Goal: Transaction & Acquisition: Book appointment/travel/reservation

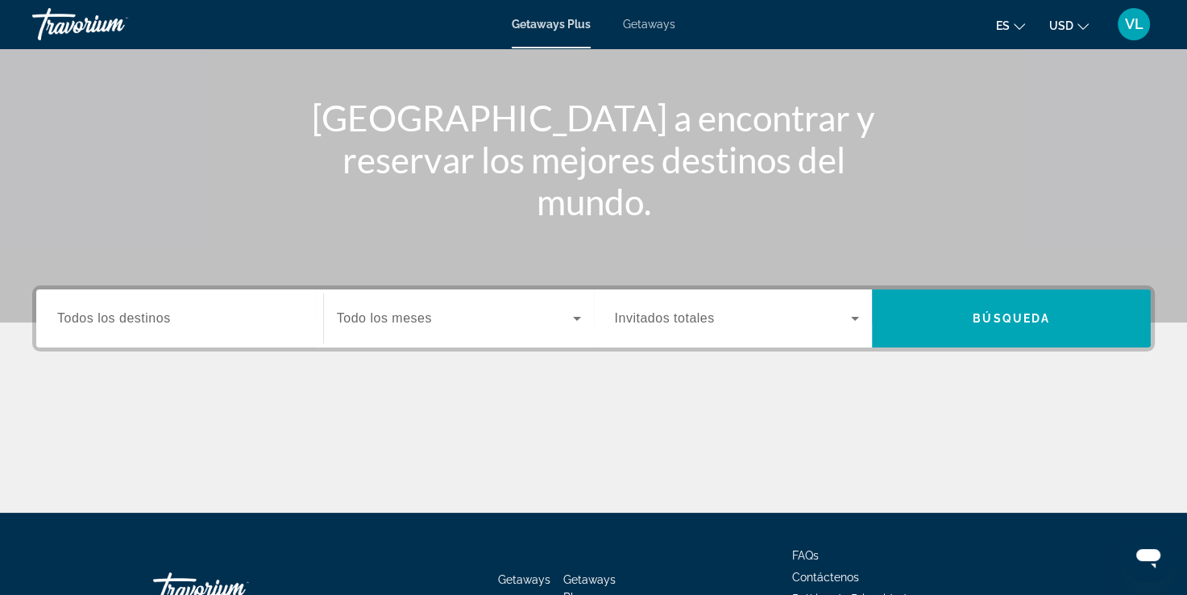
click at [351, 315] on span "Todo los meses" at bounding box center [384, 318] width 95 height 14
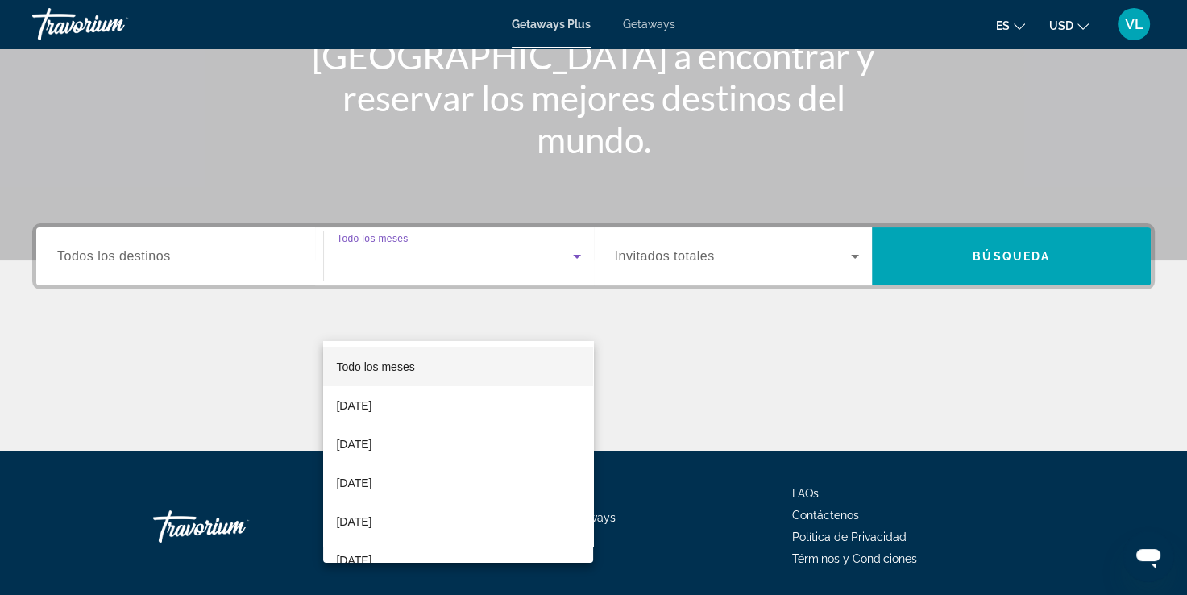
scroll to position [276, 0]
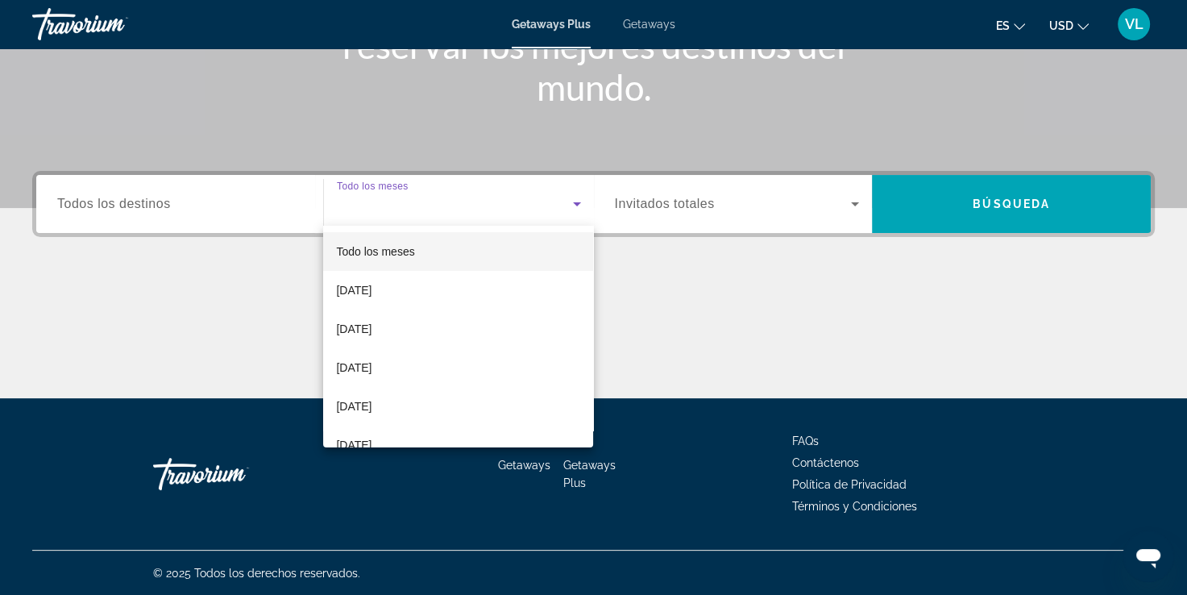
click at [219, 208] on div at bounding box center [593, 297] width 1187 height 595
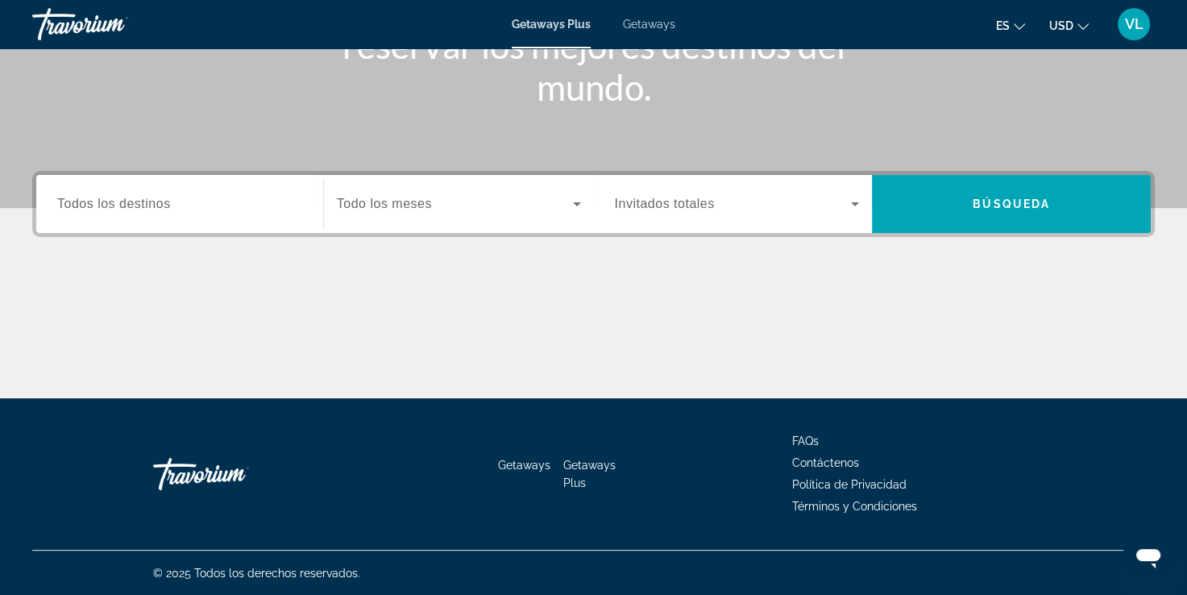
click at [156, 209] on span "Todos los destinos" at bounding box center [114, 204] width 114 height 14
click at [156, 209] on input "Destination Todos los destinos" at bounding box center [179, 204] width 245 height 19
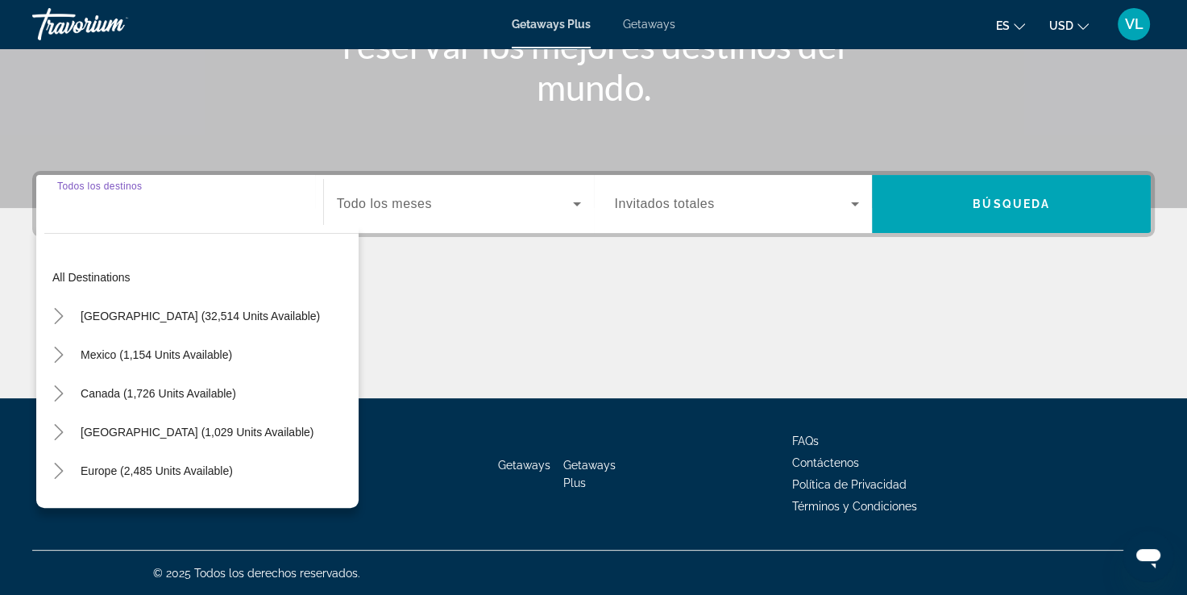
click at [145, 305] on span "Search widget" at bounding box center [200, 315] width 255 height 39
type input "**********"
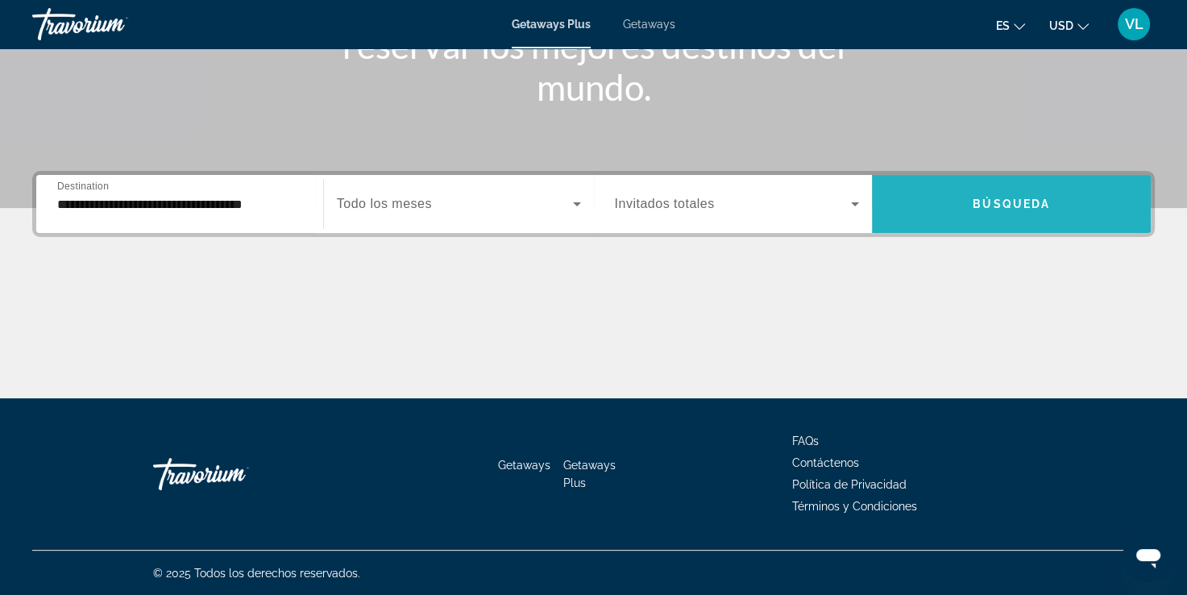
click at [941, 201] on span "Search widget" at bounding box center [1011, 203] width 279 height 39
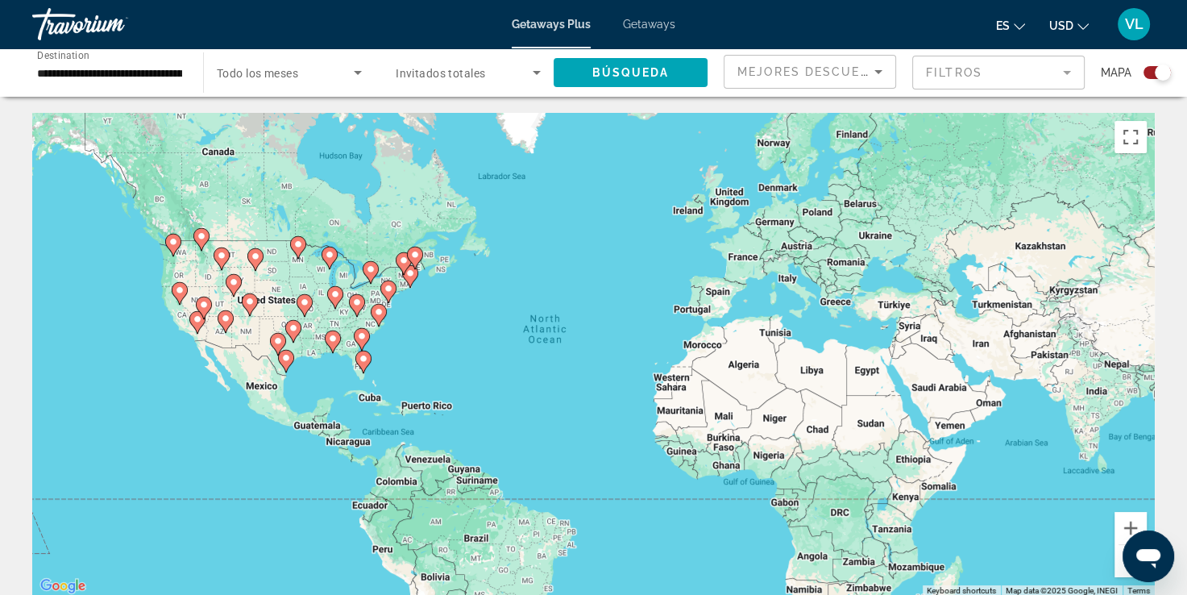
drag, startPoint x: 332, startPoint y: 122, endPoint x: 340, endPoint y: 121, distance: 8.2
click at [333, 122] on div "To activate drag with keyboard, press Alt + Enter. Once in keyboard drag state,…" at bounding box center [593, 354] width 1122 height 483
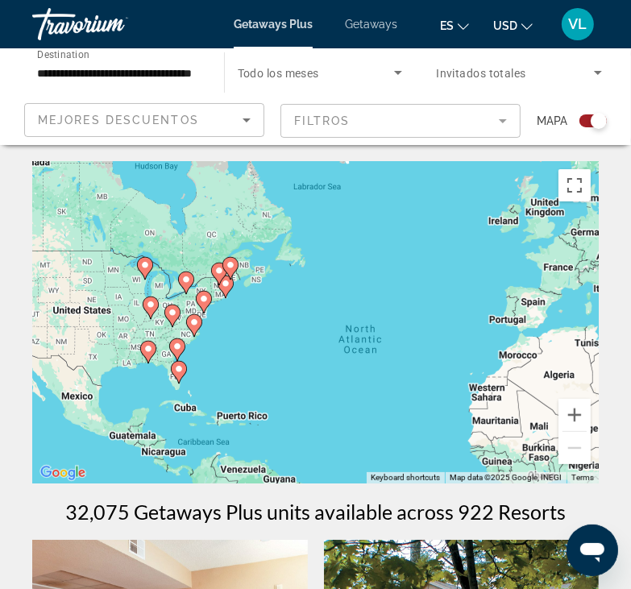
drag, startPoint x: 164, startPoint y: 288, endPoint x: 270, endPoint y: 342, distance: 119.6
click at [277, 341] on div "To activate drag with keyboard, press Alt + Enter. Once in keyboard drag state,…" at bounding box center [315, 322] width 566 height 322
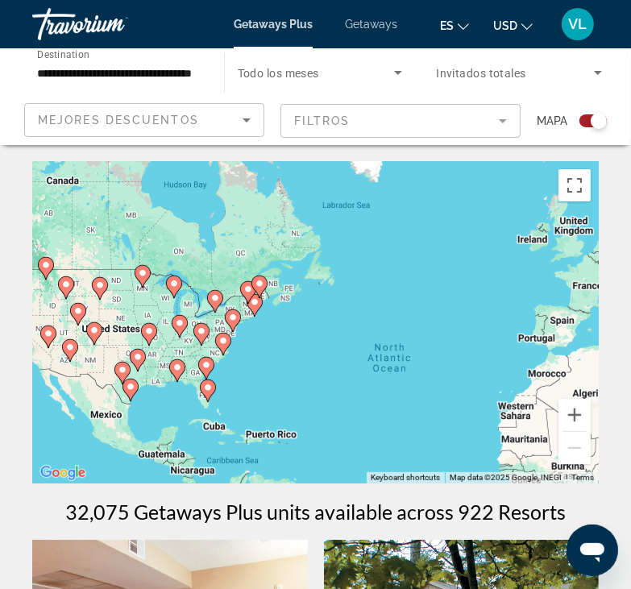
drag, startPoint x: 251, startPoint y: 331, endPoint x: 328, endPoint y: 364, distance: 83.4
click at [288, 355] on div "To activate drag with keyboard, press Alt + Enter. Once in keyboard drag state,…" at bounding box center [315, 322] width 566 height 322
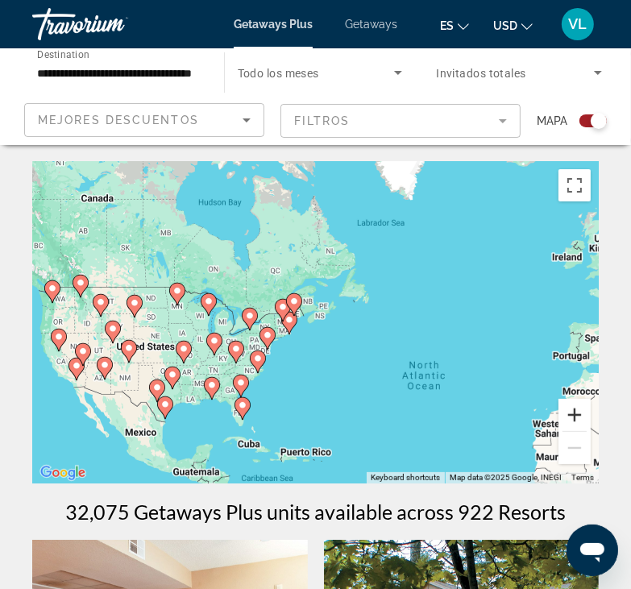
click at [580, 412] on button "Zoom in" at bounding box center [574, 415] width 32 height 32
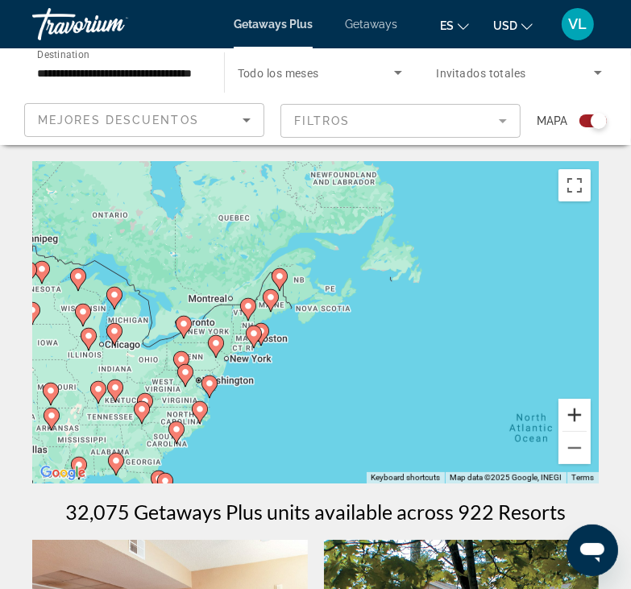
click at [580, 412] on button "Zoom in" at bounding box center [574, 415] width 32 height 32
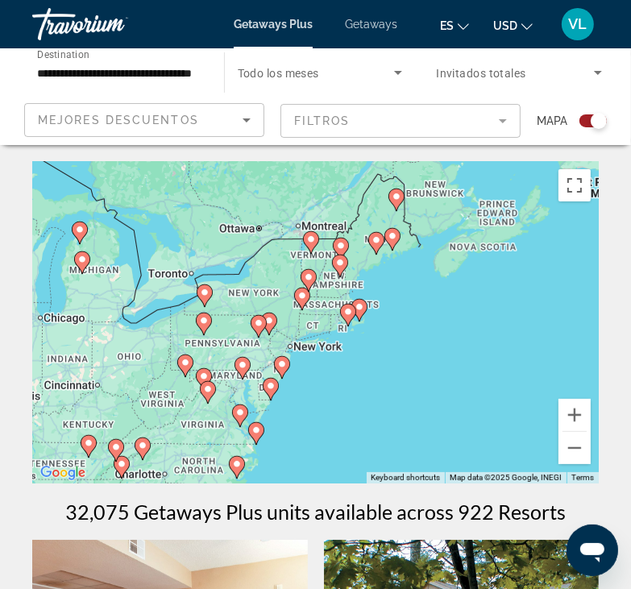
drag, startPoint x: 332, startPoint y: 422, endPoint x: 574, endPoint y: 388, distance: 244.2
click at [499, 363] on div "To activate drag with keyboard, press Alt + Enter. Once in keyboard drag state,…" at bounding box center [315, 322] width 566 height 322
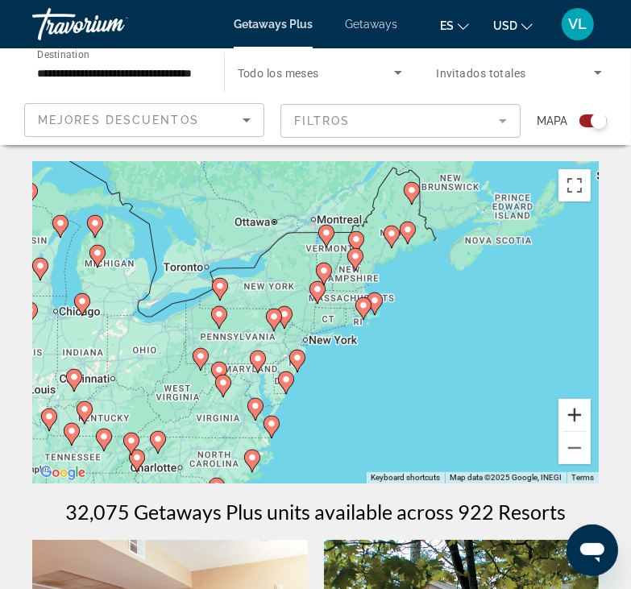
click at [568, 412] on button "Zoom in" at bounding box center [574, 415] width 32 height 32
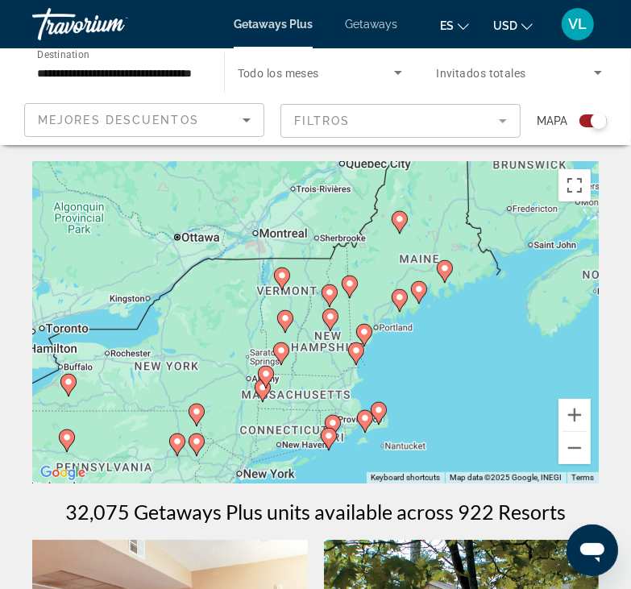
drag, startPoint x: 501, startPoint y: 277, endPoint x: 442, endPoint y: 398, distance: 134.4
click at [442, 396] on div "To activate drag with keyboard, press Alt + Enter. Once in keyboard drag state,…" at bounding box center [315, 322] width 566 height 322
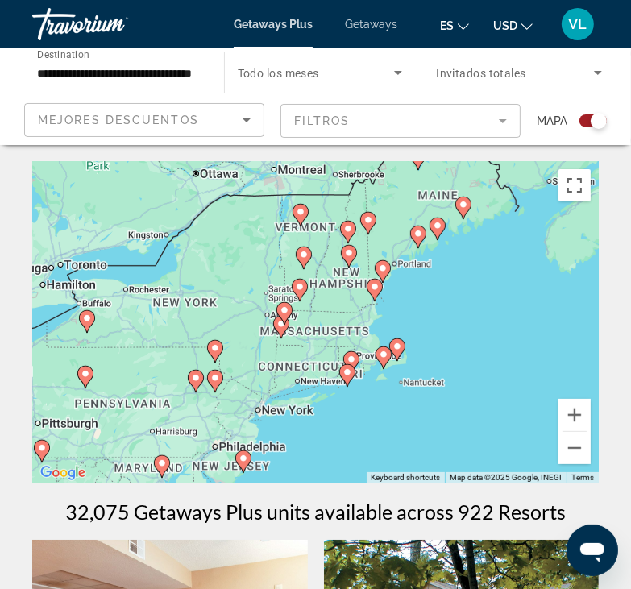
drag, startPoint x: 422, startPoint y: 324, endPoint x: 470, endPoint y: 199, distance: 133.6
click at [470, 199] on div "To activate drag with keyboard, press Alt + Enter. Once in keyboard drag state,…" at bounding box center [315, 322] width 566 height 322
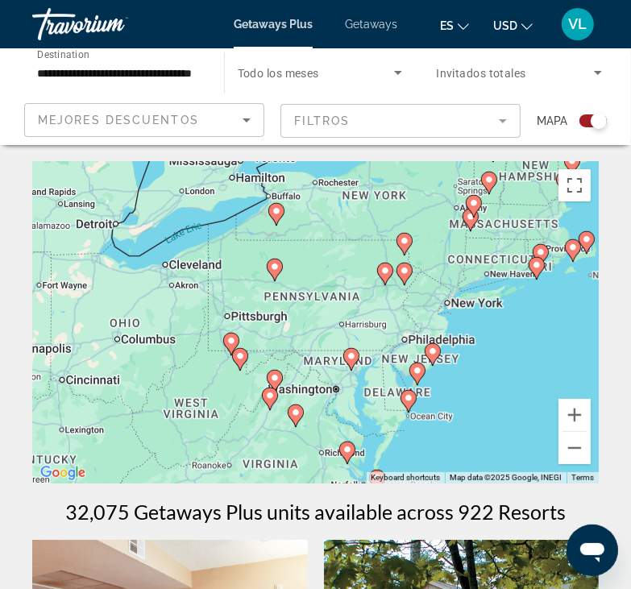
drag, startPoint x: 270, startPoint y: 313, endPoint x: 428, endPoint y: 283, distance: 160.7
click at [428, 283] on div "To activate drag with keyboard, press Alt + Enter. Once in keyboard drag state,…" at bounding box center [315, 322] width 566 height 322
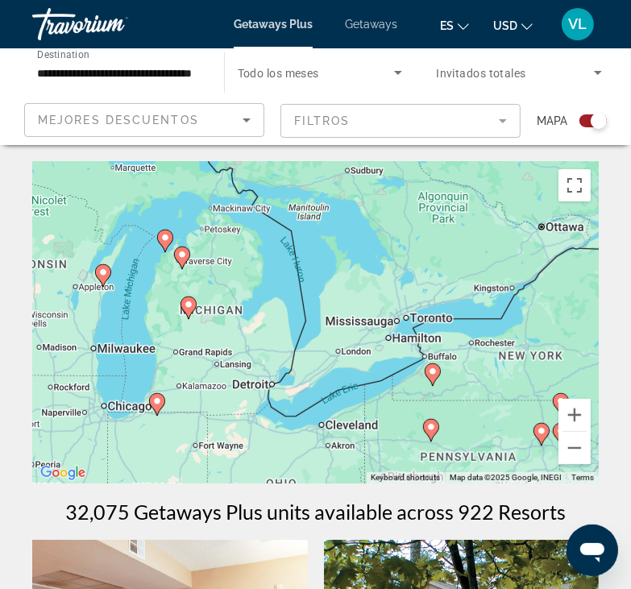
drag, startPoint x: 248, startPoint y: 276, endPoint x: 407, endPoint y: 449, distance: 234.3
click at [407, 449] on div "To activate drag with keyboard, press Alt + Enter. Once in keyboard drag state,…" at bounding box center [315, 322] width 566 height 322
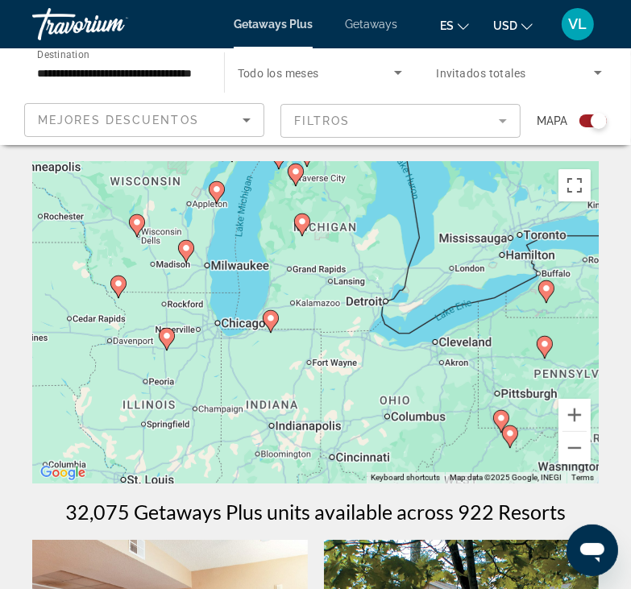
drag, startPoint x: 226, startPoint y: 354, endPoint x: 338, endPoint y: 263, distance: 144.9
click at [338, 263] on div "To activate drag with keyboard, press Alt + Enter. Once in keyboard drag state,…" at bounding box center [315, 322] width 566 height 322
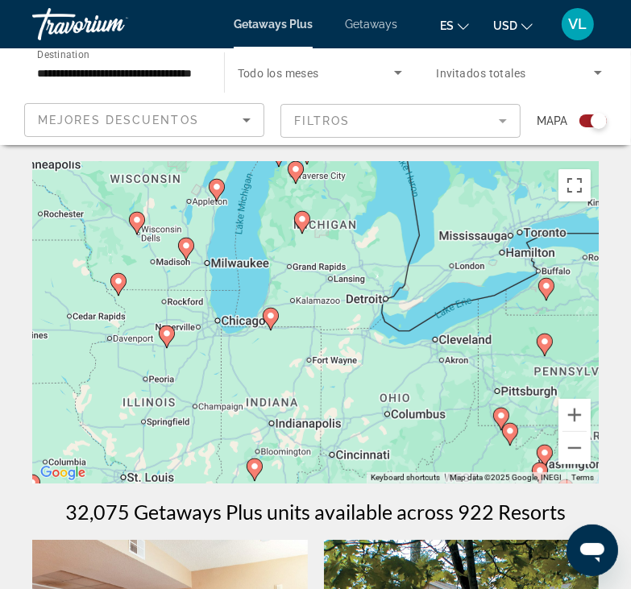
click at [267, 317] on image "Main content" at bounding box center [271, 316] width 10 height 10
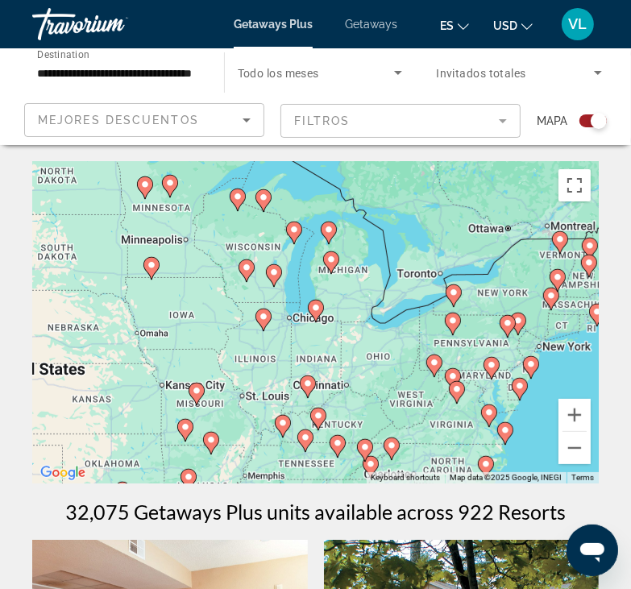
click at [316, 306] on image "Main content" at bounding box center [316, 308] width 10 height 10
type input "**********"
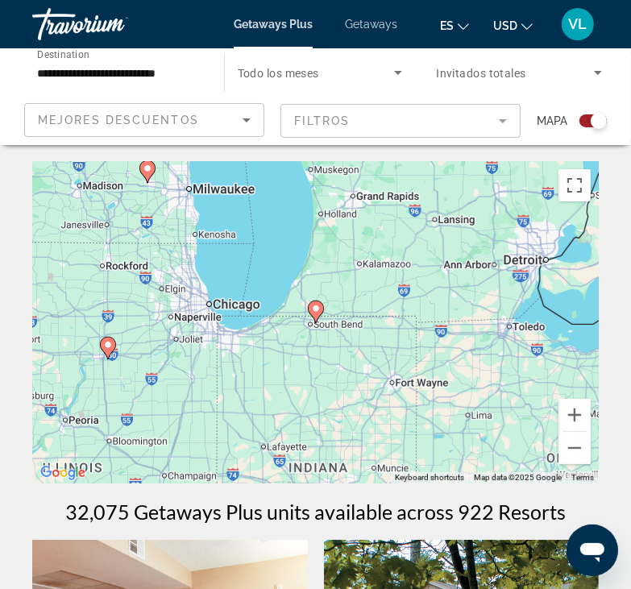
click at [315, 306] on image "Main content" at bounding box center [316, 309] width 10 height 10
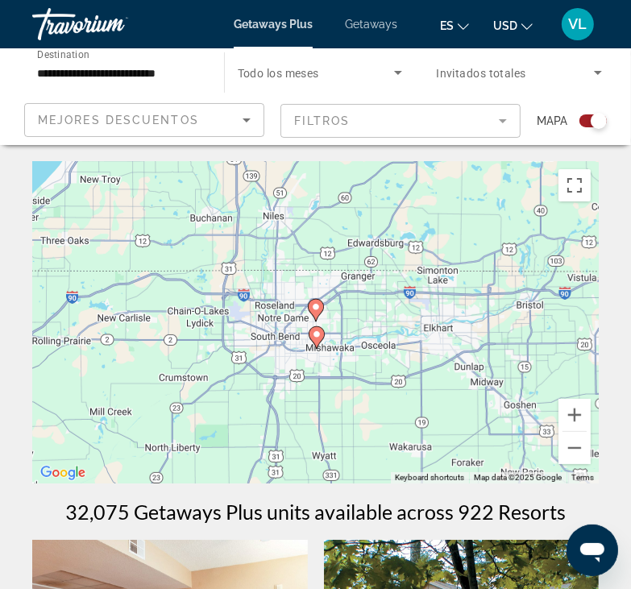
click at [317, 335] on image "Main content" at bounding box center [317, 335] width 10 height 10
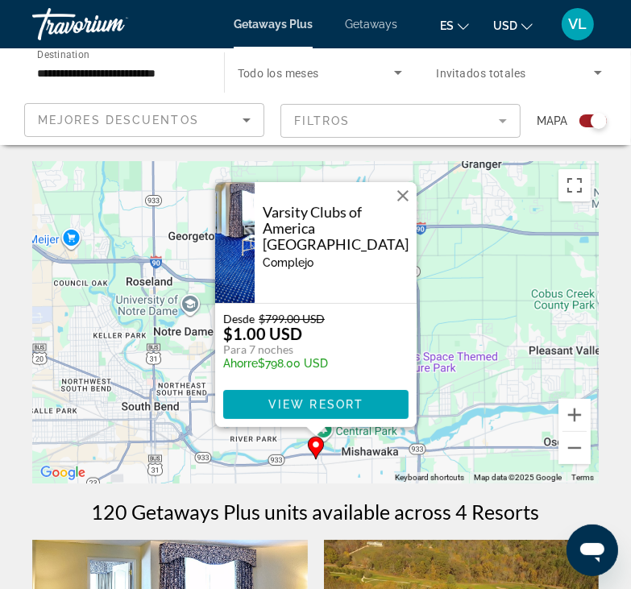
click at [400, 195] on button "Close" at bounding box center [403, 196] width 24 height 24
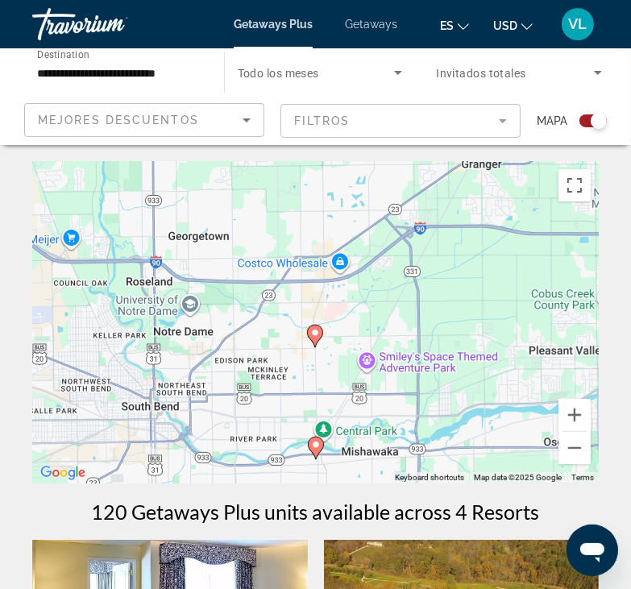
click at [313, 332] on image "Main content" at bounding box center [315, 333] width 10 height 10
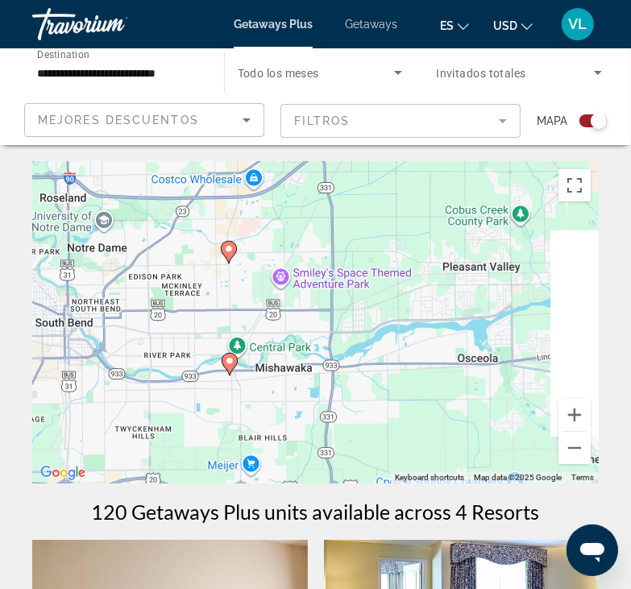
drag, startPoint x: 352, startPoint y: 340, endPoint x: 263, endPoint y: 280, distance: 107.3
click at [263, 280] on div "To activate drag with keyboard, press Alt + Enter. Once in keyboard drag state,…" at bounding box center [315, 322] width 566 height 322
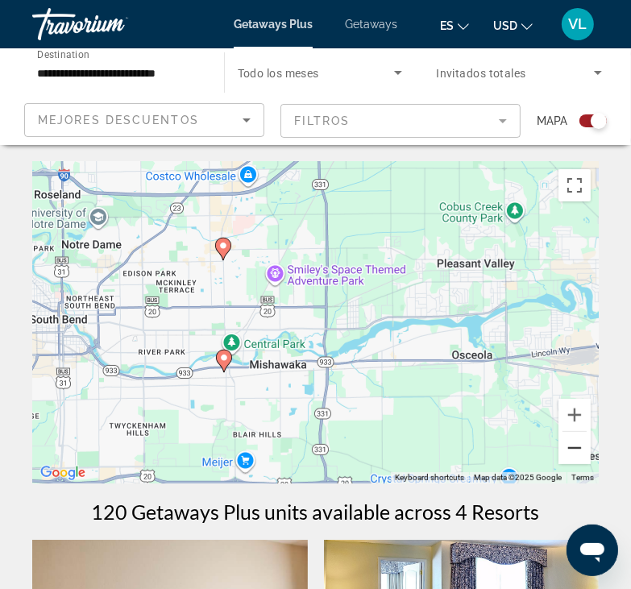
click at [580, 453] on button "Zoom out" at bounding box center [574, 448] width 32 height 32
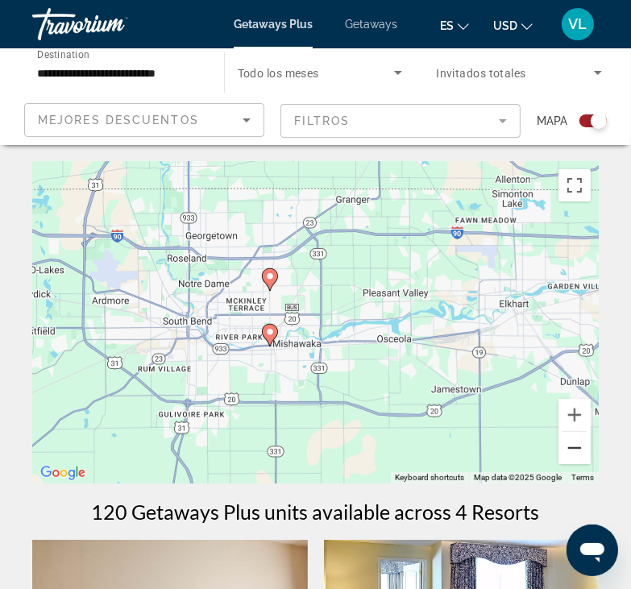
click at [579, 454] on button "Zoom out" at bounding box center [574, 448] width 32 height 32
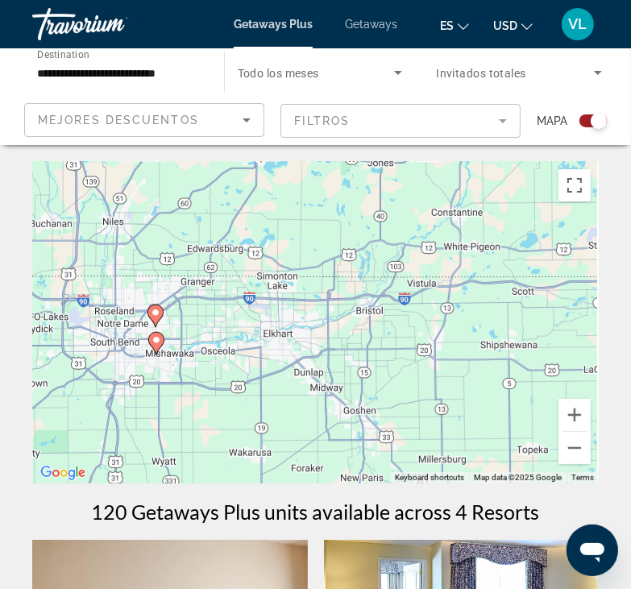
drag, startPoint x: 470, startPoint y: 313, endPoint x: 181, endPoint y: 338, distance: 290.3
click at [148, 331] on div "To activate drag with keyboard, press Alt + Enter. Once in keyboard drag state,…" at bounding box center [315, 322] width 566 height 322
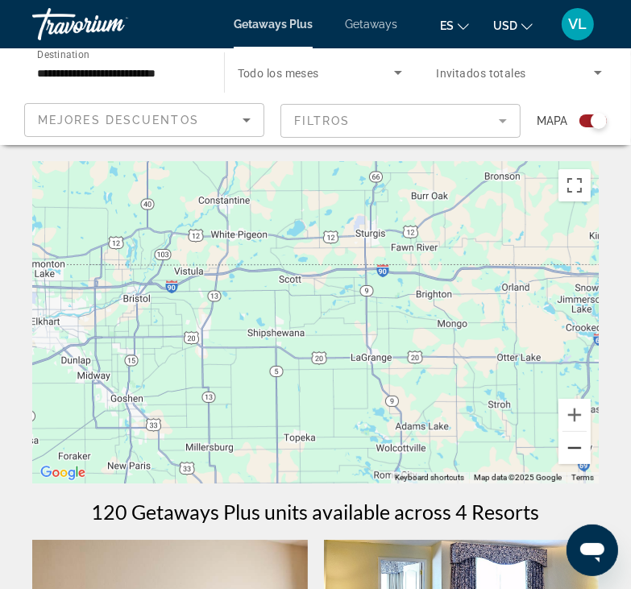
click at [574, 447] on button "Zoom out" at bounding box center [574, 448] width 32 height 32
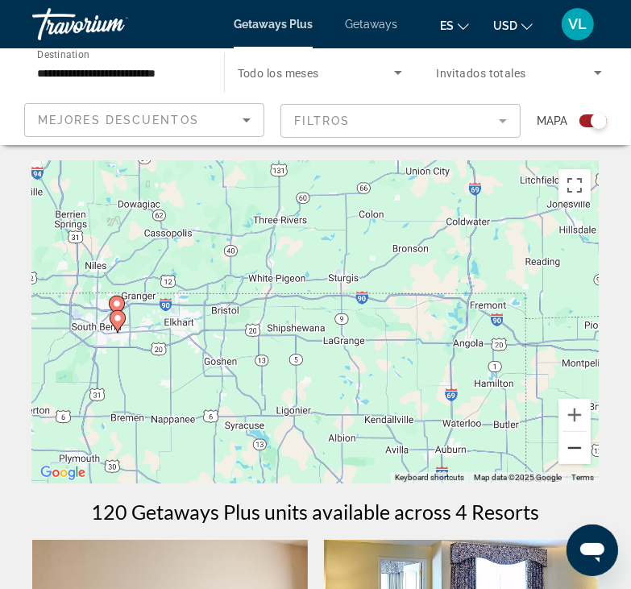
click at [574, 450] on button "Zoom out" at bounding box center [574, 448] width 32 height 32
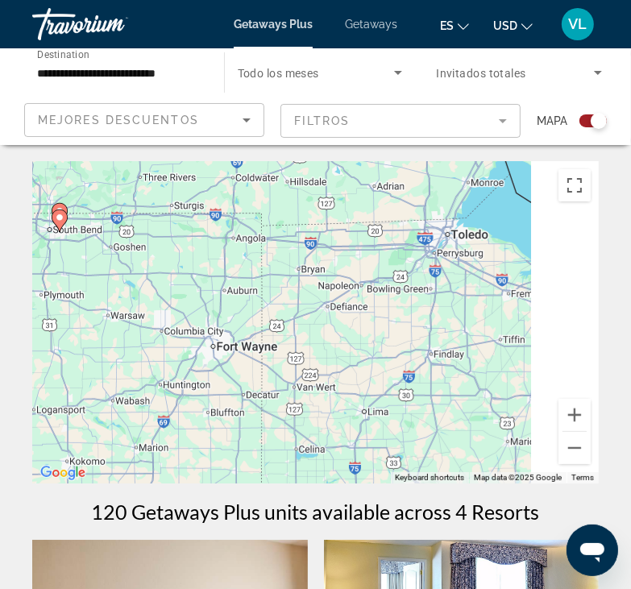
drag, startPoint x: 486, startPoint y: 365, endPoint x: 296, endPoint y: 255, distance: 219.1
click at [270, 197] on div "To activate drag with keyboard, press Alt + Enter. Once in keyboard drag state,…" at bounding box center [315, 322] width 566 height 322
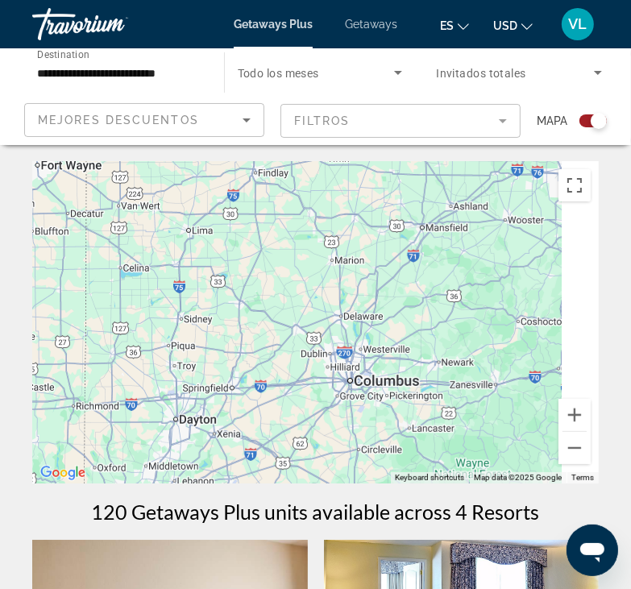
drag, startPoint x: 410, startPoint y: 359, endPoint x: 292, endPoint y: 290, distance: 136.1
click at [296, 280] on div "Main content" at bounding box center [315, 322] width 566 height 322
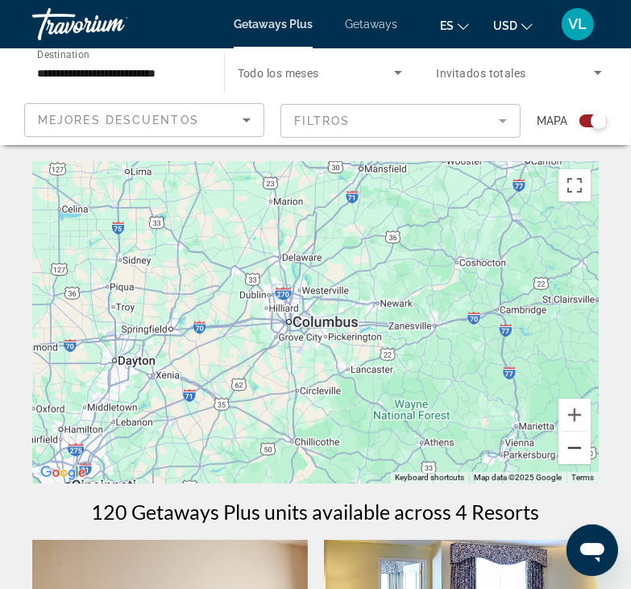
click at [578, 456] on button "Zoom out" at bounding box center [574, 448] width 32 height 32
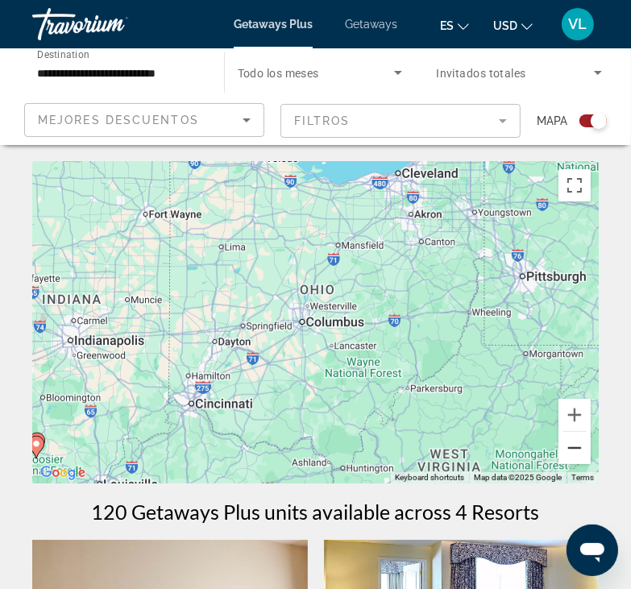
click at [578, 456] on button "Zoom out" at bounding box center [574, 448] width 32 height 32
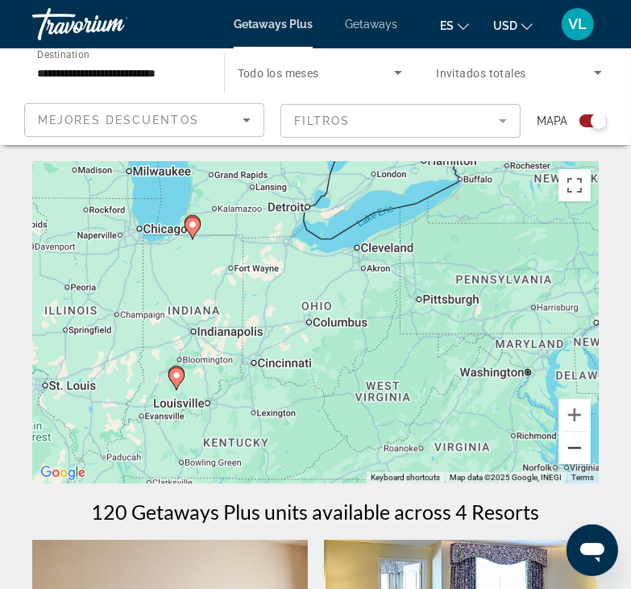
click at [578, 456] on button "Zoom out" at bounding box center [574, 448] width 32 height 32
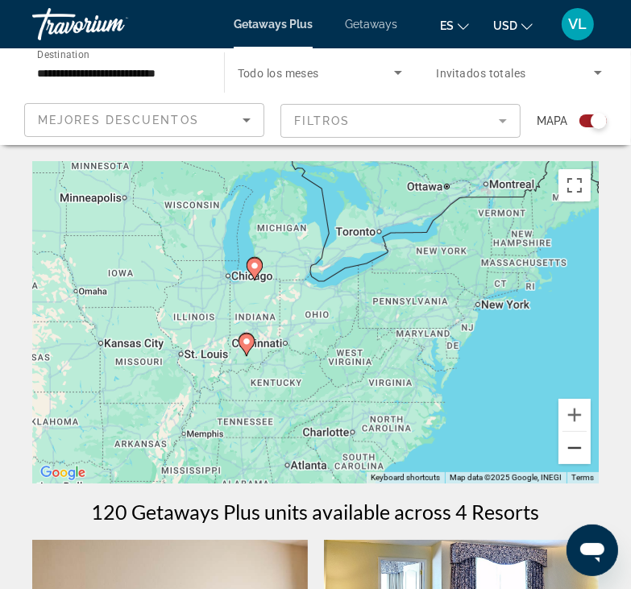
click at [578, 456] on button "Zoom out" at bounding box center [574, 448] width 32 height 32
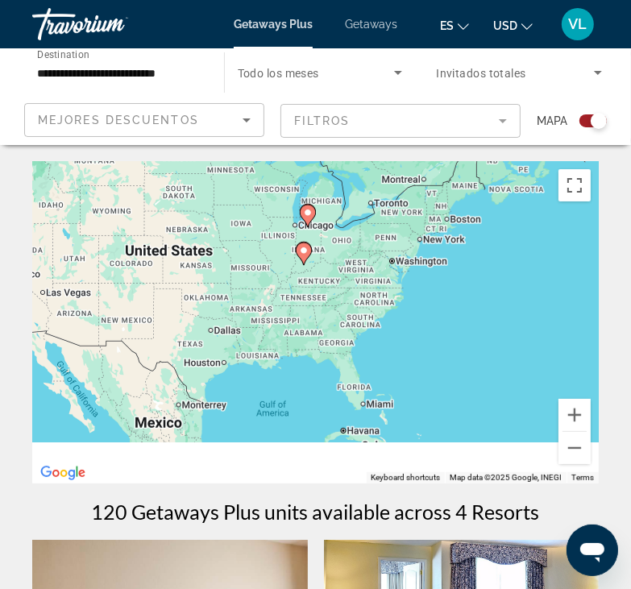
drag, startPoint x: 234, startPoint y: 404, endPoint x: 261, endPoint y: 307, distance: 100.3
click at [261, 307] on div "To activate drag with keyboard, press Alt + Enter. Once in keyboard drag state,…" at bounding box center [315, 322] width 566 height 322
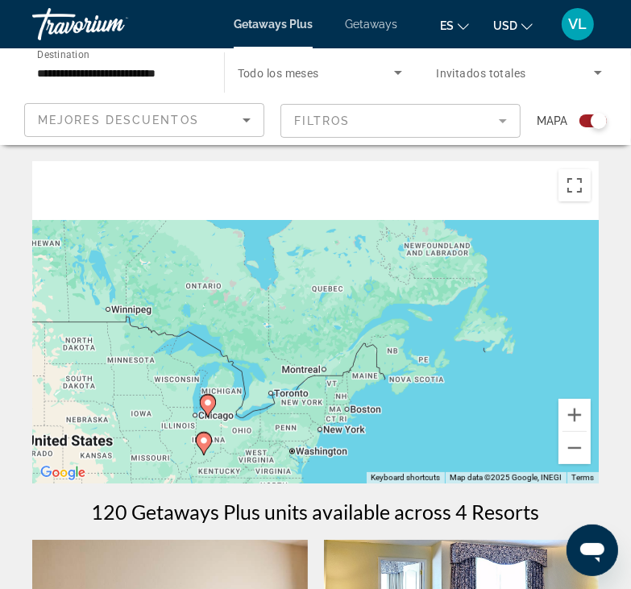
drag, startPoint x: 506, startPoint y: 266, endPoint x: 403, endPoint y: 419, distance: 184.6
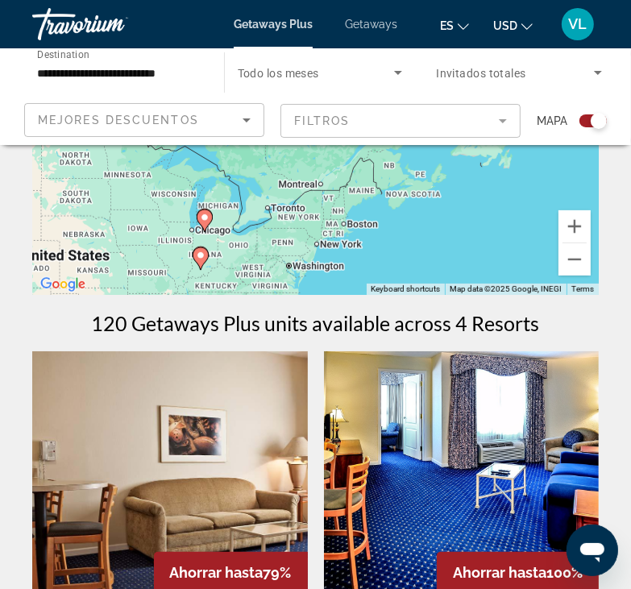
scroll to position [161, 0]
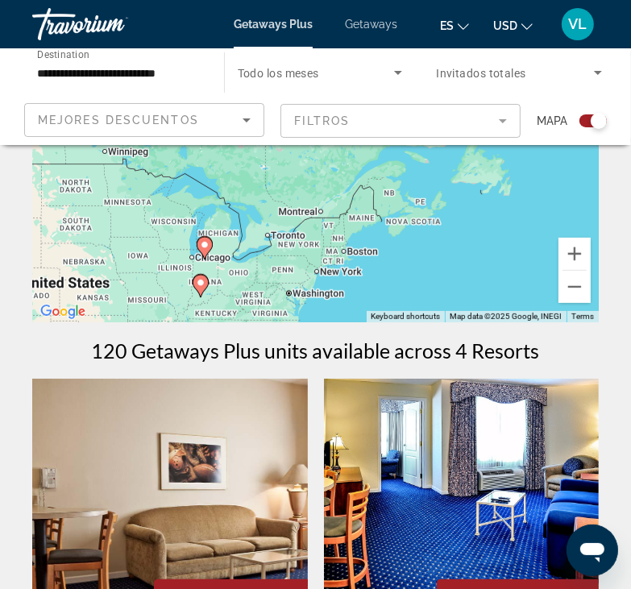
click at [363, 255] on div "To activate drag with keyboard, press Alt + Enter. Once in keyboard drag state,…" at bounding box center [315, 161] width 566 height 322
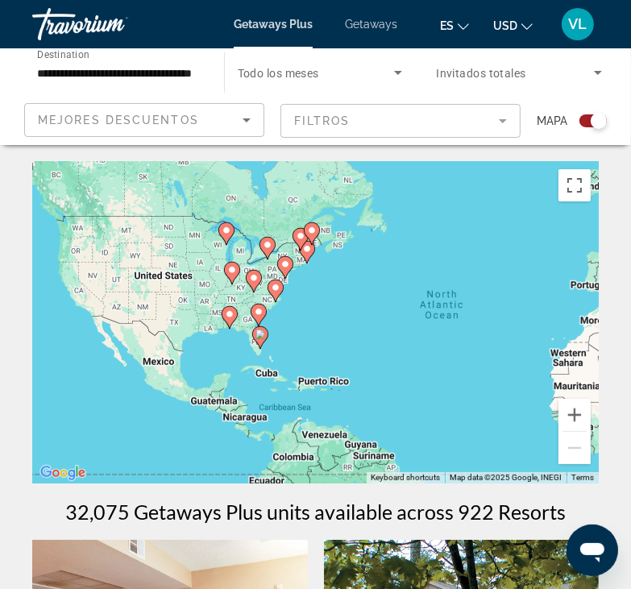
drag, startPoint x: 188, startPoint y: 328, endPoint x: 365, endPoint y: 357, distance: 179.6
click at [356, 347] on div "To activate drag with keyboard, press Alt + Enter. Once in keyboard drag state,…" at bounding box center [315, 322] width 566 height 322
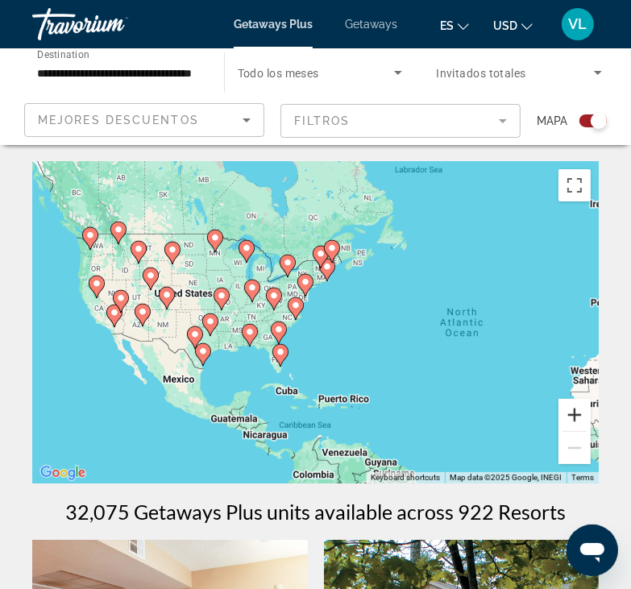
click at [583, 413] on button "Zoom in" at bounding box center [574, 415] width 32 height 32
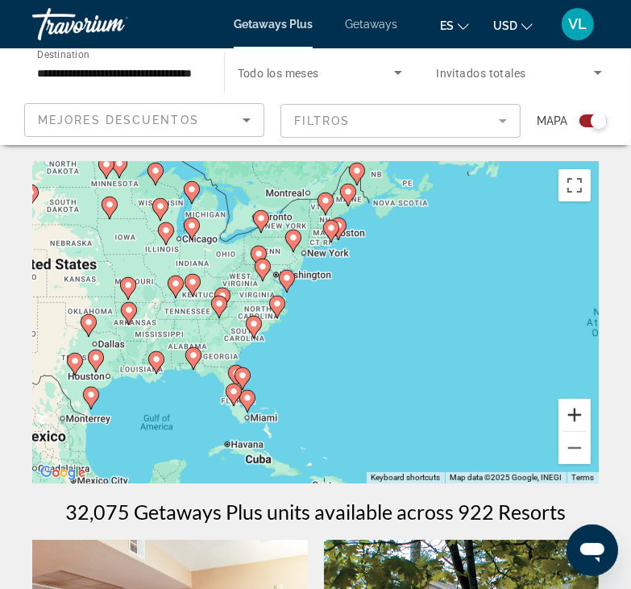
click at [583, 413] on button "Zoom in" at bounding box center [574, 415] width 32 height 32
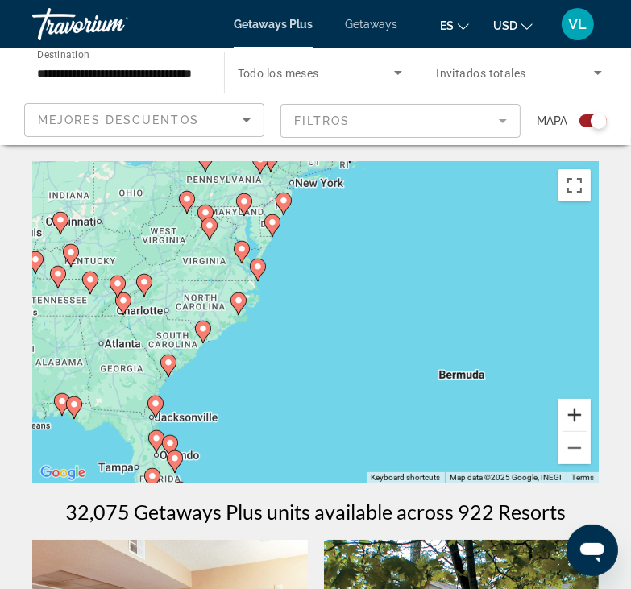
click at [577, 411] on button "Zoom in" at bounding box center [574, 415] width 32 height 32
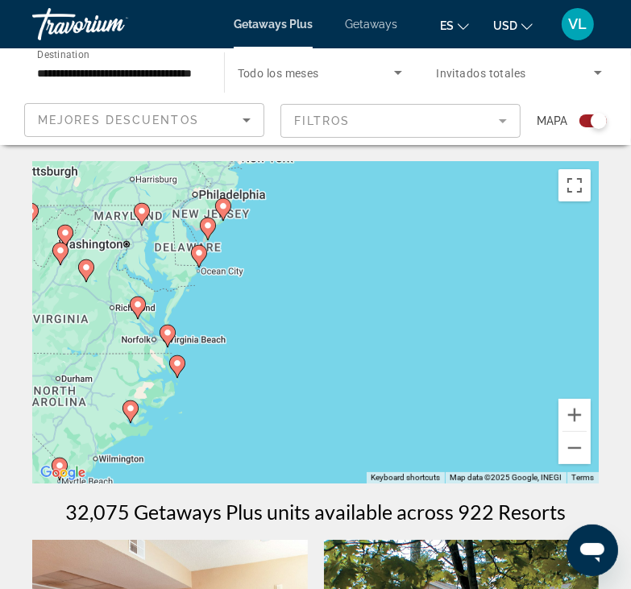
drag, startPoint x: 312, startPoint y: 310, endPoint x: 280, endPoint y: 459, distance: 152.5
click at [280, 459] on div "To activate drag with keyboard, press Alt + Enter. Once in keyboard drag state,…" at bounding box center [315, 322] width 566 height 322
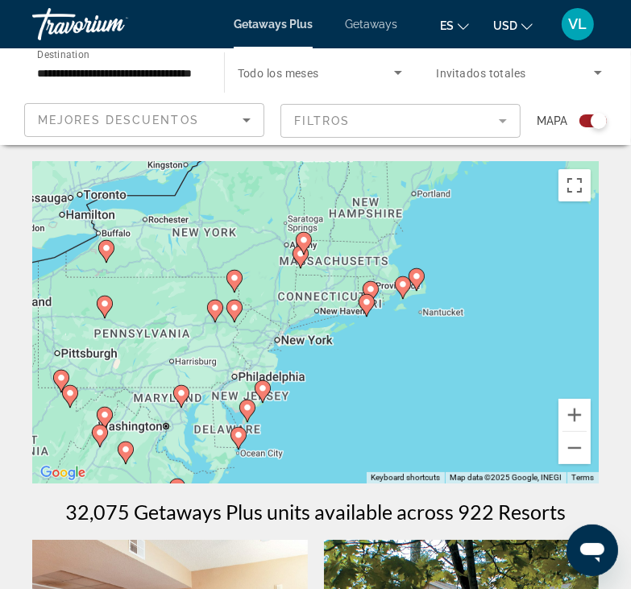
drag, startPoint x: 271, startPoint y: 318, endPoint x: 313, endPoint y: 475, distance: 161.6
click at [313, 475] on div "To activate drag with keyboard, press Alt + Enter. Once in keyboard drag state,…" at bounding box center [315, 322] width 566 height 322
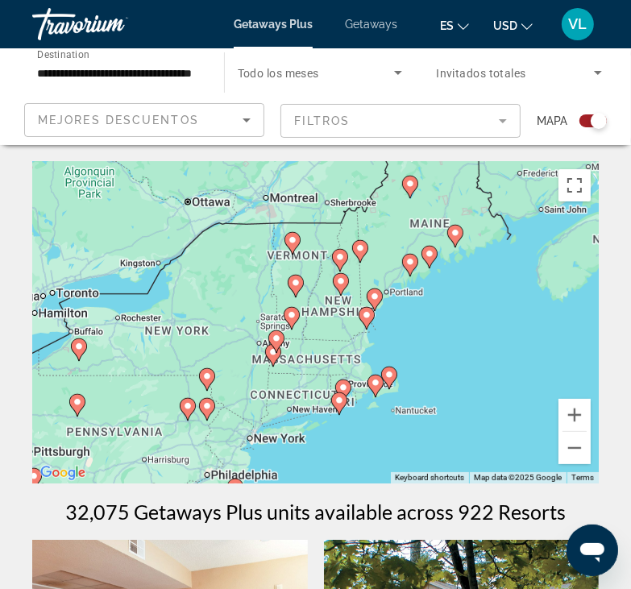
drag, startPoint x: 466, startPoint y: 299, endPoint x: 441, endPoint y: 405, distance: 109.2
click at [438, 402] on div "To activate drag with keyboard, press Alt + Enter. Once in keyboard drag state,…" at bounding box center [315, 322] width 566 height 322
click at [578, 417] on button "Zoom in" at bounding box center [574, 415] width 32 height 32
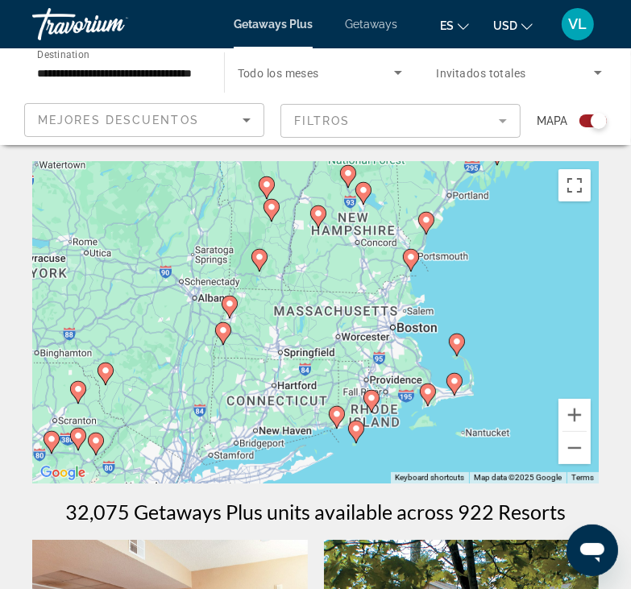
drag, startPoint x: 500, startPoint y: 375, endPoint x: 492, endPoint y: 302, distance: 73.8
click at [492, 302] on div "To activate drag with keyboard, press Alt + Enter. Once in keyboard drag state,…" at bounding box center [315, 322] width 566 height 322
click at [566, 415] on button "Zoom in" at bounding box center [574, 415] width 32 height 32
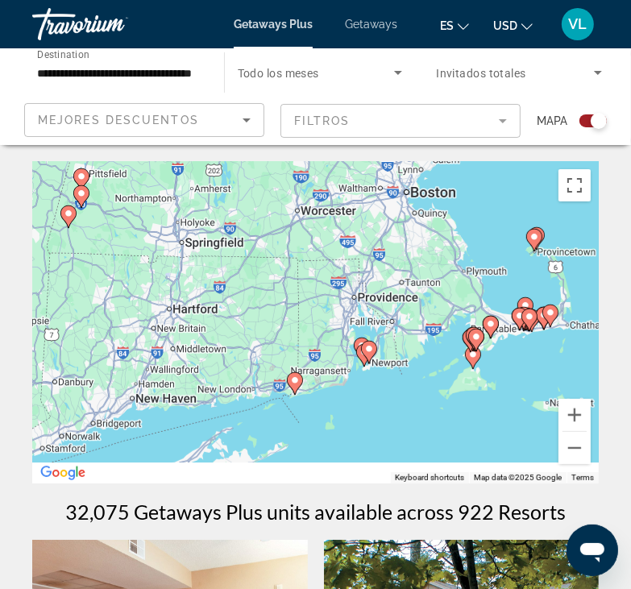
drag, startPoint x: 532, startPoint y: 349, endPoint x: 461, endPoint y: 197, distance: 168.0
click at [462, 196] on div "To activate drag with keyboard, press Alt + Enter. Once in keyboard drag state,…" at bounding box center [315, 322] width 566 height 322
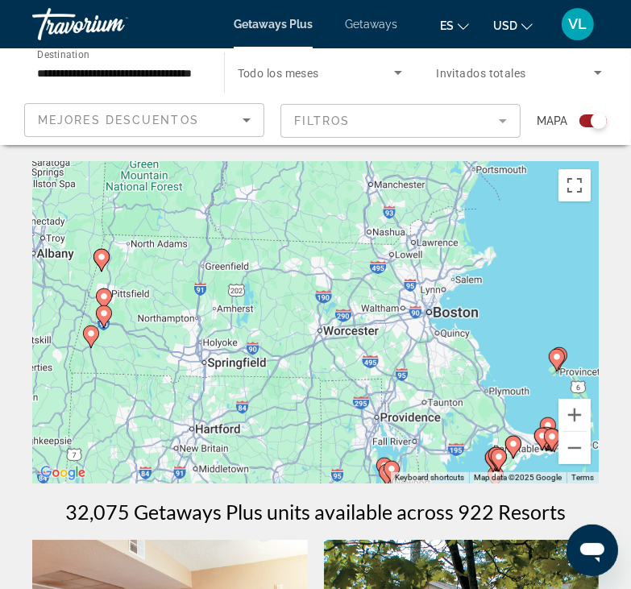
drag, startPoint x: 460, startPoint y: 222, endPoint x: 490, endPoint y: 359, distance: 139.4
click at [490, 357] on div "To activate drag with keyboard, press Alt + Enter. Once in keyboard drag state,…" at bounding box center [315, 322] width 566 height 322
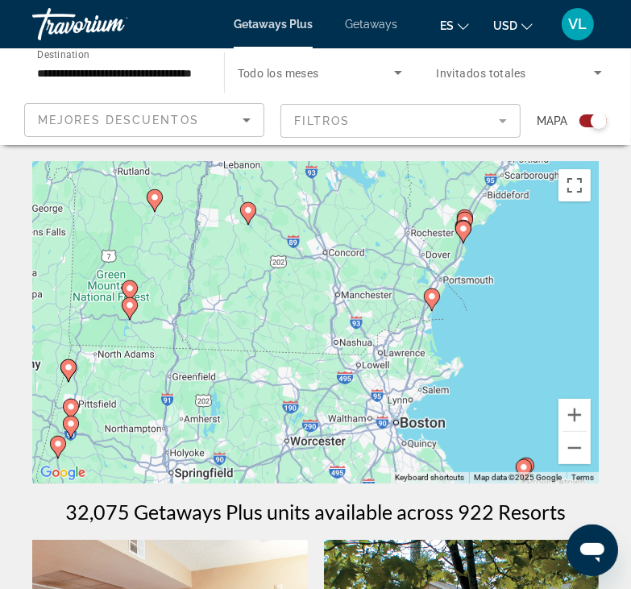
drag, startPoint x: 453, startPoint y: 283, endPoint x: 427, endPoint y: 376, distance: 96.9
click at [419, 394] on div "To activate drag with keyboard, press Alt + Enter. Once in keyboard drag state,…" at bounding box center [315, 322] width 566 height 322
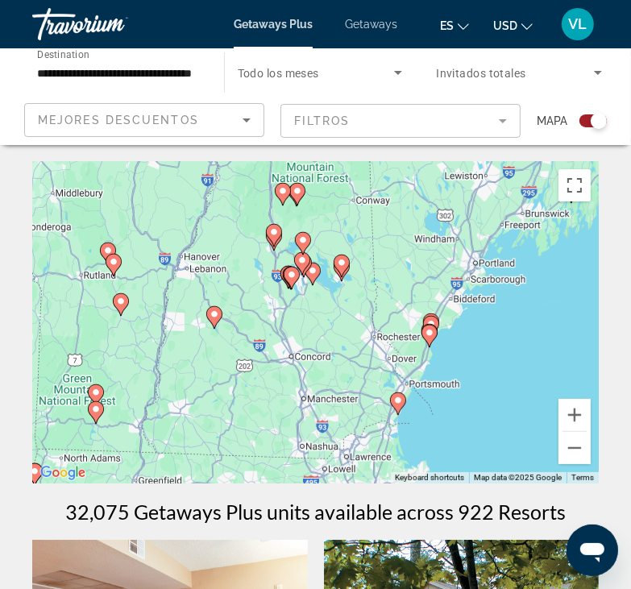
drag, startPoint x: 488, startPoint y: 354, endPoint x: 458, endPoint y: 428, distance: 79.1
click at [458, 428] on div "To activate drag with keyboard, press Alt + Enter. Once in keyboard drag state,…" at bounding box center [315, 322] width 566 height 322
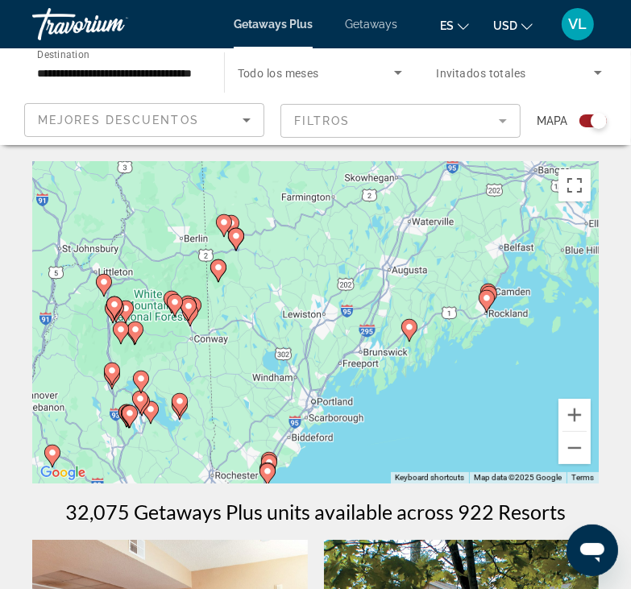
drag, startPoint x: 453, startPoint y: 331, endPoint x: 253, endPoint y: 474, distance: 245.5
click at [254, 475] on div "To activate drag with keyboard, press Alt + Enter. Once in keyboard drag state,…" at bounding box center [315, 322] width 566 height 322
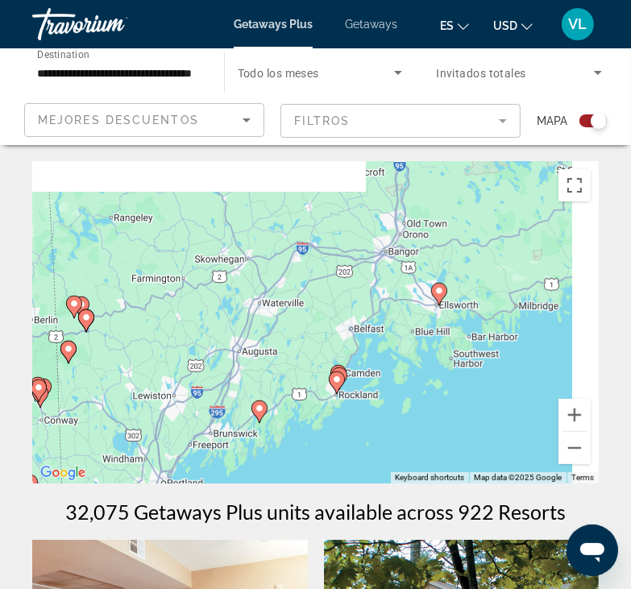
drag, startPoint x: 445, startPoint y: 354, endPoint x: 325, endPoint y: 433, distance: 143.0
click at [322, 440] on div "To activate drag with keyboard, press Alt + Enter. Once in keyboard drag state,…" at bounding box center [315, 322] width 566 height 322
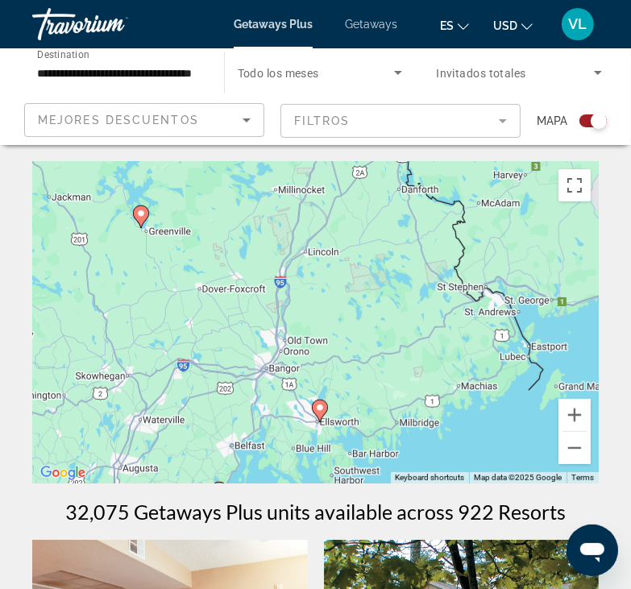
drag, startPoint x: 443, startPoint y: 379, endPoint x: 396, endPoint y: 461, distance: 94.2
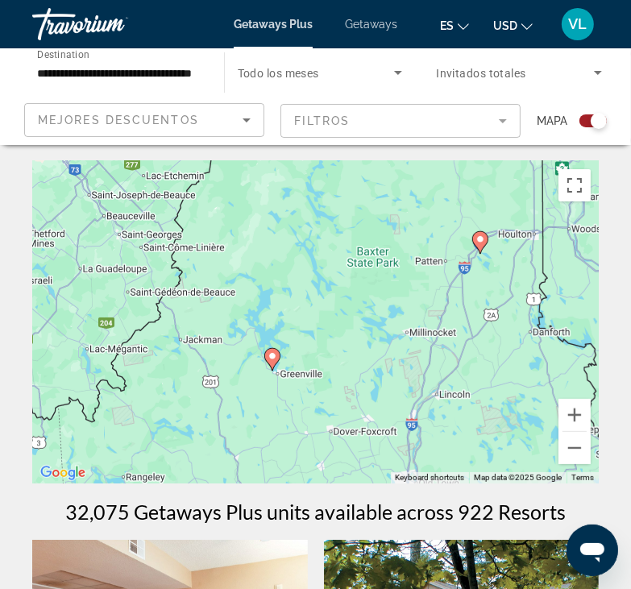
drag, startPoint x: 276, startPoint y: 326, endPoint x: 392, endPoint y: 457, distance: 174.6
click at [392, 457] on div "To activate drag with keyboard, press Alt + Enter. Once in keyboard drag state,…" at bounding box center [315, 322] width 566 height 322
click at [580, 454] on button "Zoom out" at bounding box center [574, 448] width 32 height 32
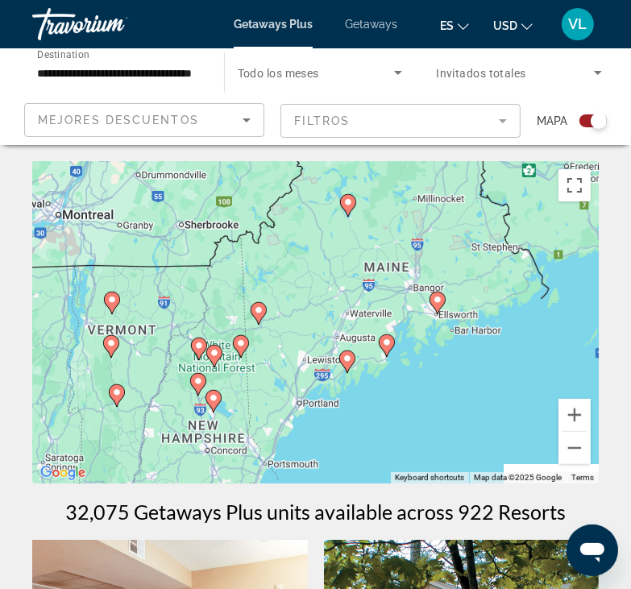
drag, startPoint x: 394, startPoint y: 425, endPoint x: 457, endPoint y: 276, distance: 161.0
click at [457, 276] on div "To activate drag with keyboard, press Alt + Enter. Once in keyboard drag state,…" at bounding box center [315, 322] width 566 height 322
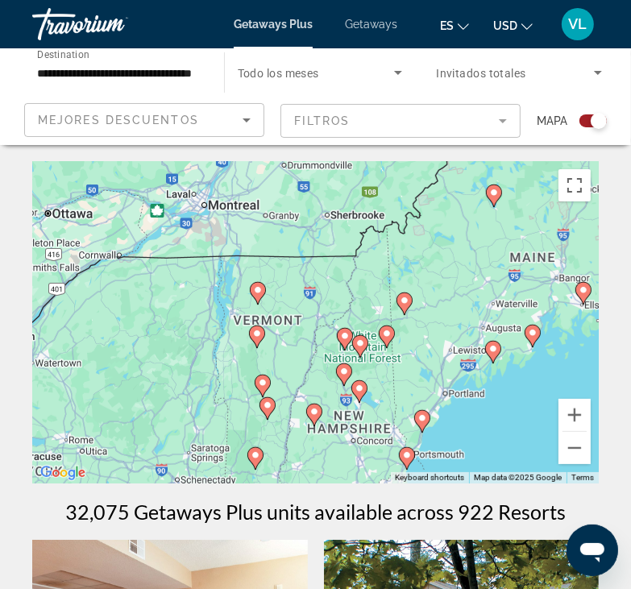
drag, startPoint x: 334, startPoint y: 404, endPoint x: 477, endPoint y: 415, distance: 143.0
click at [476, 418] on div "To activate drag with keyboard, press Alt + Enter. Once in keyboard drag state,…" at bounding box center [315, 322] width 566 height 322
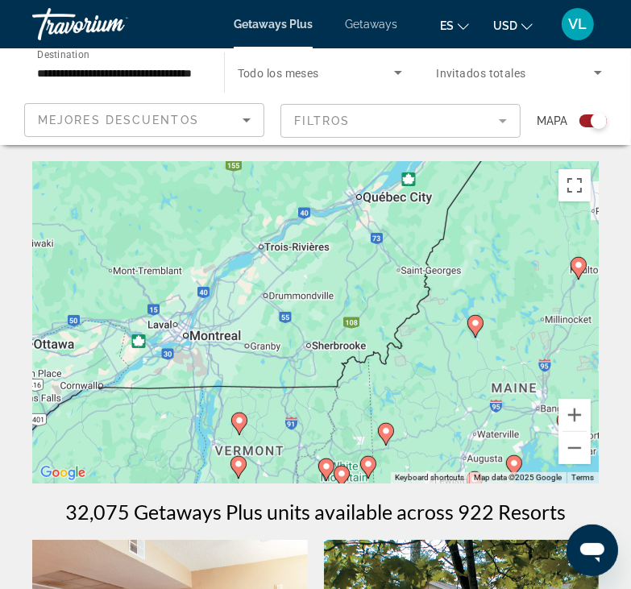
drag, startPoint x: 483, startPoint y: 270, endPoint x: 453, endPoint y: 470, distance: 202.1
click at [453, 470] on div "To activate drag with keyboard, press Alt + Enter. Once in keyboard drag state,…" at bounding box center [315, 322] width 566 height 322
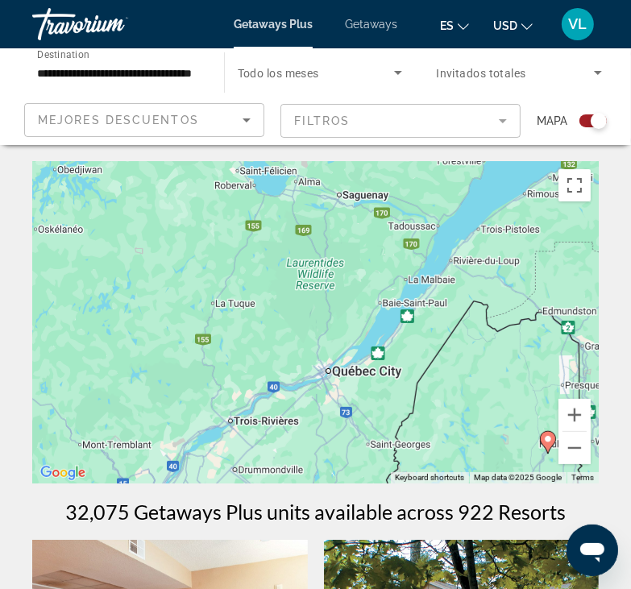
drag, startPoint x: 420, startPoint y: 406, endPoint x: 461, endPoint y: 497, distance: 99.9
click at [408, 465] on div "To activate drag with keyboard, press Alt + Enter. Once in keyboard drag state,…" at bounding box center [315, 322] width 566 height 322
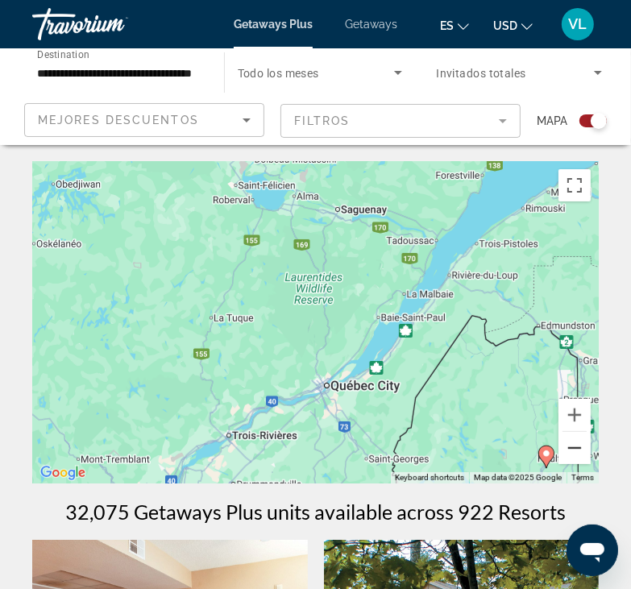
click at [574, 446] on button "Zoom out" at bounding box center [574, 448] width 32 height 32
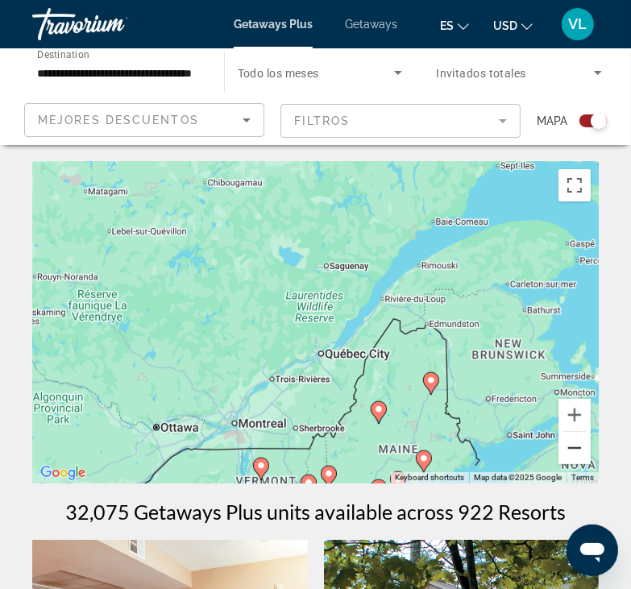
click at [574, 450] on button "Zoom out" at bounding box center [574, 448] width 32 height 32
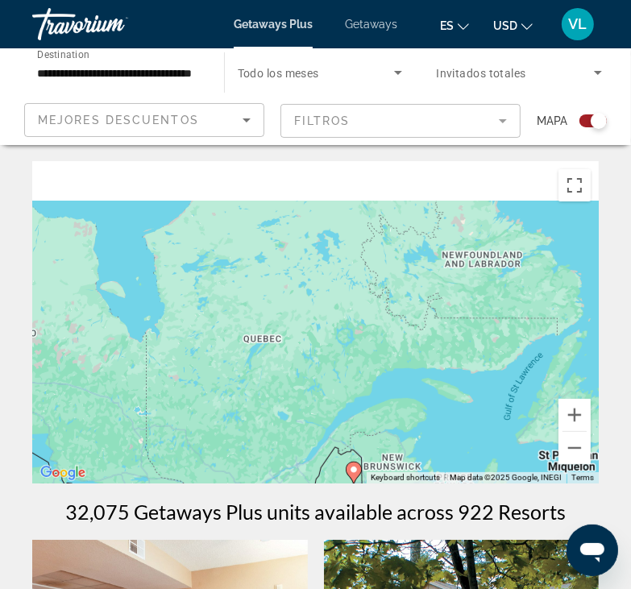
drag, startPoint x: 393, startPoint y: 285, endPoint x: 371, endPoint y: 421, distance: 137.1
click at [371, 420] on div "To activate drag with keyboard, press Alt + Enter. Once in keyboard drag state,…" at bounding box center [315, 322] width 566 height 322
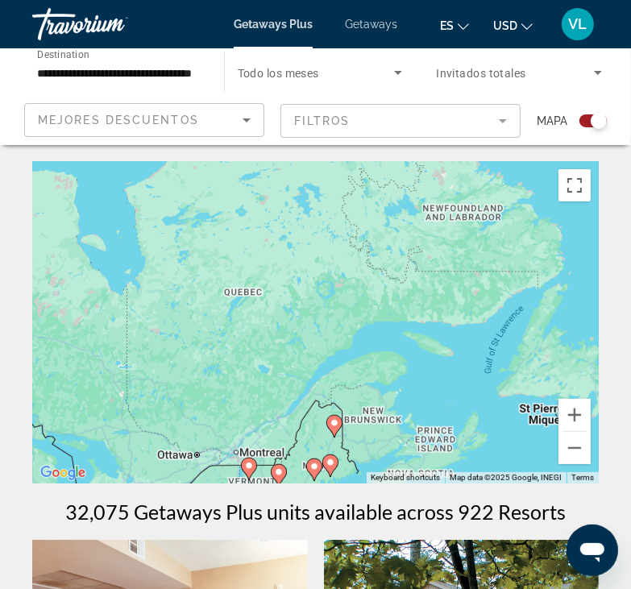
drag, startPoint x: 390, startPoint y: 417, endPoint x: 325, endPoint y: 276, distance: 154.3
click at [325, 276] on div "To activate drag with keyboard, press Alt + Enter. Once in keyboard drag state,…" at bounding box center [315, 322] width 566 height 322
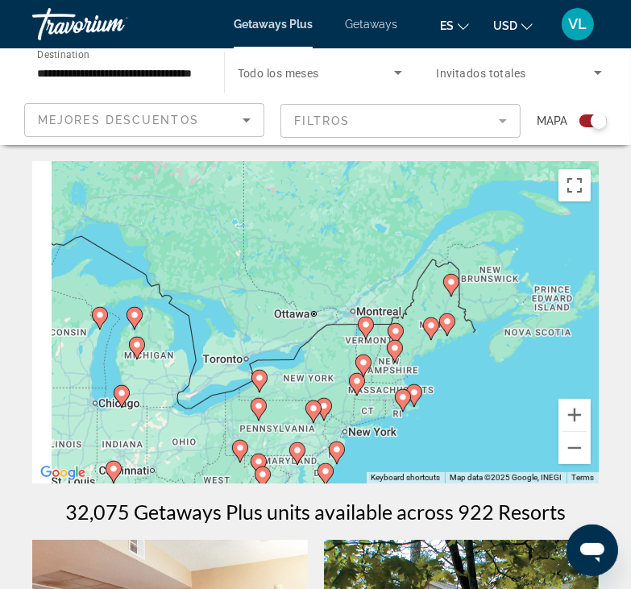
drag, startPoint x: 292, startPoint y: 298, endPoint x: 483, endPoint y: 257, distance: 196.1
click at [496, 247] on div "To activate drag with keyboard, press Alt + Enter. Once in keyboard drag state,…" at bounding box center [315, 322] width 566 height 322
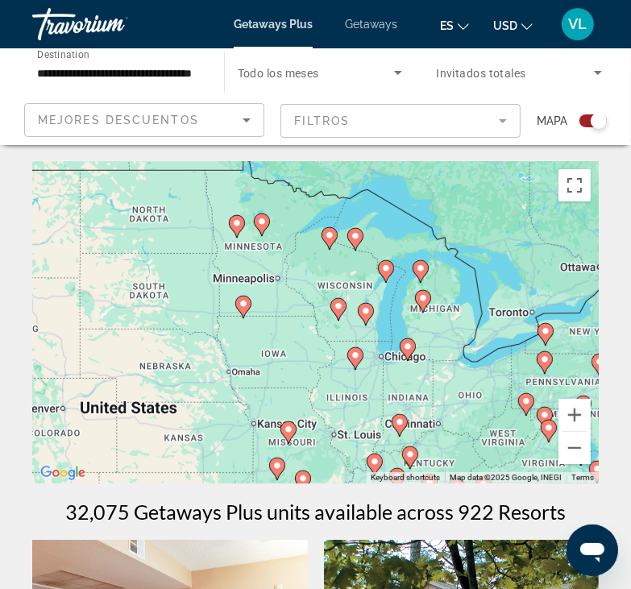
drag, startPoint x: 274, startPoint y: 334, endPoint x: 509, endPoint y: 299, distance: 237.9
click at [509, 299] on div "To activate drag with keyboard, press Alt + Enter. Once in keyboard drag state,…" at bounding box center [315, 322] width 566 height 322
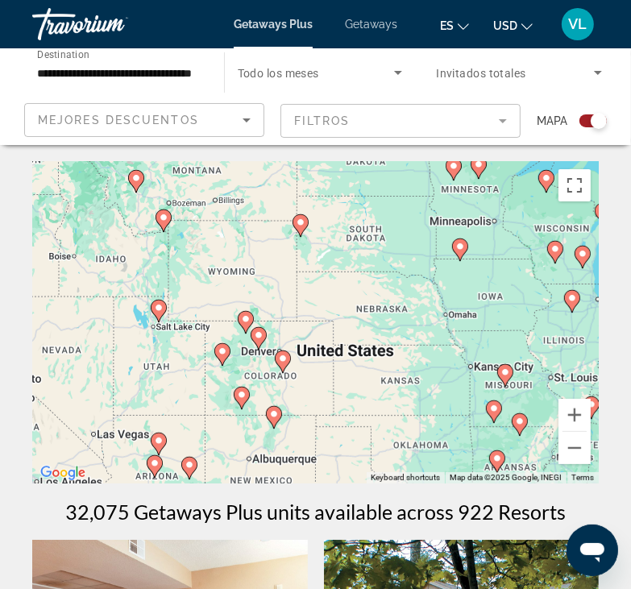
drag, startPoint x: 296, startPoint y: 330, endPoint x: 512, endPoint y: 273, distance: 222.4
click at [512, 273] on div "To activate drag with keyboard, press Alt + Enter. Once in keyboard drag state,…" at bounding box center [315, 322] width 566 height 322
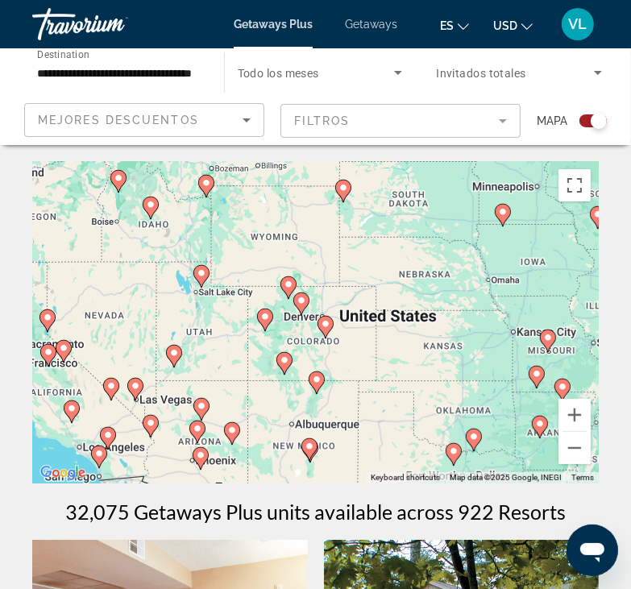
drag, startPoint x: 398, startPoint y: 387, endPoint x: 447, endPoint y: 354, distance: 59.2
click at [439, 350] on div "To activate drag with keyboard, press Alt + Enter. Once in keyboard drag state,…" at bounding box center [315, 322] width 566 height 322
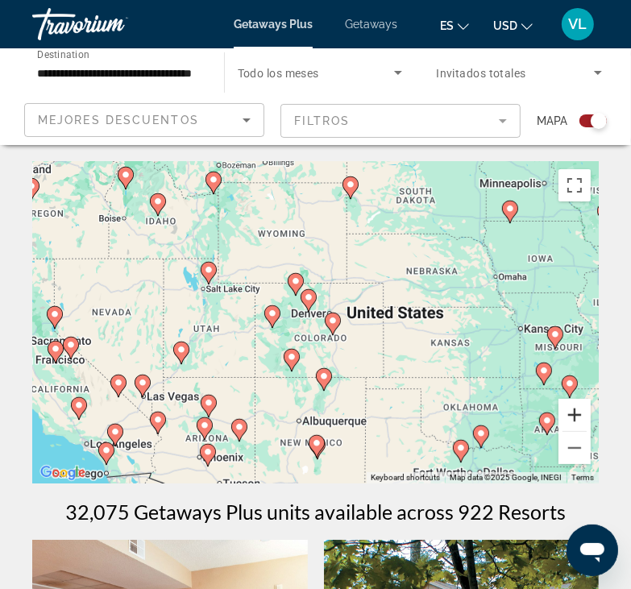
click at [574, 419] on button "Zoom in" at bounding box center [574, 415] width 32 height 32
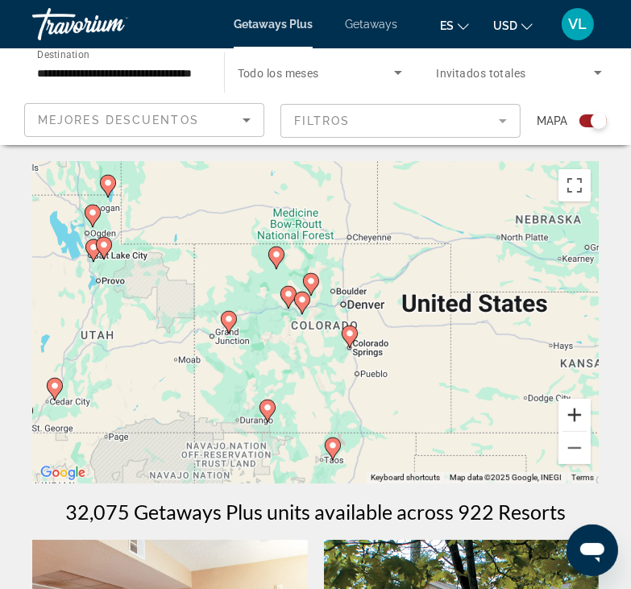
click at [574, 423] on button "Zoom in" at bounding box center [574, 415] width 32 height 32
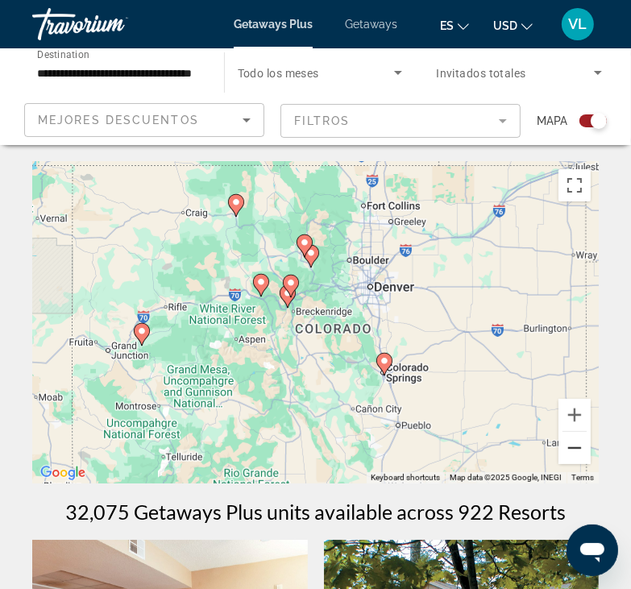
click at [580, 454] on button "Zoom out" at bounding box center [574, 448] width 32 height 32
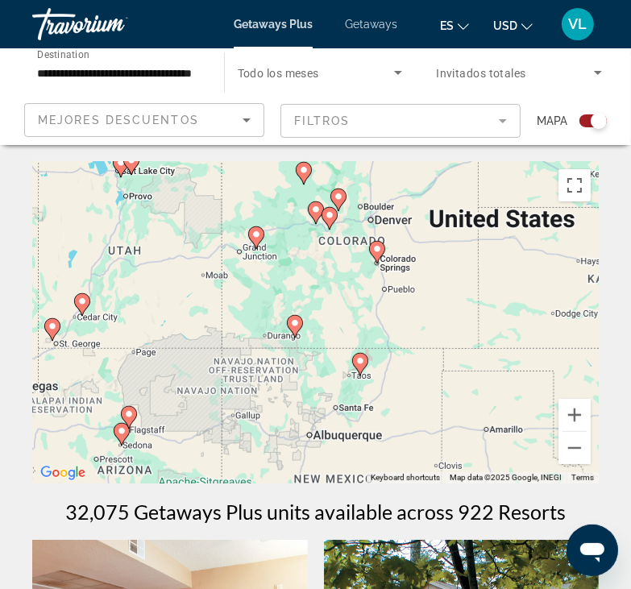
drag, startPoint x: 419, startPoint y: 376, endPoint x: 437, endPoint y: 341, distance: 40.0
click at [437, 340] on div "To activate drag with keyboard, press Alt + Enter. Once in keyboard drag state,…" at bounding box center [315, 322] width 566 height 322
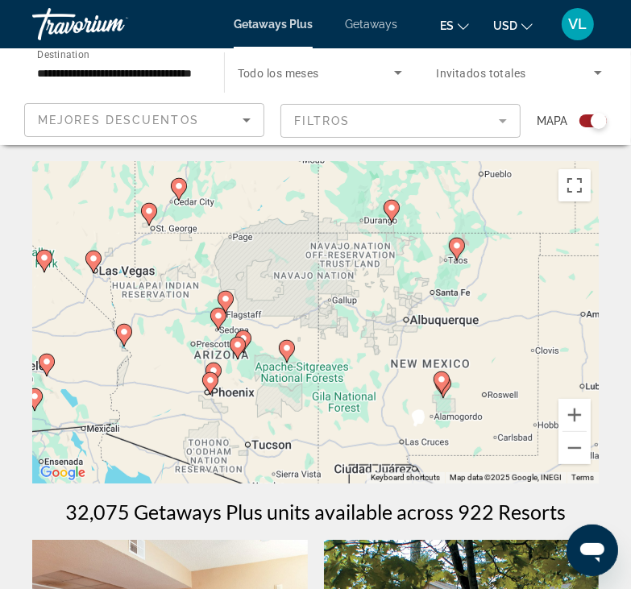
drag, startPoint x: 373, startPoint y: 361, endPoint x: 458, endPoint y: 264, distance: 128.5
click at [458, 264] on div "To activate drag with keyboard, press Alt + Enter. Once in keyboard drag state,…" at bounding box center [315, 322] width 566 height 322
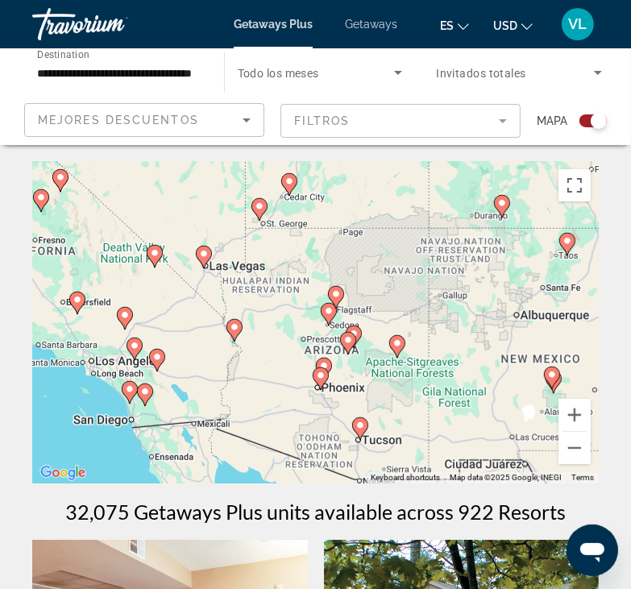
drag, startPoint x: 227, startPoint y: 319, endPoint x: 342, endPoint y: 330, distance: 115.8
click at [342, 325] on div "To activate drag with keyboard, press Alt + Enter. Once in keyboard drag state,…" at bounding box center [315, 322] width 566 height 322
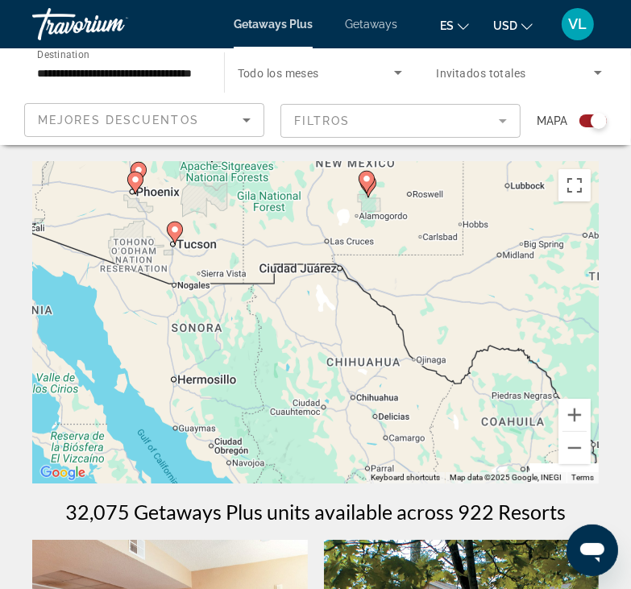
drag, startPoint x: 439, startPoint y: 398, endPoint x: 222, endPoint y: 241, distance: 267.7
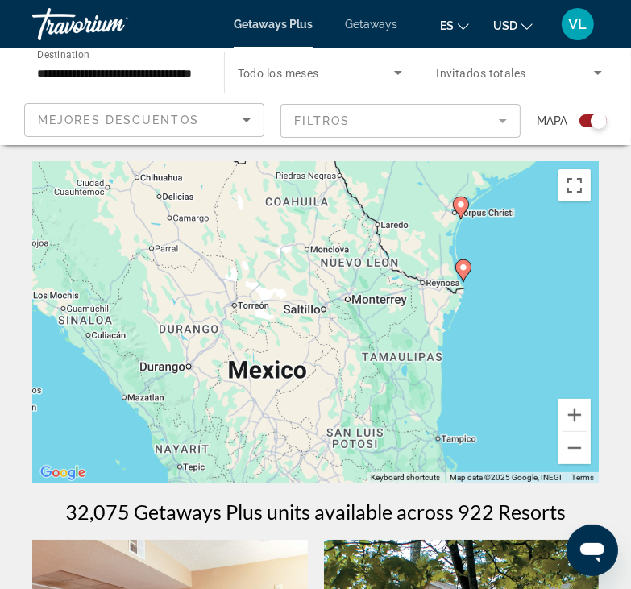
drag, startPoint x: 242, startPoint y: 338, endPoint x: 190, endPoint y: 272, distance: 83.7
click at [190, 272] on div "To activate drag with keyboard, press Alt + Enter. Once in keyboard drag state,…" at bounding box center [315, 322] width 566 height 322
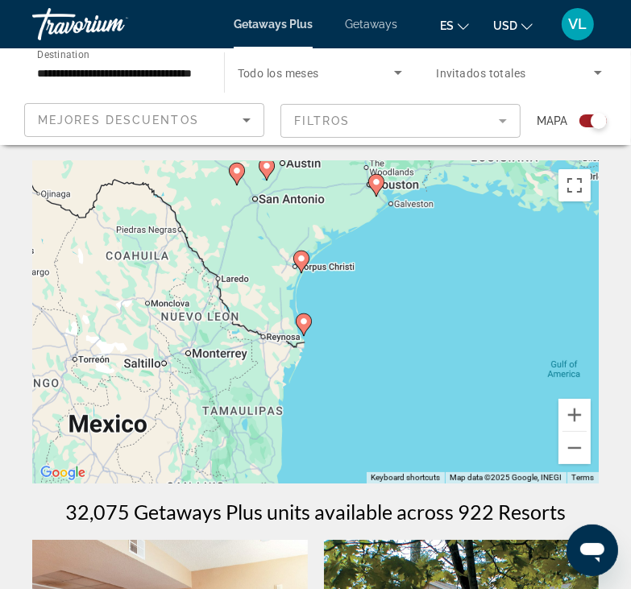
drag, startPoint x: 296, startPoint y: 334, endPoint x: 139, endPoint y: 405, distance: 172.4
click at [139, 405] on div "To activate drag with keyboard, press Alt + Enter. Once in keyboard drag state,…" at bounding box center [315, 322] width 566 height 322
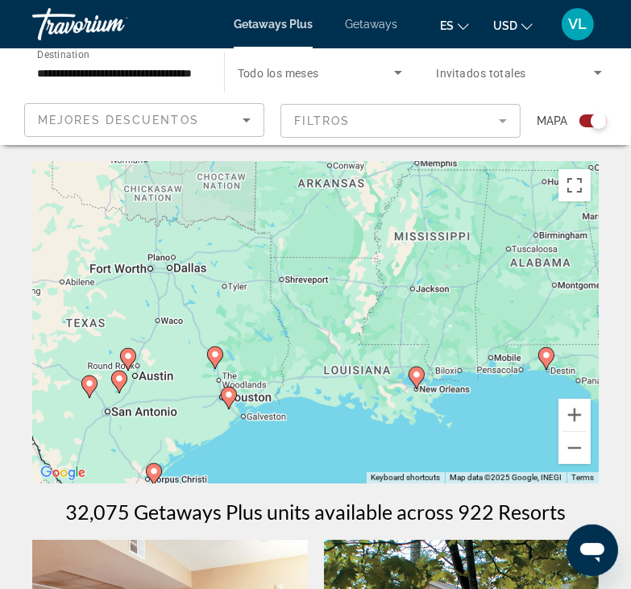
drag, startPoint x: 447, startPoint y: 258, endPoint x: 309, endPoint y: 425, distance: 216.8
click at [309, 425] on div "To activate drag with keyboard, press Alt + Enter. Once in keyboard drag state,…" at bounding box center [315, 322] width 566 height 322
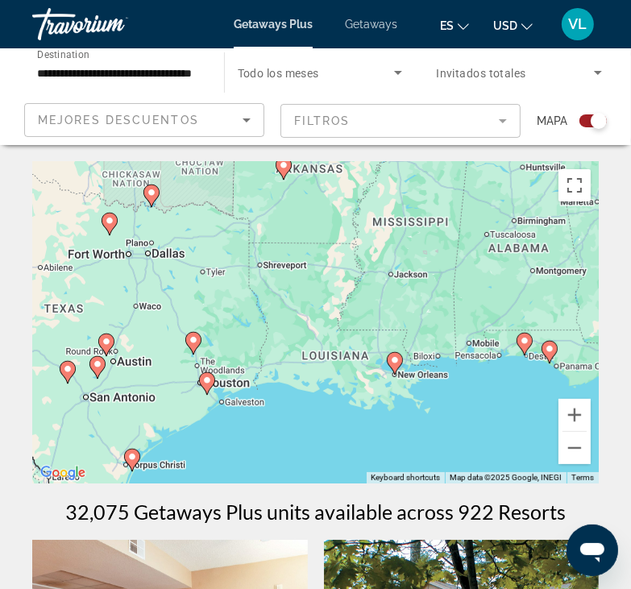
drag, startPoint x: 390, startPoint y: 370, endPoint x: 290, endPoint y: 294, distance: 125.4
click at [292, 289] on div "To activate drag with keyboard, press Alt + Enter. Once in keyboard drag state,…" at bounding box center [315, 322] width 566 height 322
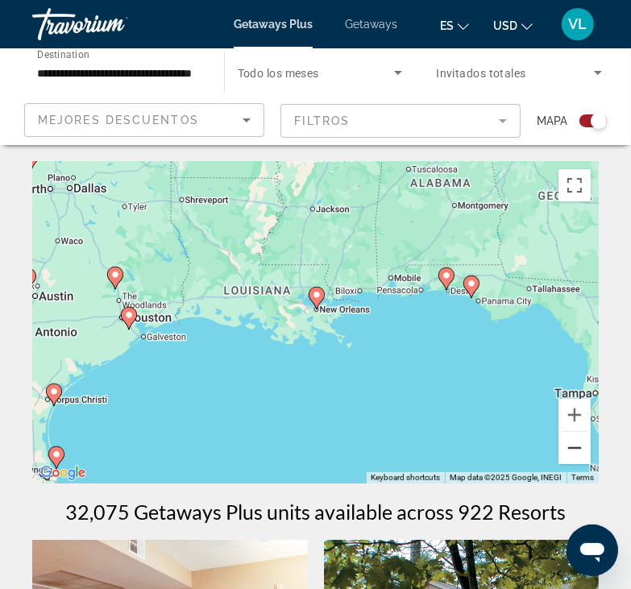
click at [572, 451] on button "Zoom out" at bounding box center [574, 448] width 32 height 32
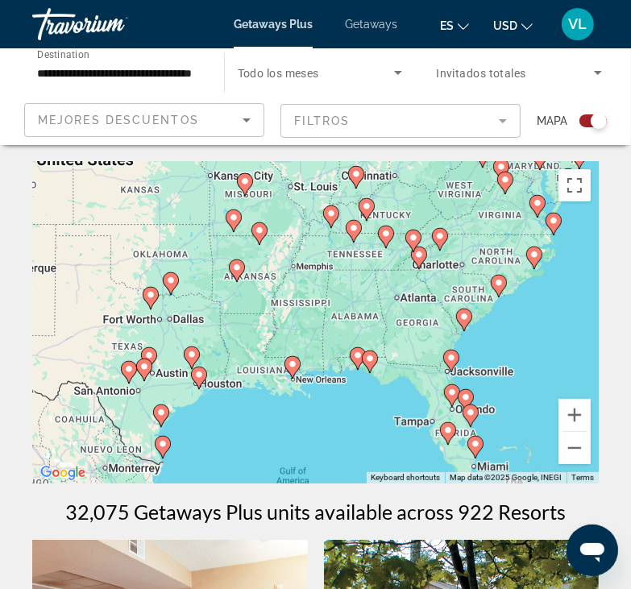
drag, startPoint x: 345, startPoint y: 304, endPoint x: 325, endPoint y: 347, distance: 47.9
click at [325, 347] on div "To activate drag with keyboard, press Alt + Enter. Once in keyboard drag state,…" at bounding box center [315, 322] width 566 height 322
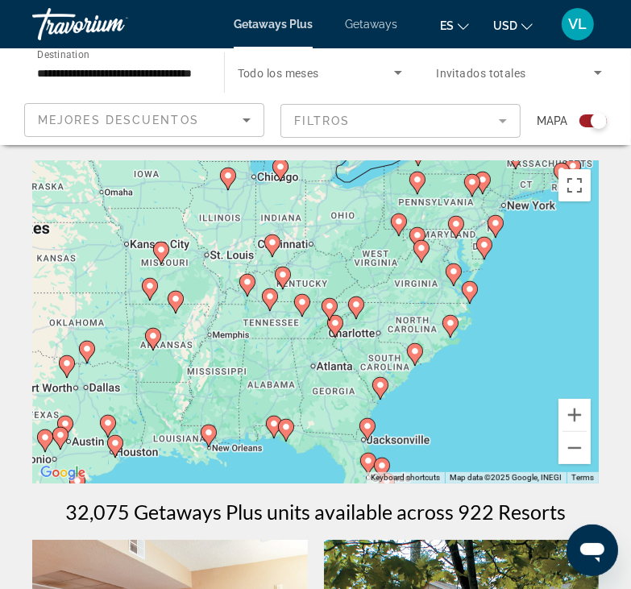
drag, startPoint x: 325, startPoint y: 298, endPoint x: 246, endPoint y: 350, distance: 94.7
click at [246, 350] on div "To activate drag with keyboard, press Alt + Enter. Once in keyboard drag state,…" at bounding box center [315, 322] width 566 height 322
click at [585, 405] on button "Zoom in" at bounding box center [574, 415] width 32 height 32
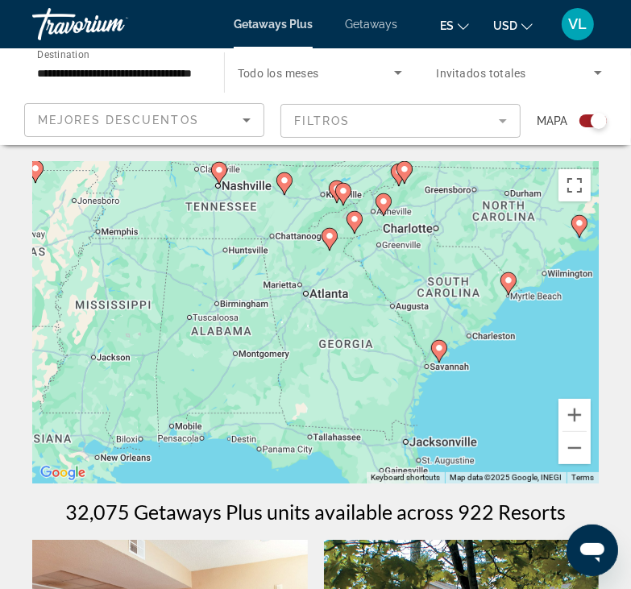
drag, startPoint x: 470, startPoint y: 406, endPoint x: 466, endPoint y: 301, distance: 105.6
click at [466, 301] on div "To activate drag with keyboard, press Alt + Enter. Once in keyboard drag state,…" at bounding box center [315, 322] width 566 height 322
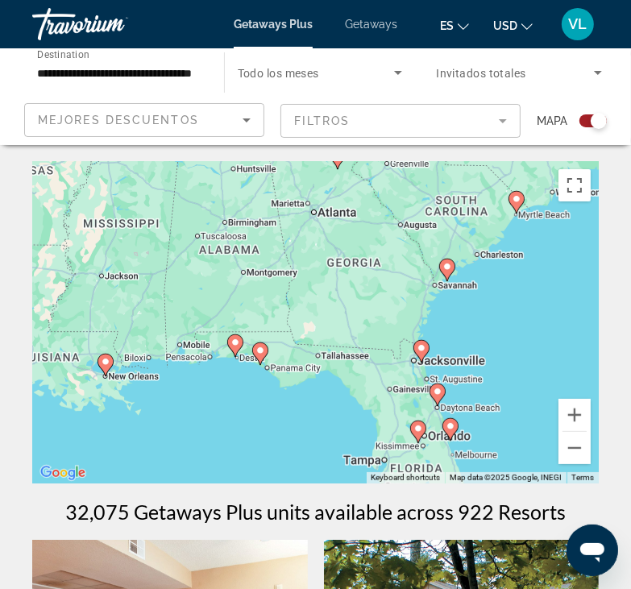
drag, startPoint x: 454, startPoint y: 375, endPoint x: 462, endPoint y: 292, distance: 83.4
click at [462, 292] on div "To activate drag with keyboard, press Alt + Enter. Once in keyboard drag state,…" at bounding box center [315, 322] width 566 height 322
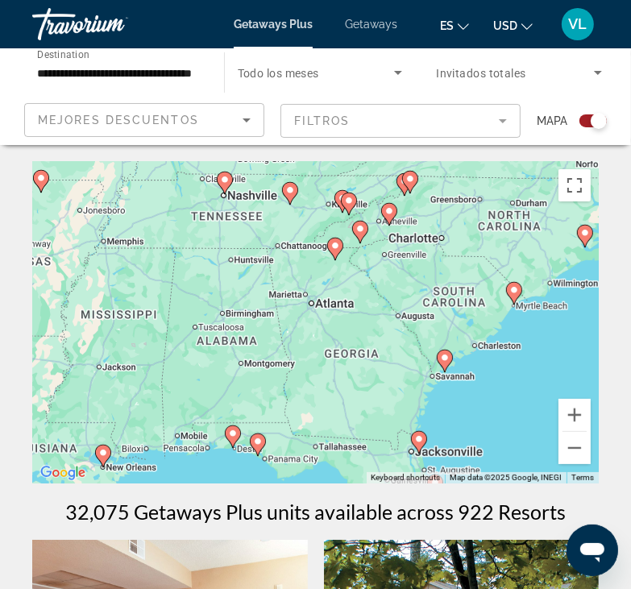
drag, startPoint x: 315, startPoint y: 226, endPoint x: 313, endPoint y: 321, distance: 95.9
click at [313, 318] on div "To activate drag with keyboard, press Alt + Enter. Once in keyboard drag state,…" at bounding box center [315, 322] width 566 height 322
click at [335, 245] on image "Main content" at bounding box center [335, 246] width 10 height 10
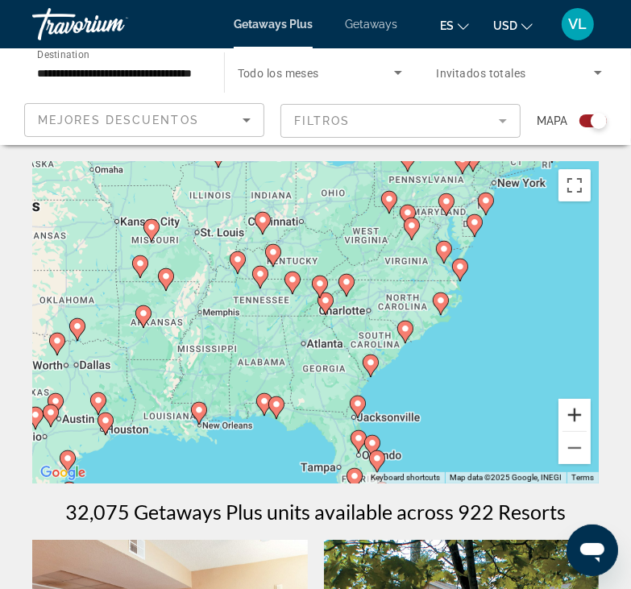
click at [566, 411] on button "Zoom in" at bounding box center [574, 415] width 32 height 32
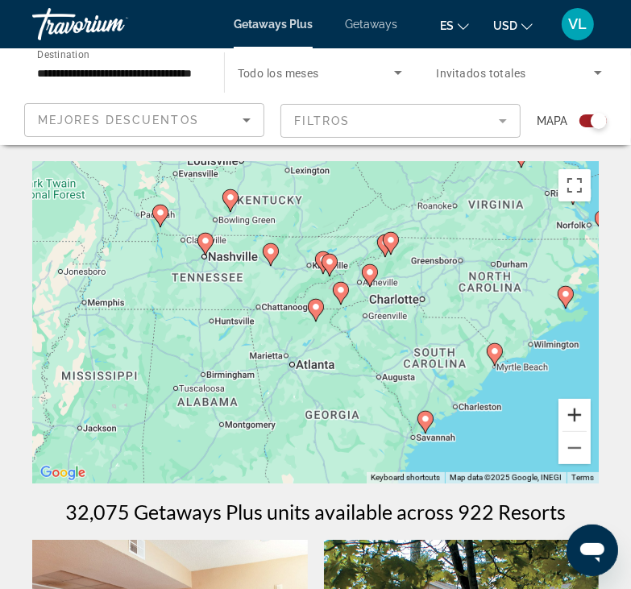
click at [574, 418] on button "Zoom in" at bounding box center [574, 415] width 32 height 32
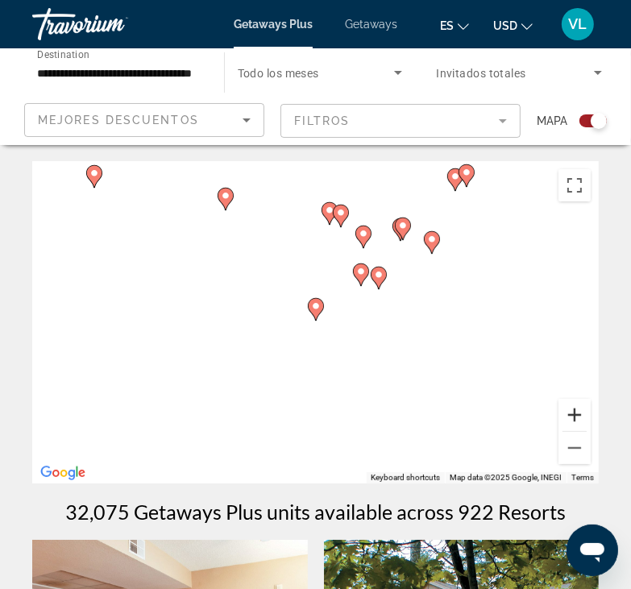
click at [574, 418] on button "Zoom in" at bounding box center [574, 415] width 32 height 32
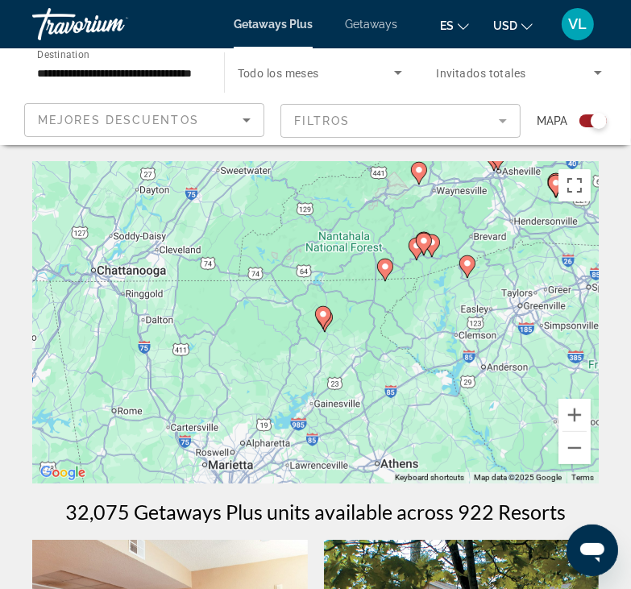
drag, startPoint x: 355, startPoint y: 360, endPoint x: 384, endPoint y: 379, distance: 34.9
click at [377, 379] on div "To activate drag with keyboard, press Alt + Enter. Once in keyboard drag state,…" at bounding box center [315, 322] width 566 height 322
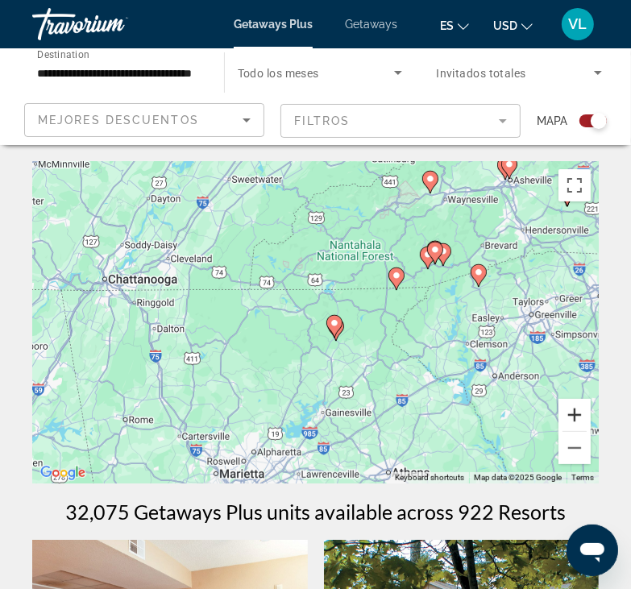
click at [570, 422] on button "Zoom in" at bounding box center [574, 415] width 32 height 32
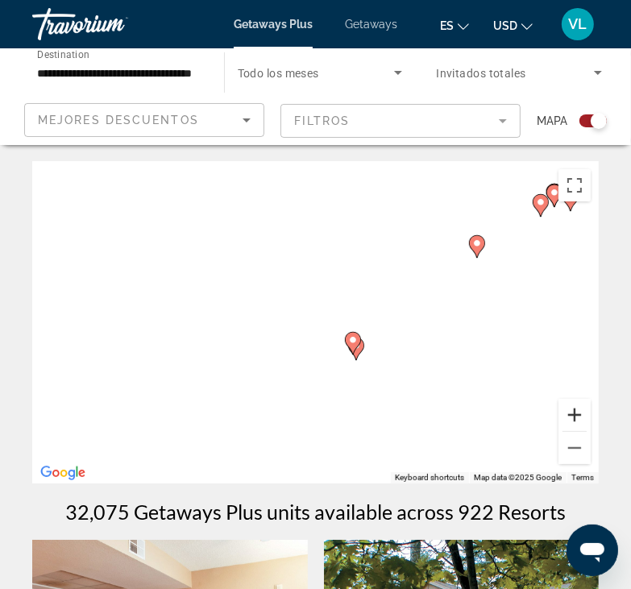
click at [570, 422] on button "Zoom in" at bounding box center [574, 415] width 32 height 32
drag, startPoint x: 466, startPoint y: 423, endPoint x: 431, endPoint y: 387, distance: 50.7
click at [431, 387] on div "To activate drag with keyboard, press Alt + Enter. Once in keyboard drag state,…" at bounding box center [315, 322] width 566 height 322
click at [359, 344] on gmp-advanced-marker "Main content" at bounding box center [354, 337] width 16 height 24
type input "**********"
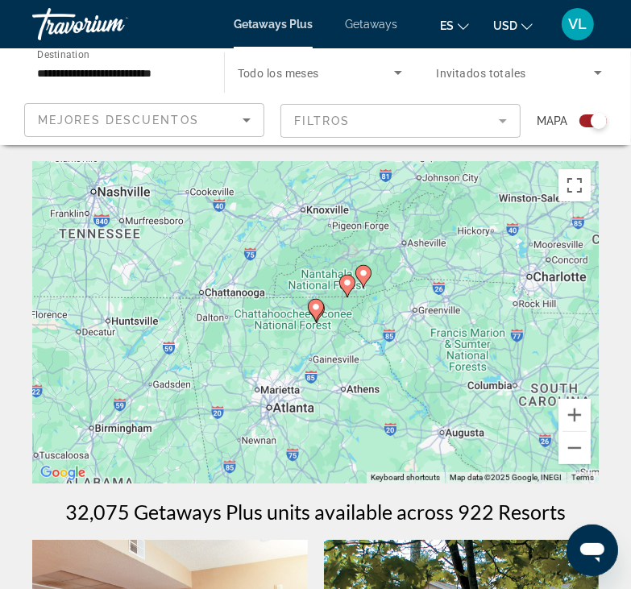
click at [316, 305] on image "Main content" at bounding box center [316, 307] width 10 height 10
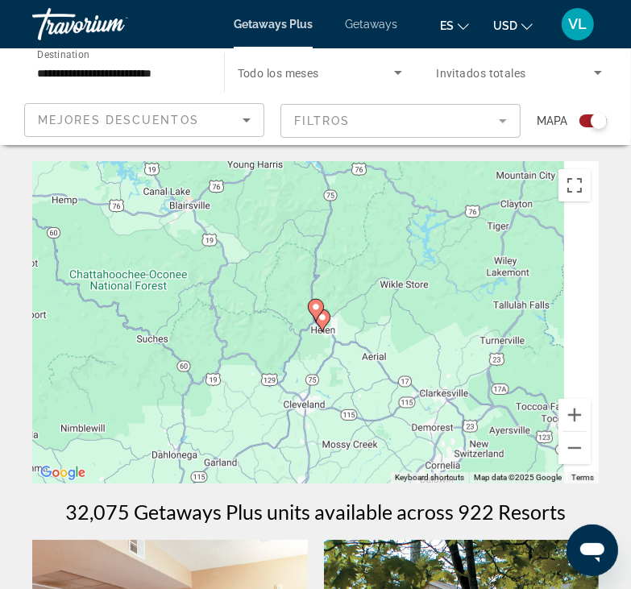
click at [317, 305] on image "Main content" at bounding box center [316, 307] width 10 height 10
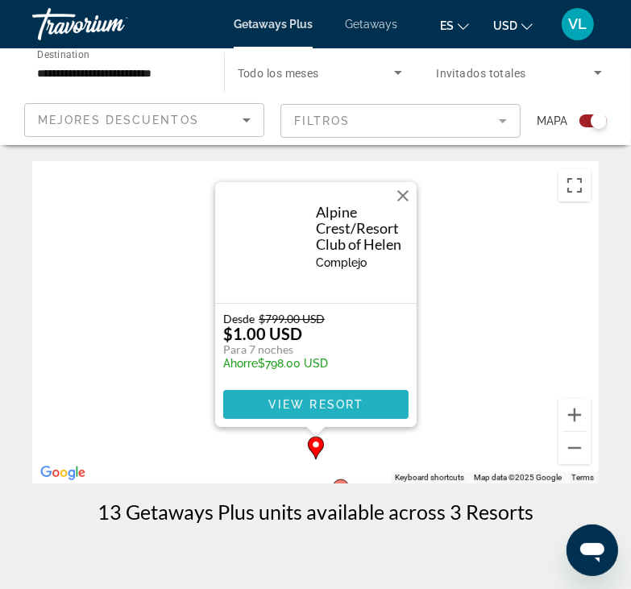
click at [338, 402] on span "View Resort" at bounding box center [314, 404] width 95 height 13
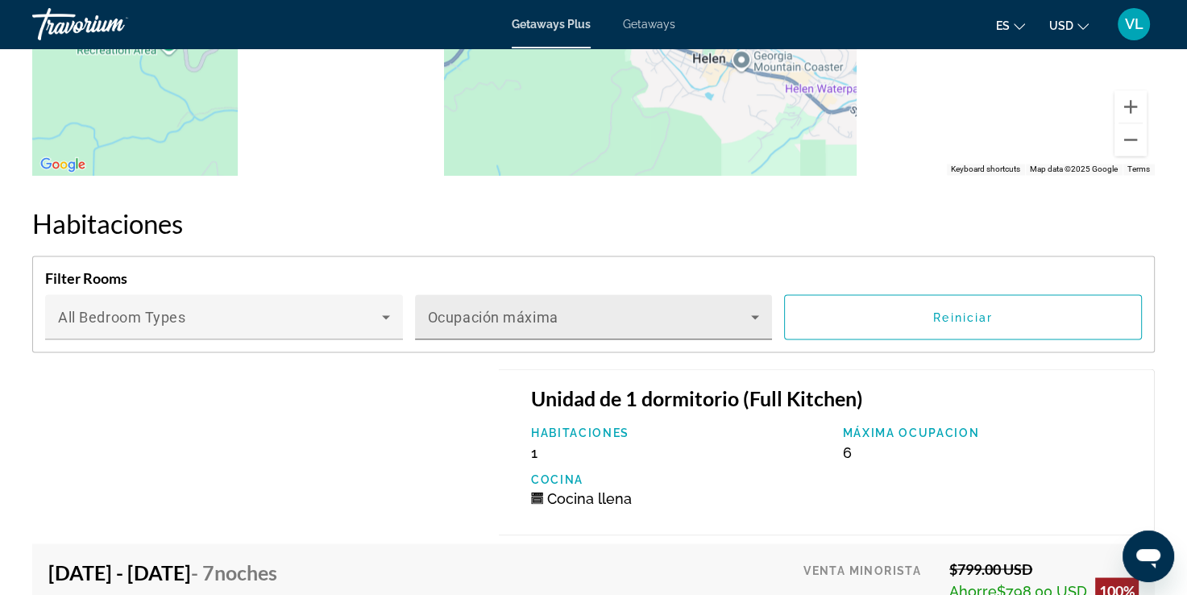
scroll to position [2665, 0]
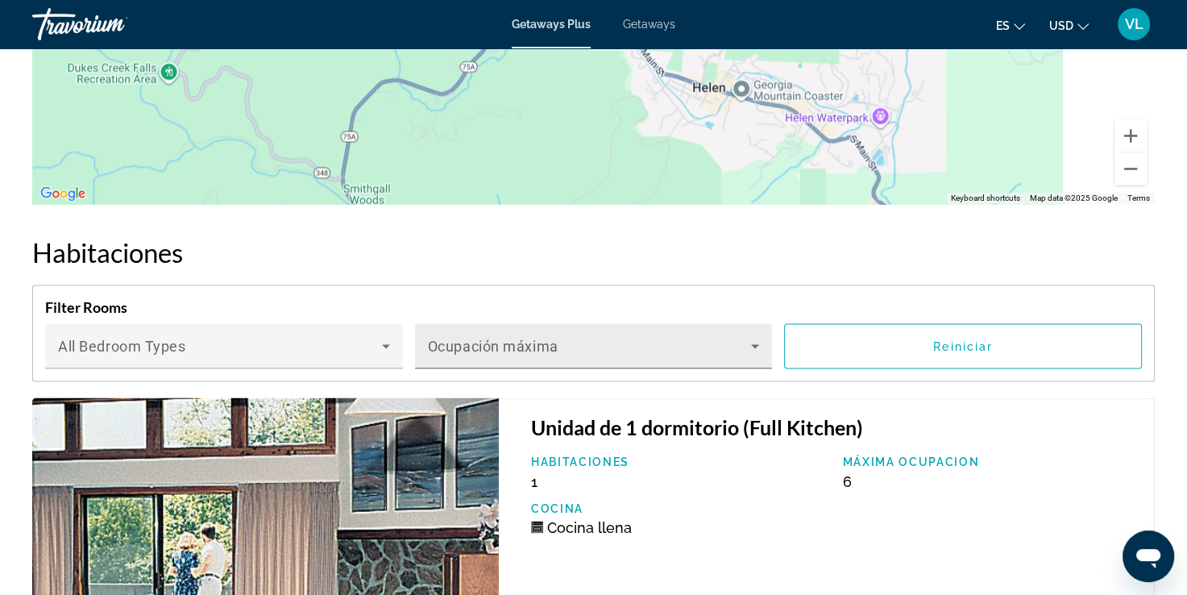
click at [642, 336] on icon "Main content" at bounding box center [754, 345] width 19 height 19
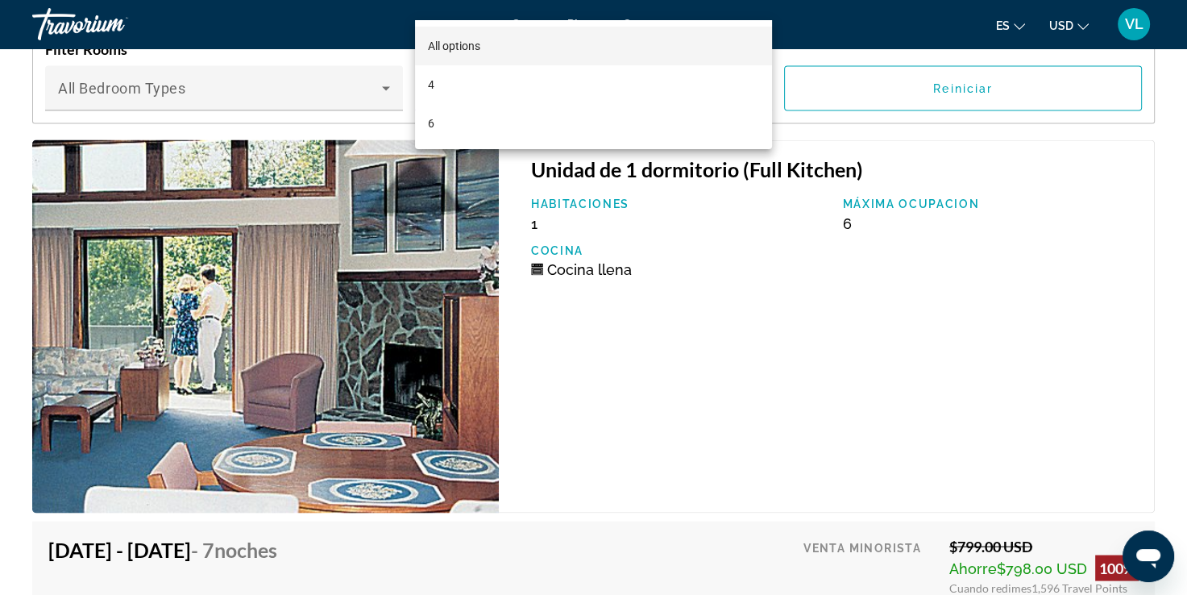
scroll to position [2826, 0]
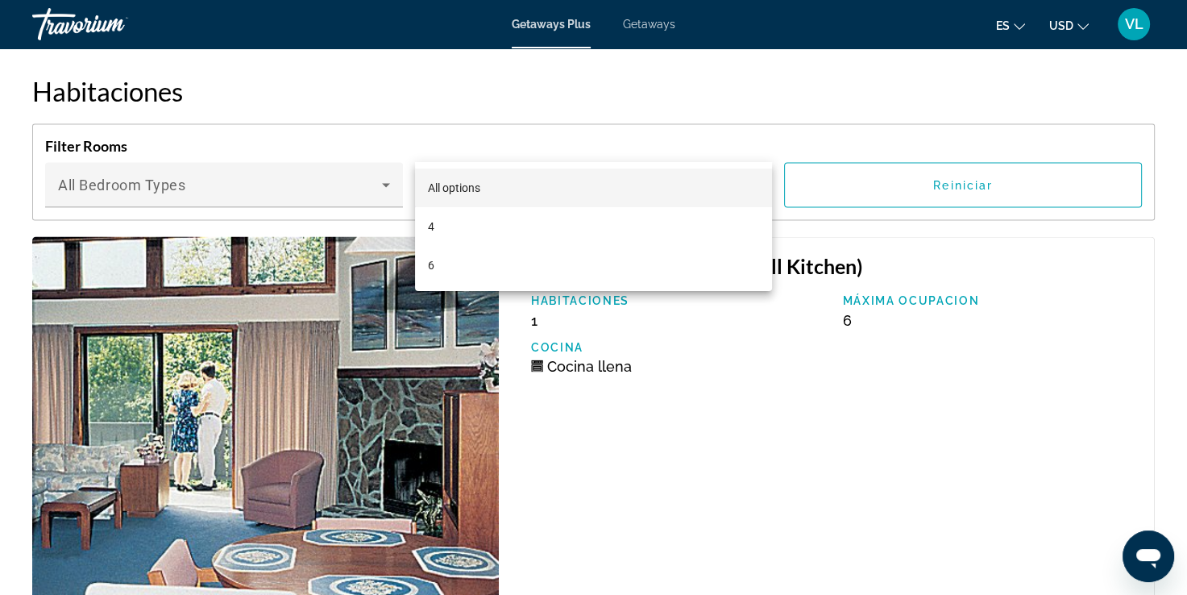
click at [642, 410] on div at bounding box center [593, 297] width 1187 height 595
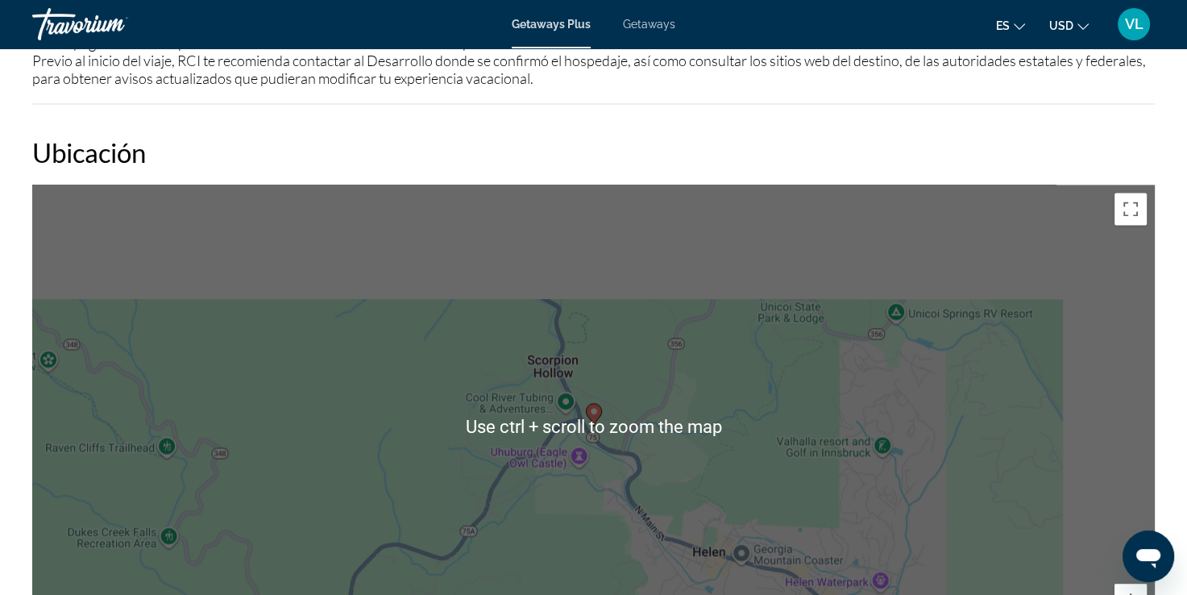
scroll to position [2182, 0]
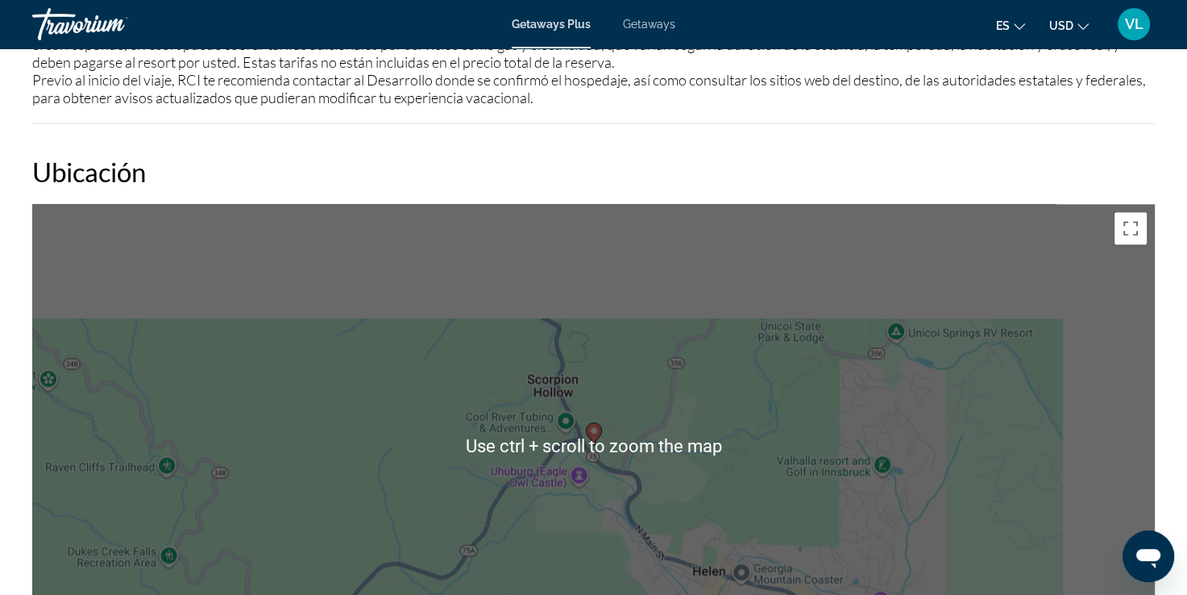
click at [642, 155] on h2 "Ubicación" at bounding box center [593, 171] width 1122 height 32
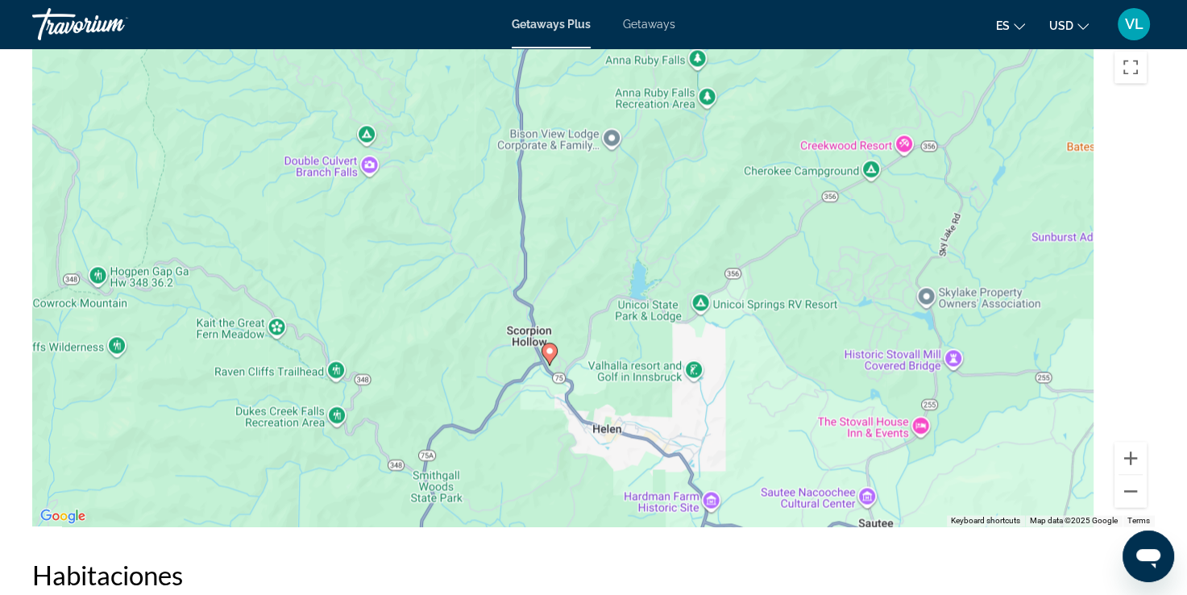
drag, startPoint x: 786, startPoint y: 145, endPoint x: 683, endPoint y: 350, distance: 229.1
click at [642, 350] on div "To activate drag with keyboard, press Alt + Enter. Once in keyboard drag state,…" at bounding box center [593, 284] width 1122 height 483
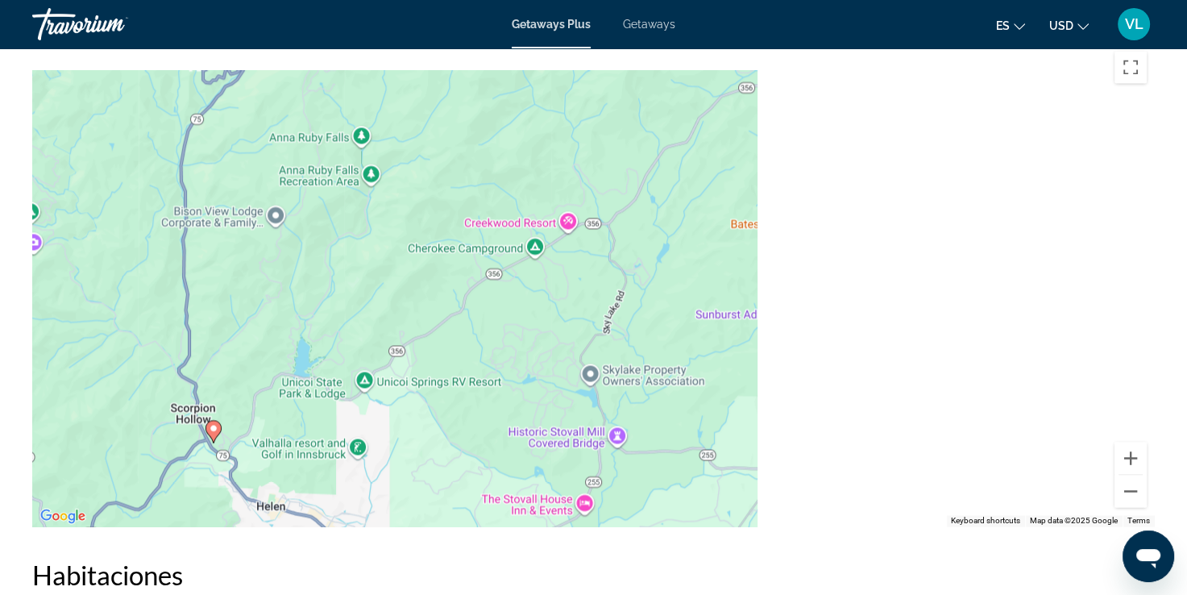
drag, startPoint x: 756, startPoint y: 209, endPoint x: 422, endPoint y: 233, distance: 335.2
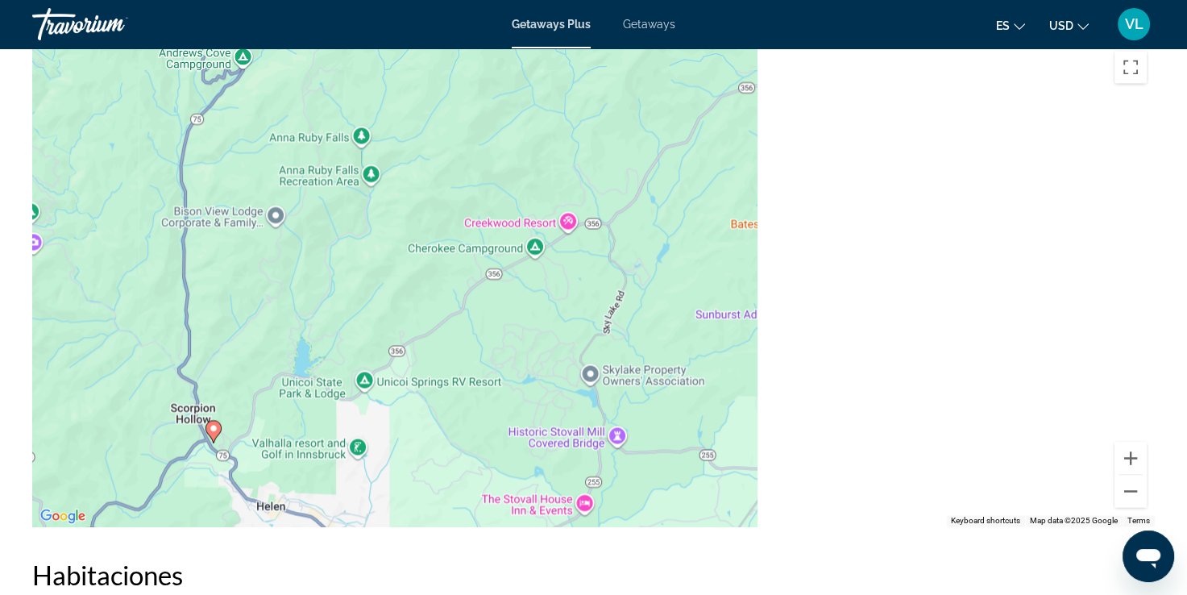
click at [346, 228] on div "To activate drag with keyboard, press Alt + Enter. Once in keyboard drag state,…" at bounding box center [593, 284] width 1122 height 483
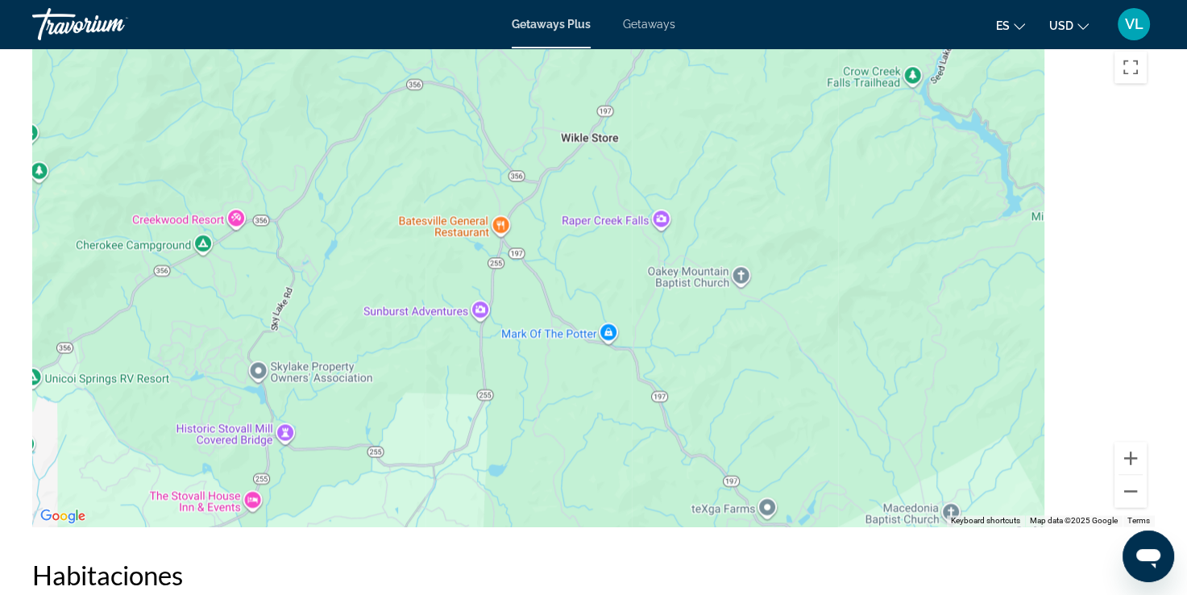
drag, startPoint x: 642, startPoint y: 243, endPoint x: 439, endPoint y: 242, distance: 203.0
click at [430, 251] on div "To activate drag with keyboard, press Alt + Enter. Once in keyboard drag state,…" at bounding box center [593, 284] width 1122 height 483
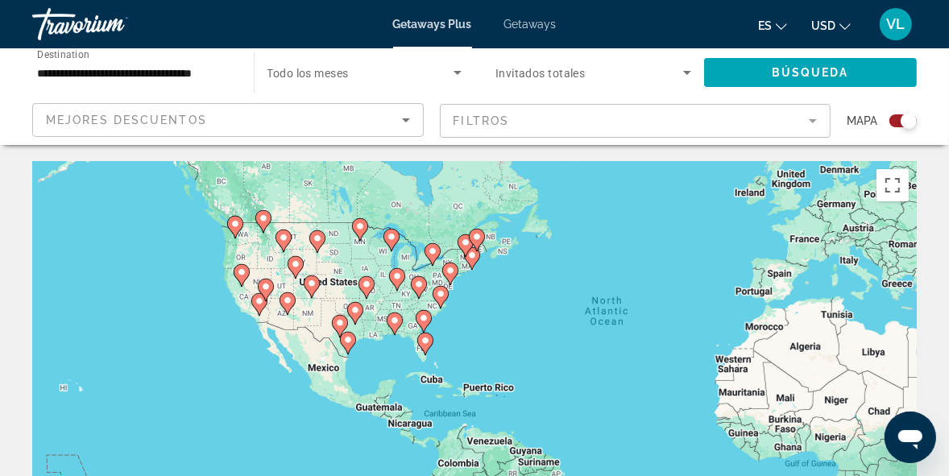
drag, startPoint x: 380, startPoint y: 292, endPoint x: 602, endPoint y: 209, distance: 236.9
click at [602, 208] on div "To activate drag with keyboard, press Alt + Enter. Once in keyboard drag state,…" at bounding box center [474, 402] width 885 height 483
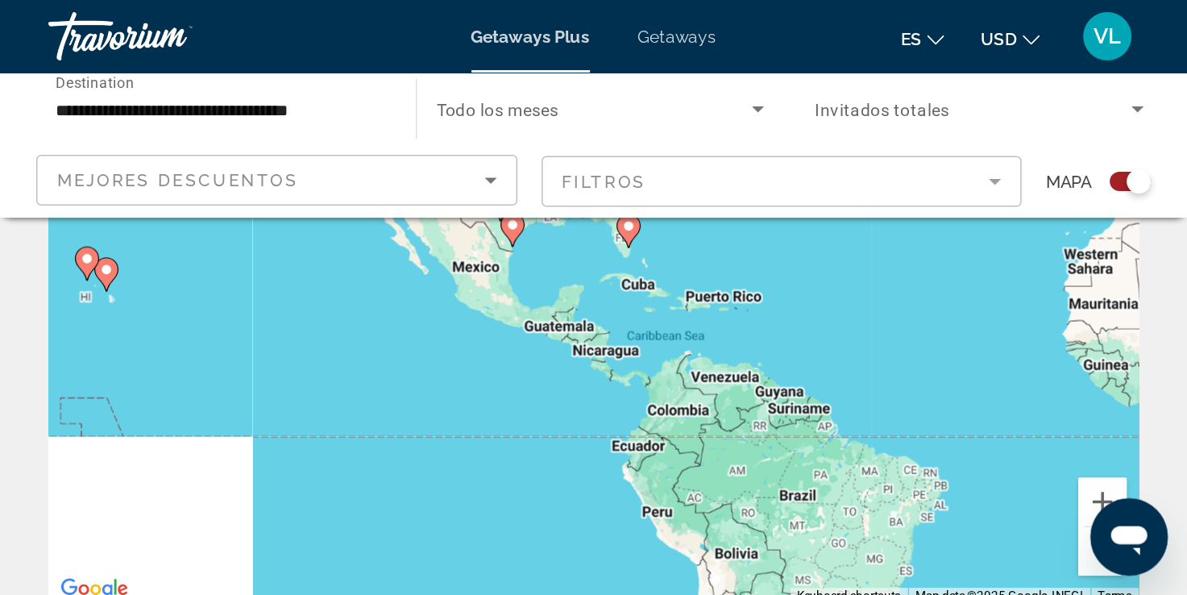
scroll to position [81, 0]
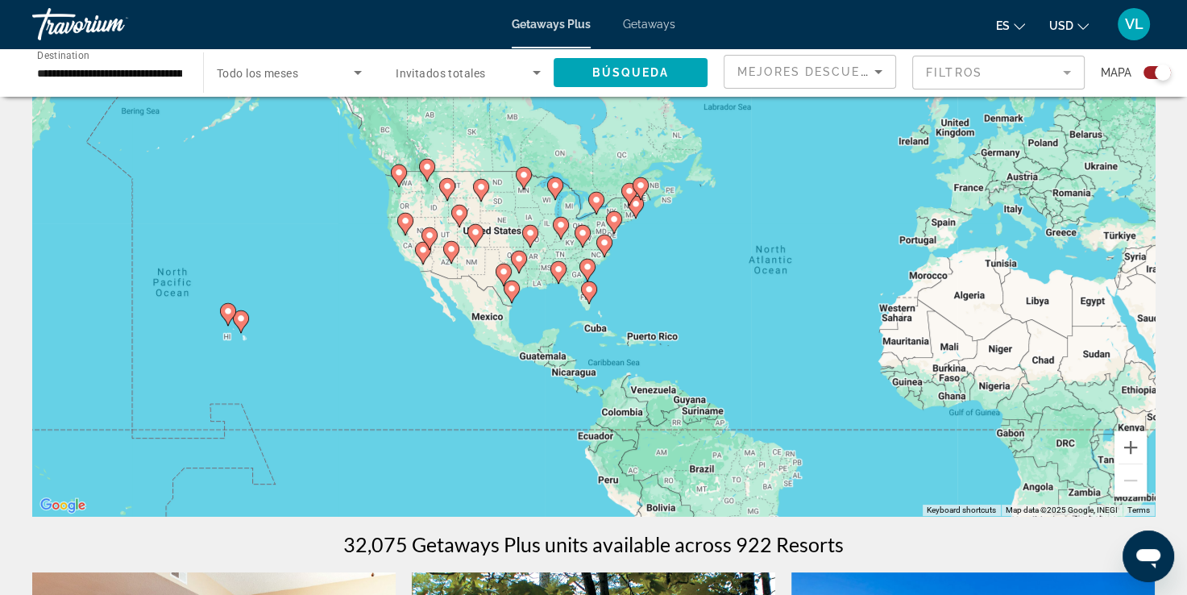
drag, startPoint x: 678, startPoint y: 252, endPoint x: 645, endPoint y: 402, distance: 153.3
click at [642, 402] on div "To activate drag with keyboard, press Alt + Enter. Once in keyboard drag state,…" at bounding box center [593, 273] width 1122 height 483
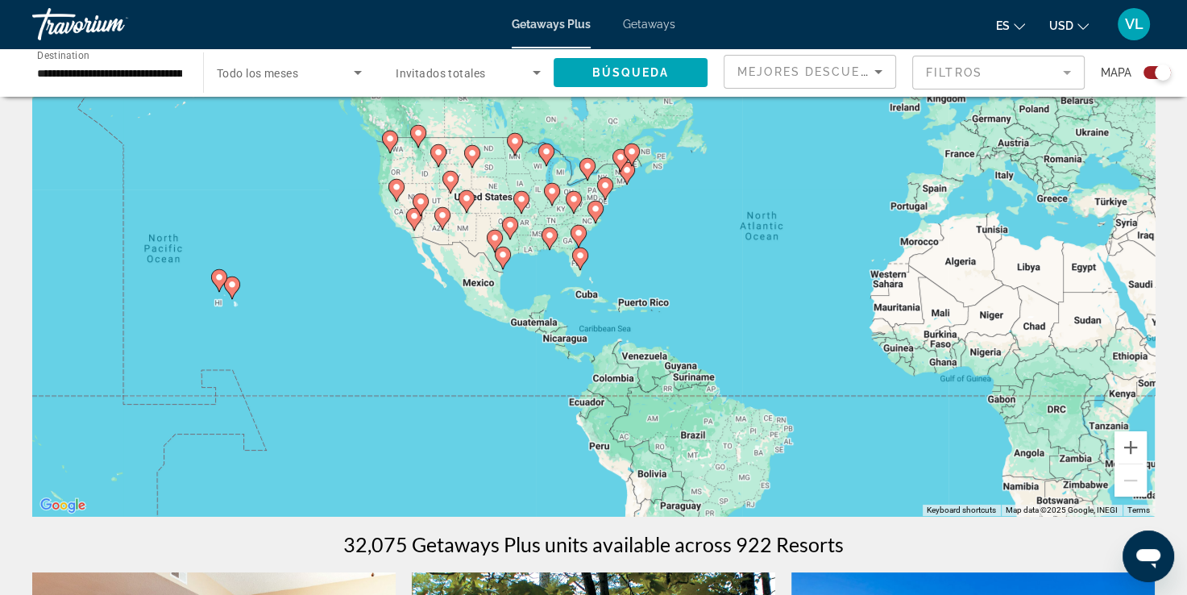
drag, startPoint x: 661, startPoint y: 259, endPoint x: 625, endPoint y: 193, distance: 75.7
click at [625, 191] on div "To activate drag with keyboard, press Alt + Enter. Once in keyboard drag state,…" at bounding box center [593, 273] width 1122 height 483
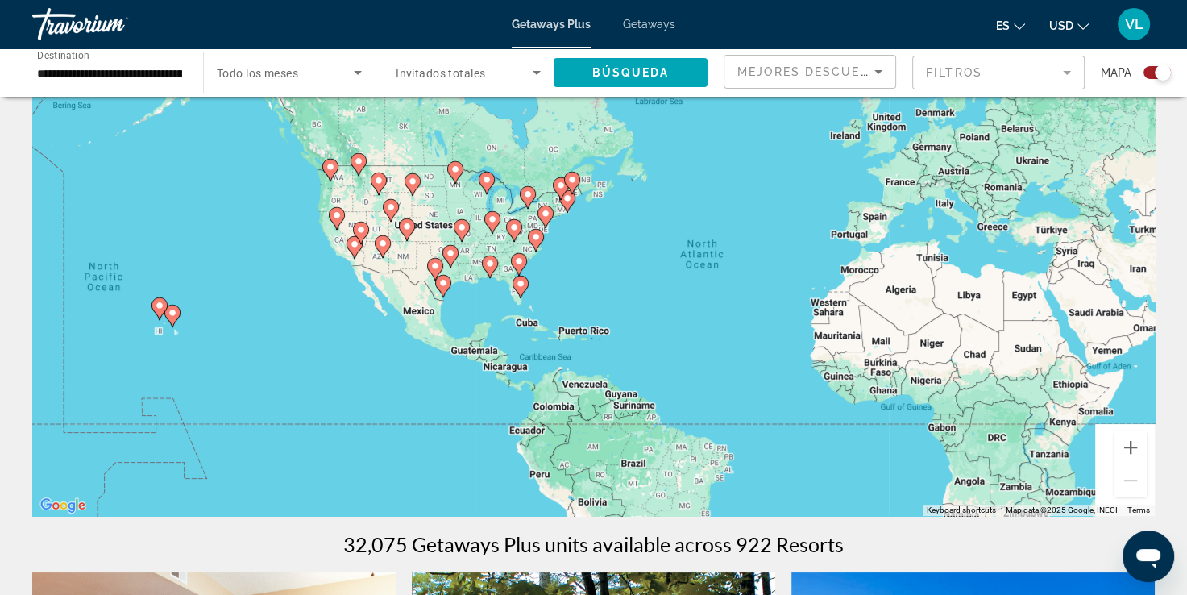
drag, startPoint x: 617, startPoint y: 260, endPoint x: 578, endPoint y: 349, distance: 96.7
click at [598, 370] on div "To activate drag with keyboard, press Alt + Enter. Once in keyboard drag state,…" at bounding box center [593, 273] width 1122 height 483
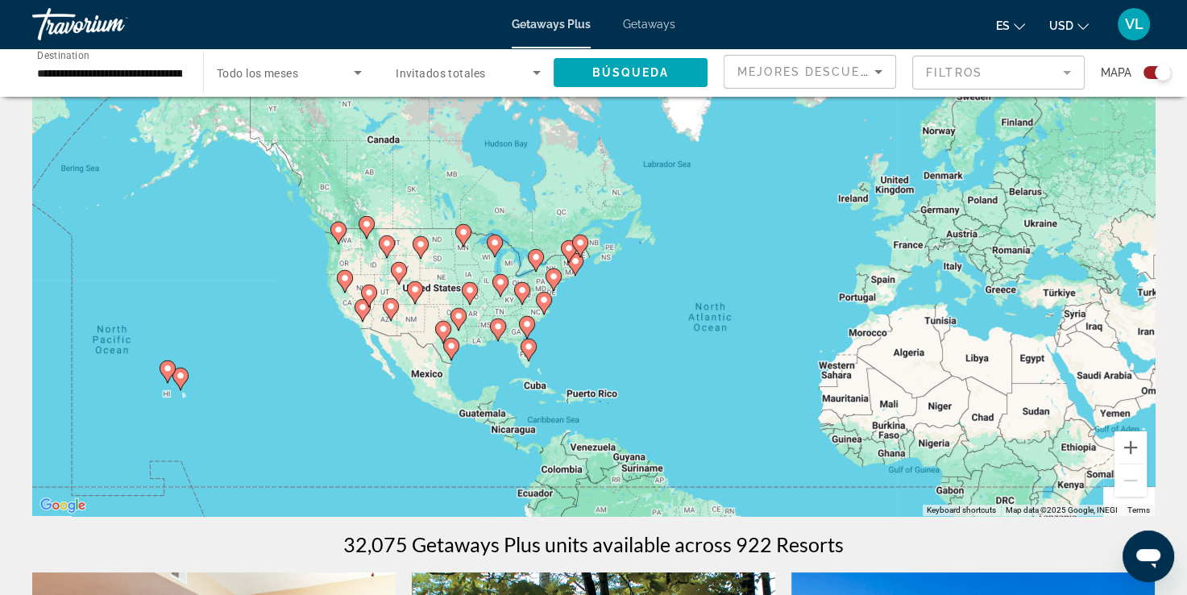
drag, startPoint x: 572, startPoint y: 359, endPoint x: 549, endPoint y: 354, distance: 23.9
click at [580, 401] on div "To activate drag with keyboard, press Alt + Enter. Once in keyboard drag state,…" at bounding box center [593, 273] width 1122 height 483
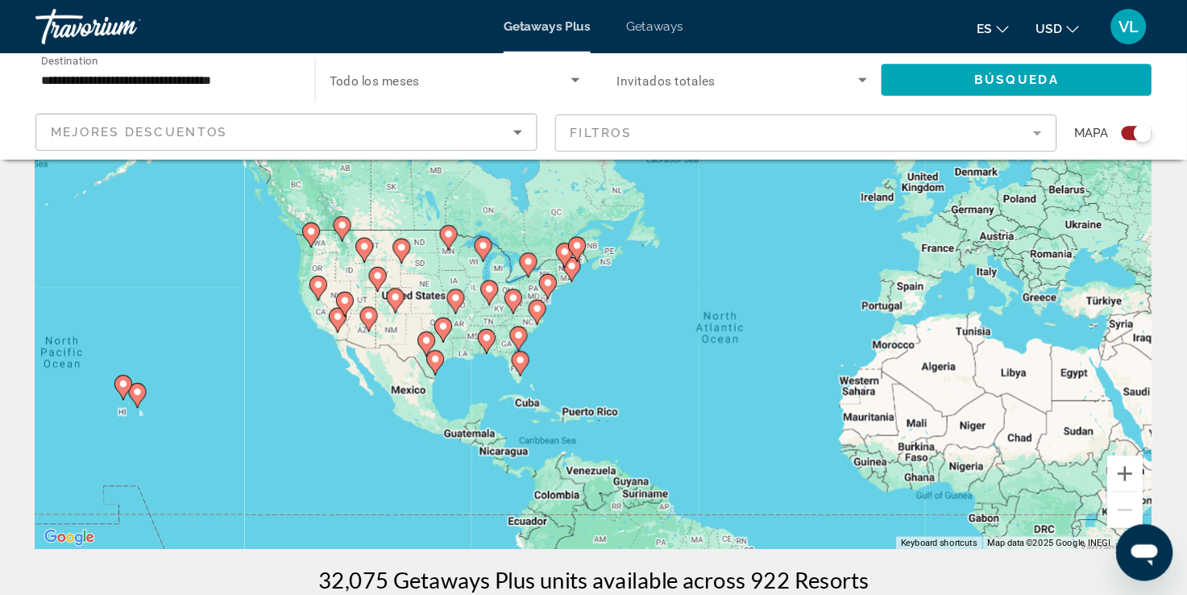
scroll to position [146, 0]
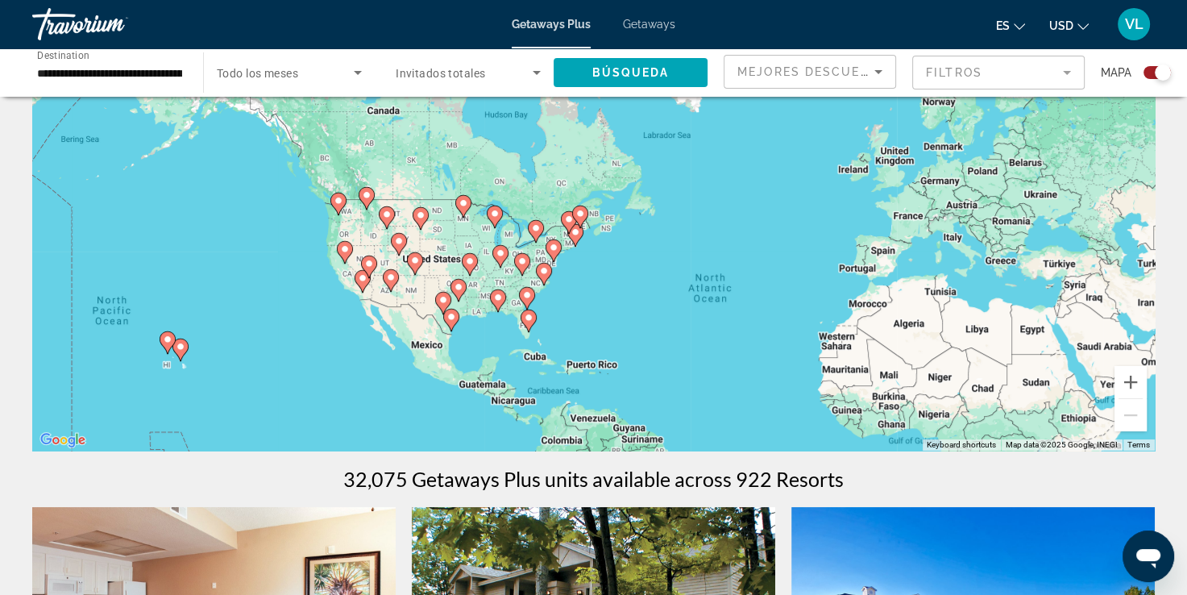
drag, startPoint x: 631, startPoint y: 238, endPoint x: 634, endPoint y: 292, distance: 53.3
click at [634, 292] on div "To activate drag with keyboard, press Alt + Enter. Once in keyboard drag state,…" at bounding box center [593, 208] width 1122 height 483
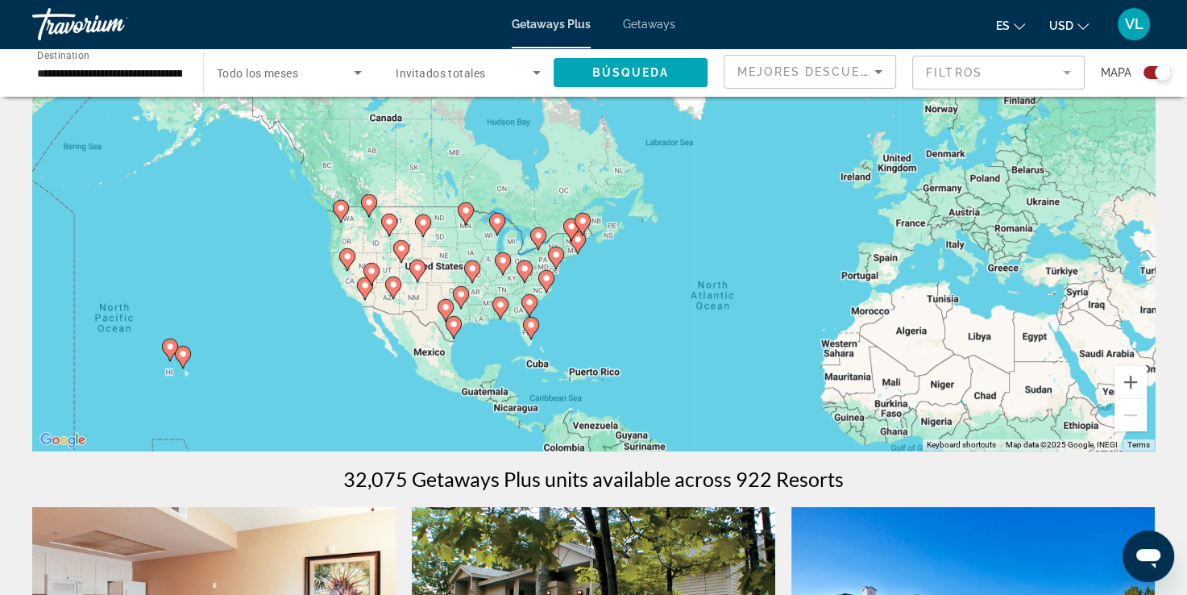
click at [522, 268] on image "Main content" at bounding box center [525, 268] width 10 height 10
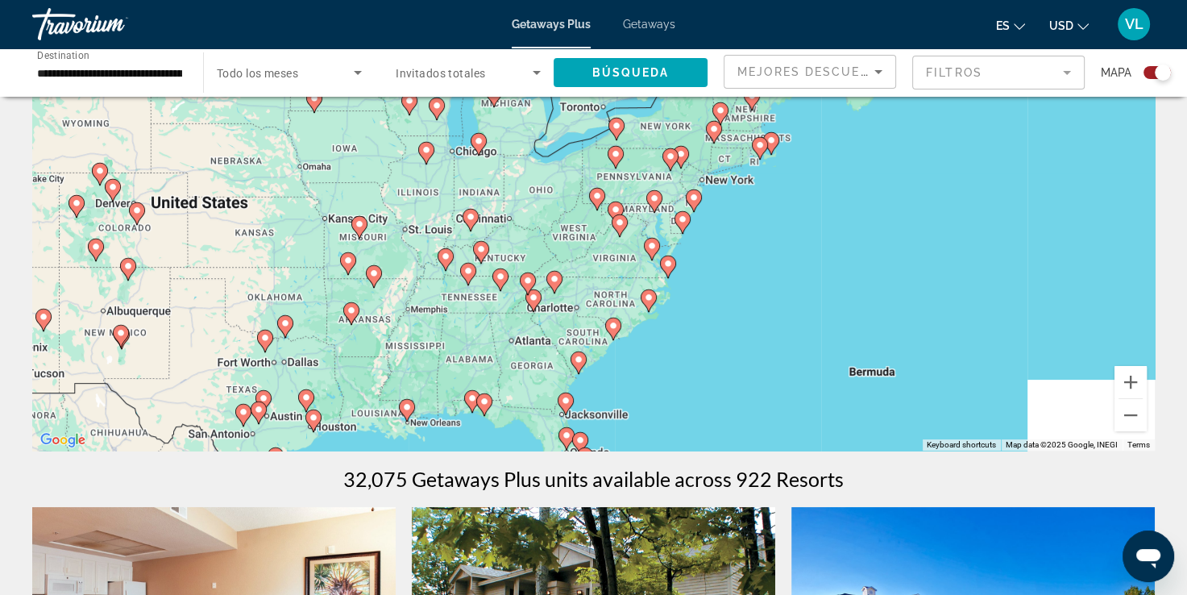
click at [113, 187] on image "Main content" at bounding box center [113, 187] width 10 height 10
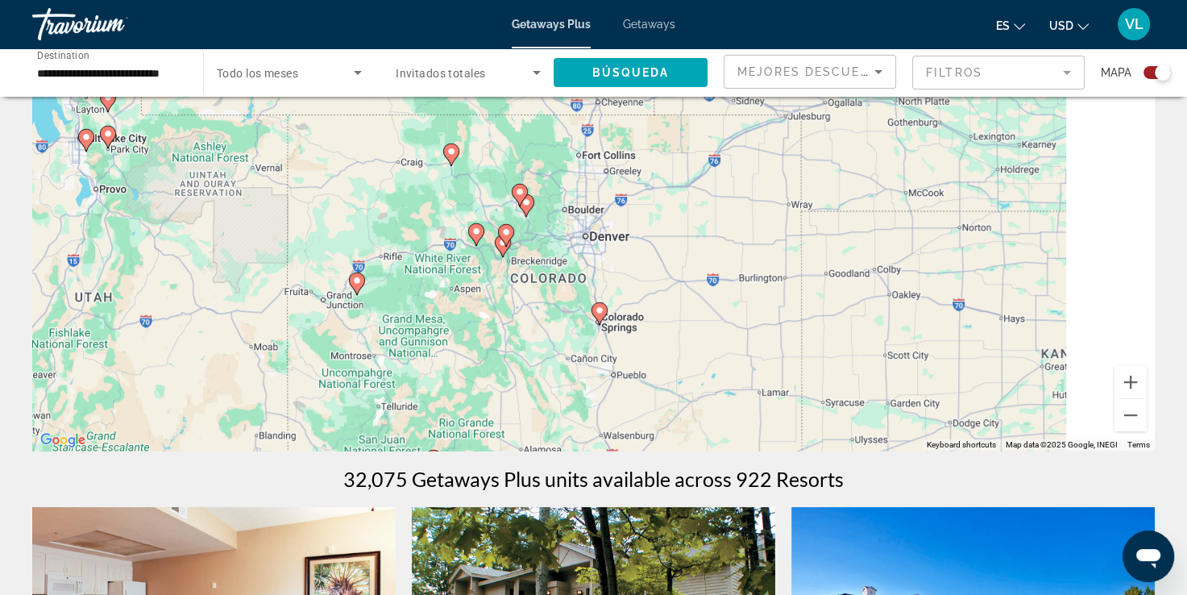
drag, startPoint x: 639, startPoint y: 269, endPoint x: 525, endPoint y: 307, distance: 119.7
click at [525, 307] on div "To navigate, press the arrow keys. To activate drag with keyboard, press Alt + …" at bounding box center [593, 208] width 1122 height 483
click at [506, 232] on image "Main content" at bounding box center [506, 232] width 10 height 10
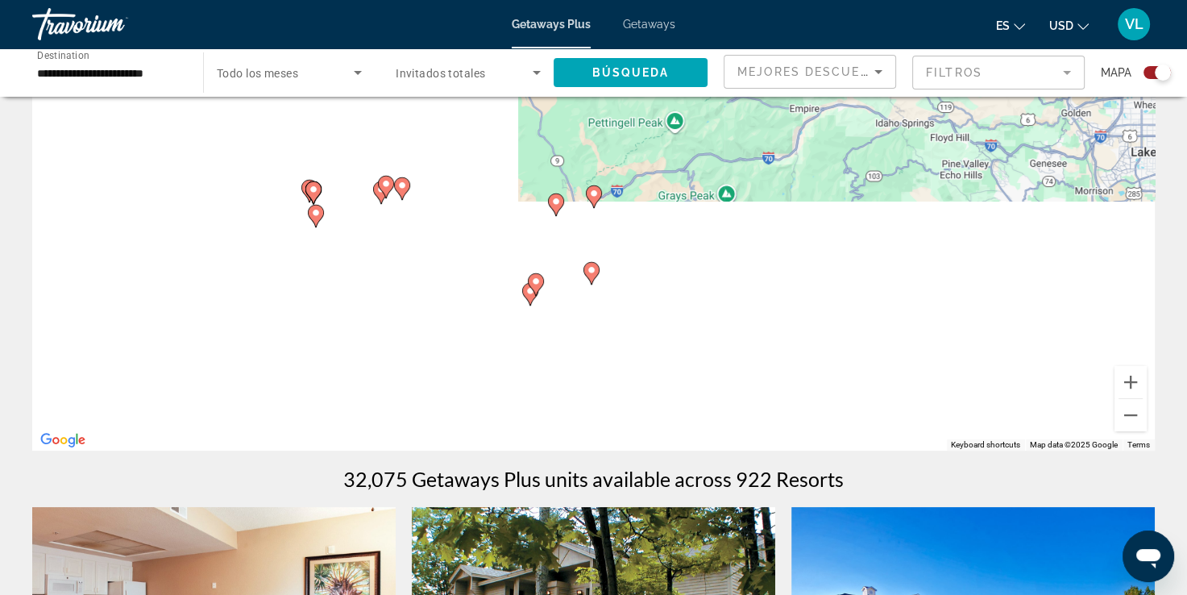
click at [528, 290] on gmp-advanced-marker "Main content" at bounding box center [536, 284] width 16 height 24
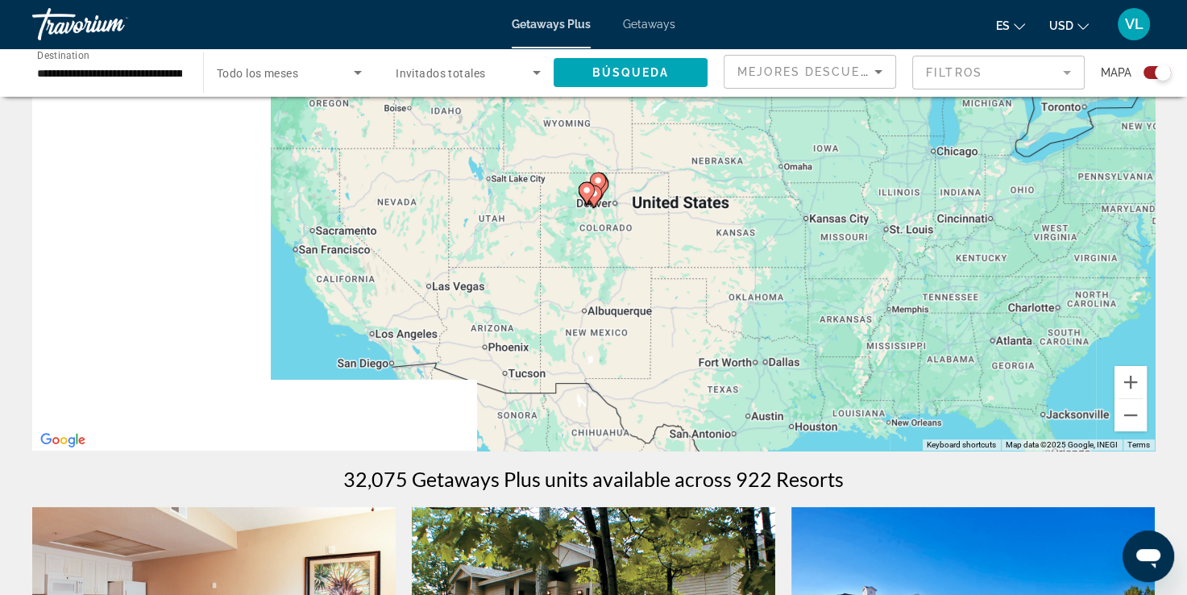
click at [586, 189] on image "Main content" at bounding box center [587, 190] width 10 height 10
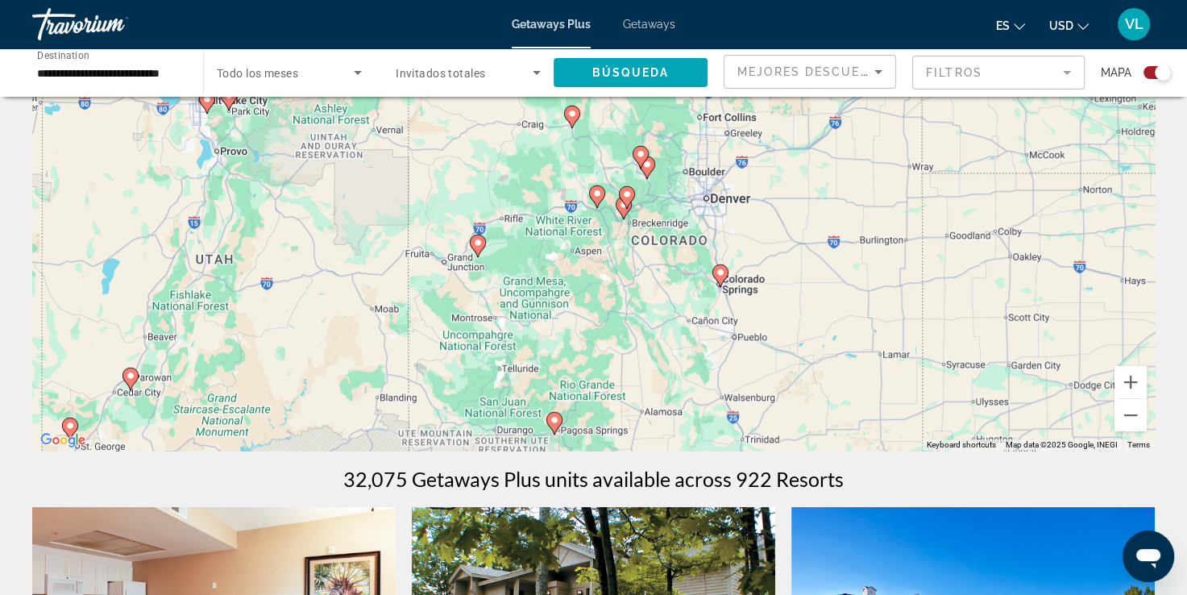
click at [594, 192] on image "Main content" at bounding box center [597, 194] width 10 height 10
type input "**********"
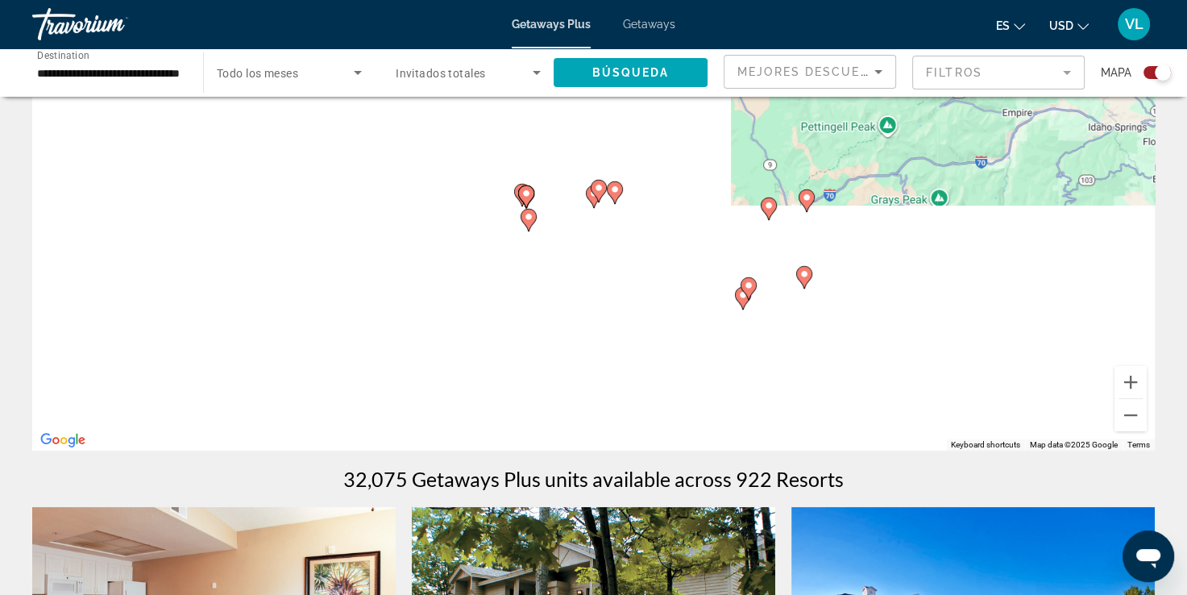
click at [642, 272] on image "Main content" at bounding box center [804, 274] width 10 height 10
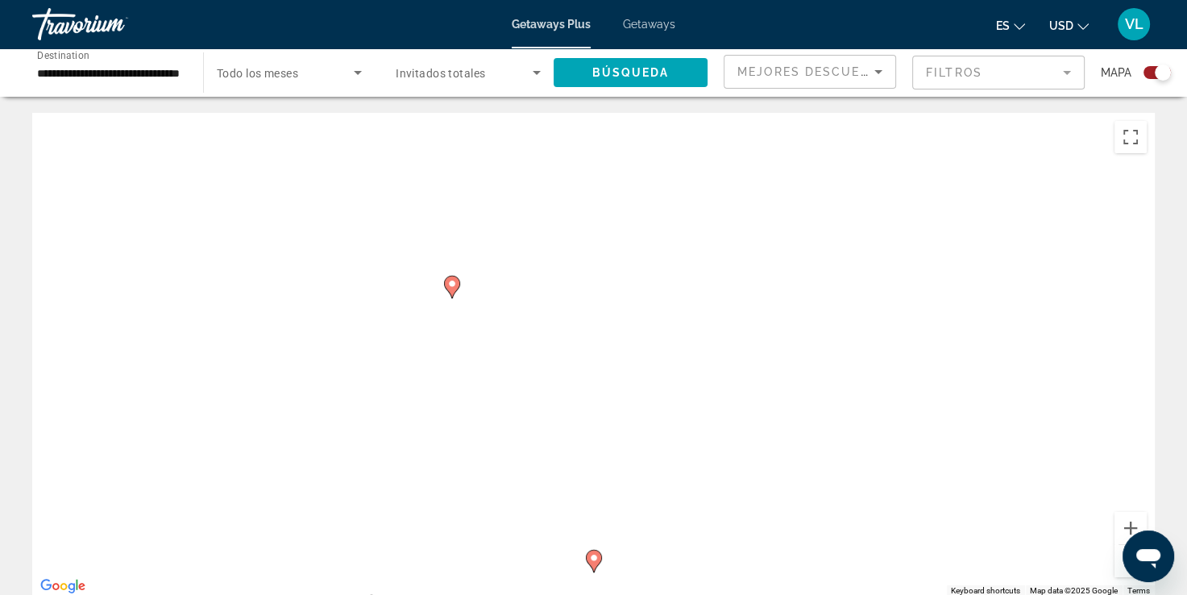
scroll to position [81, 0]
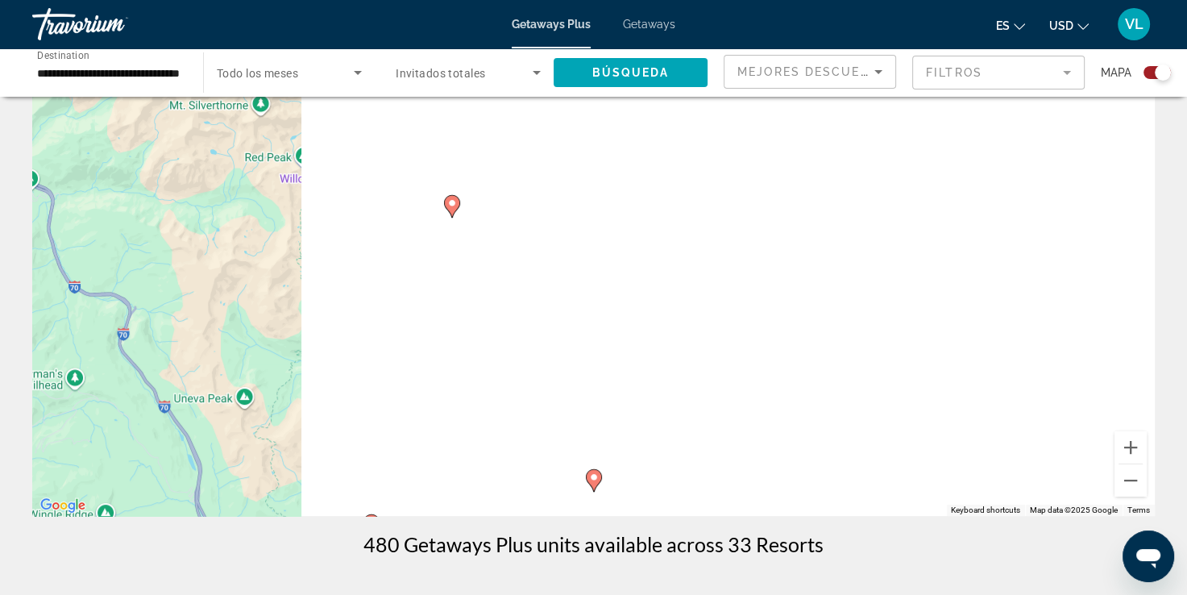
click at [593, 476] on image "Main content" at bounding box center [594, 477] width 10 height 10
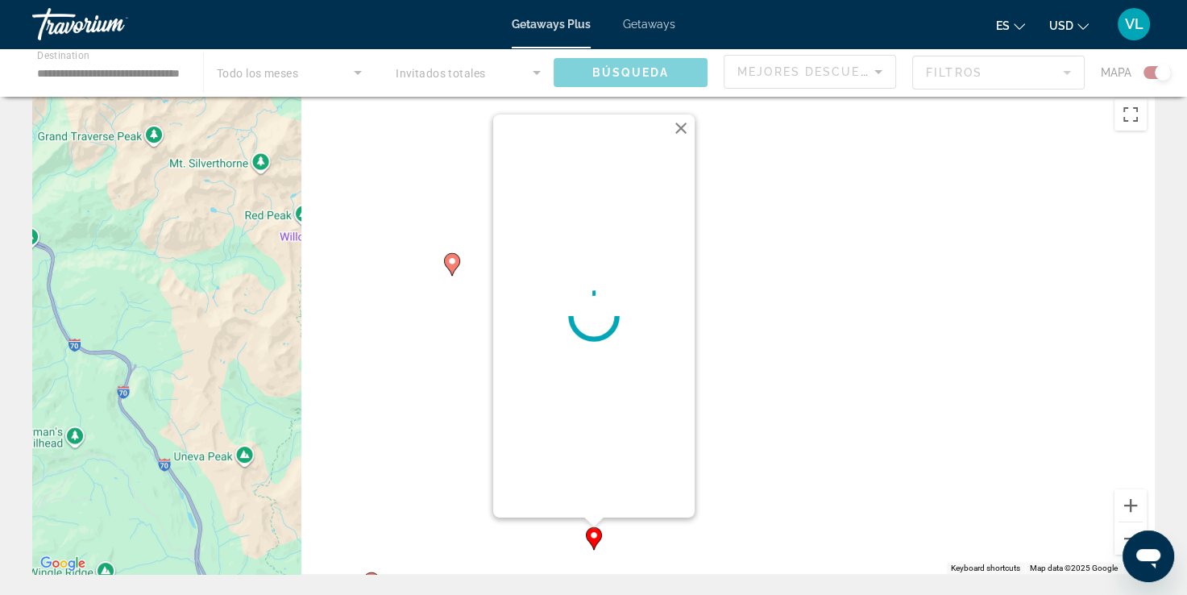
scroll to position [0, 0]
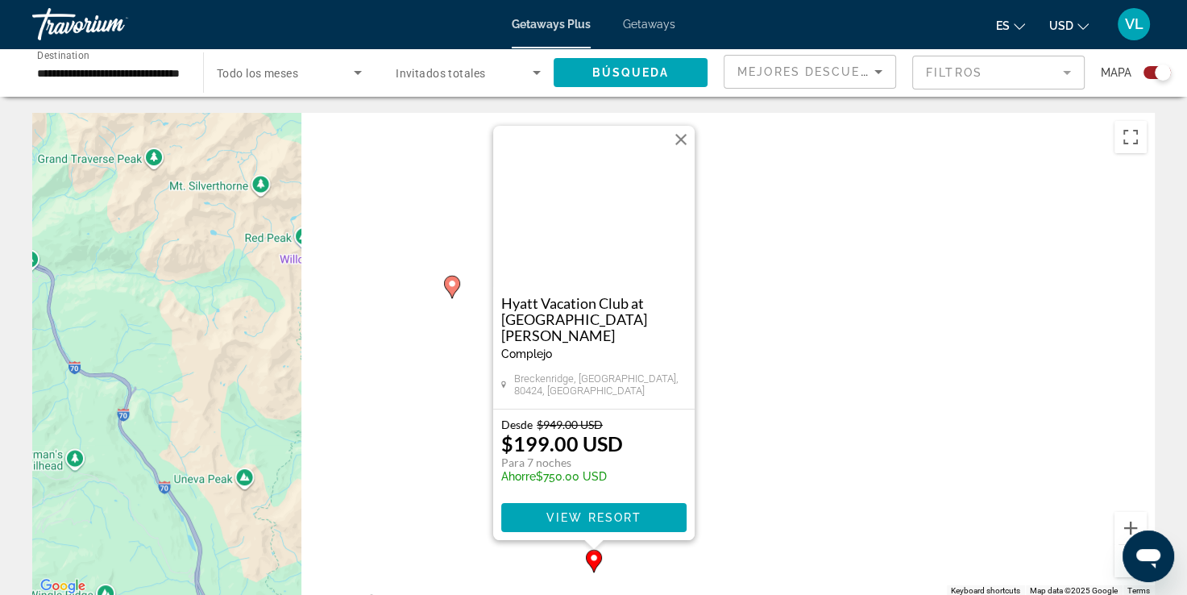
click at [536, 250] on img "Main content" at bounding box center [593, 206] width 201 height 161
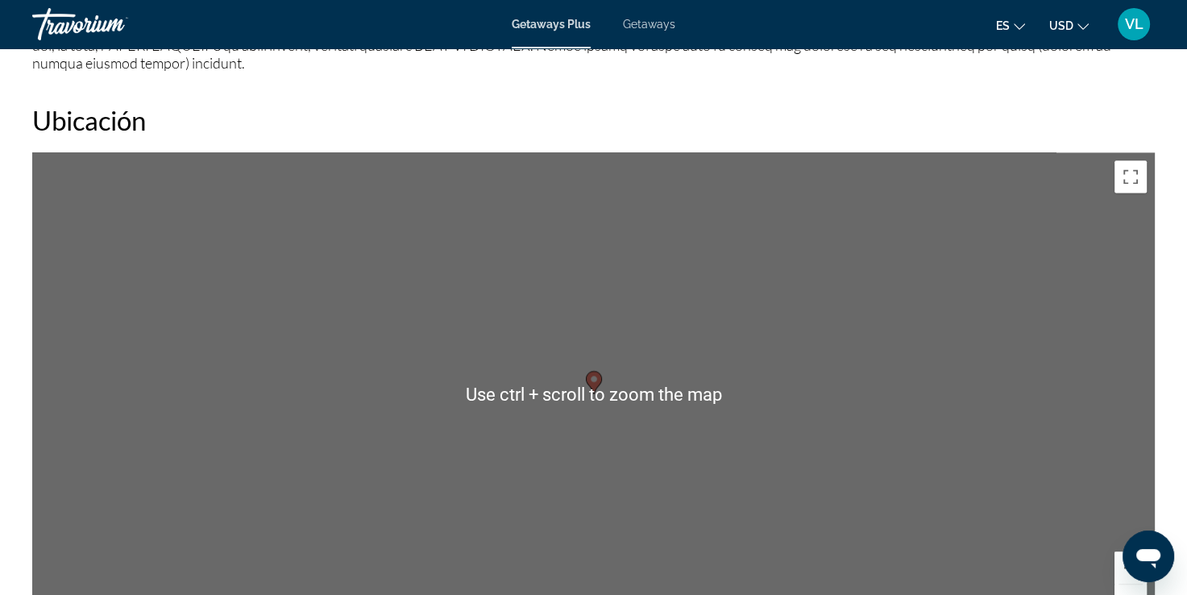
scroll to position [1888, 0]
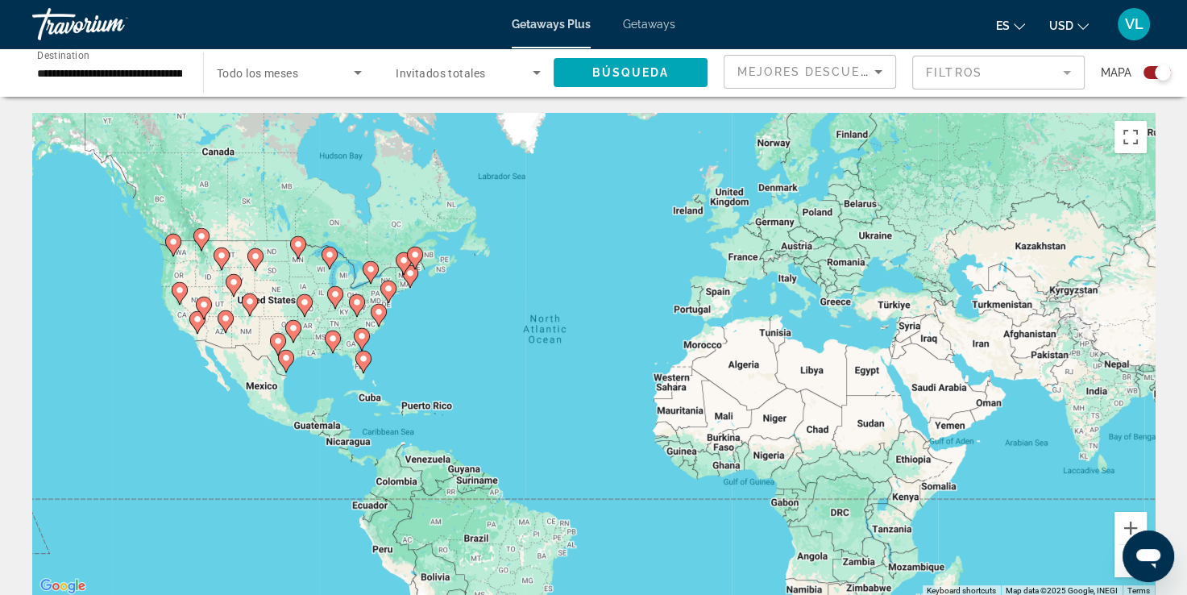
click at [283, 73] on span "Todo los meses" at bounding box center [257, 73] width 81 height 13
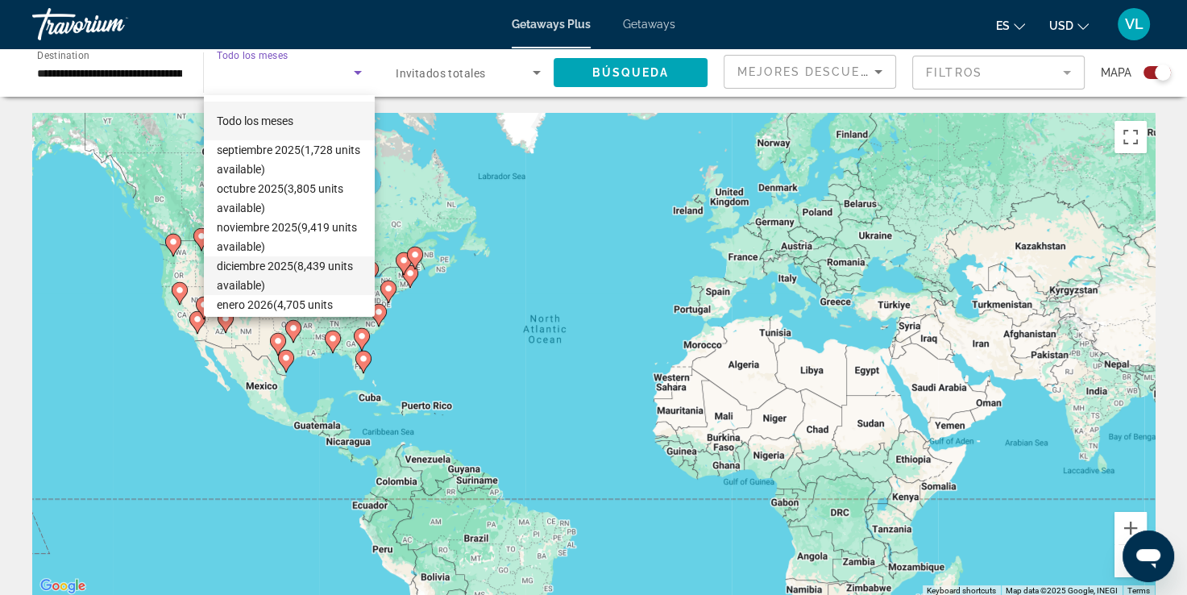
click at [265, 268] on span "diciembre 2025 (8,439 units available)" at bounding box center [289, 275] width 145 height 39
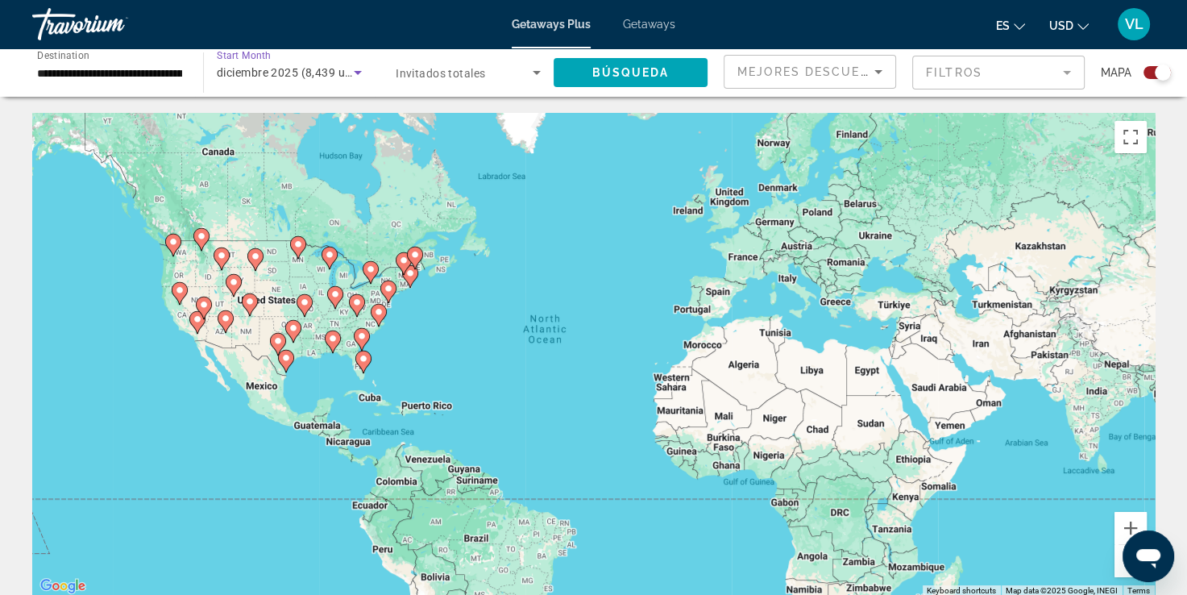
click at [477, 76] on span "Invitados totales" at bounding box center [440, 73] width 89 height 13
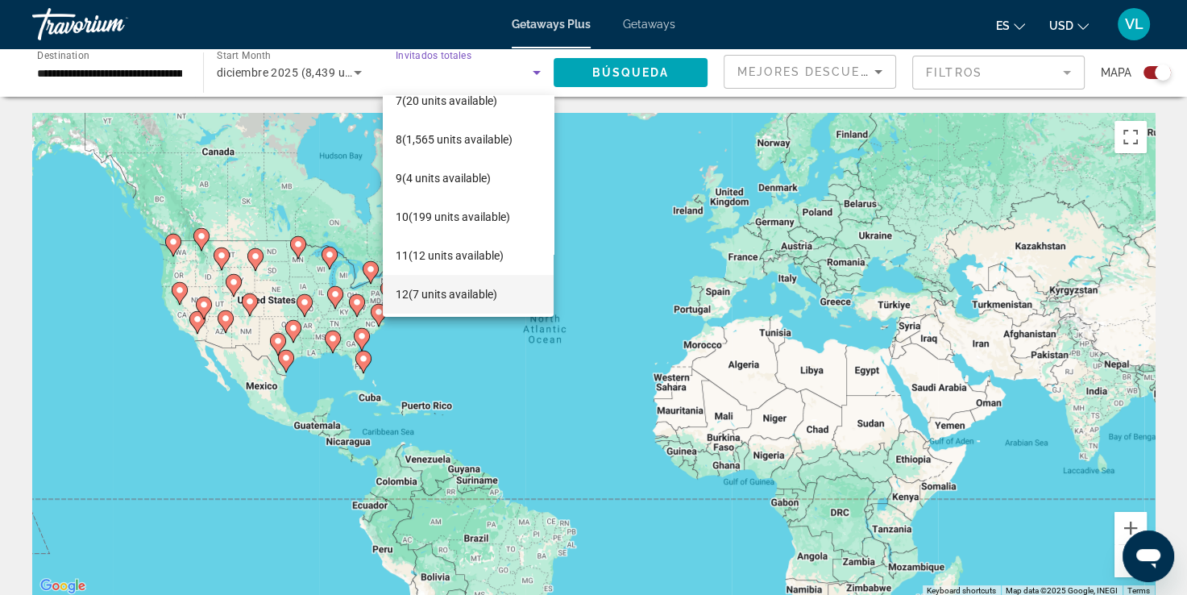
scroll to position [255, 0]
click at [429, 287] on span "12 (7 units available)" at bounding box center [447, 291] width 102 height 19
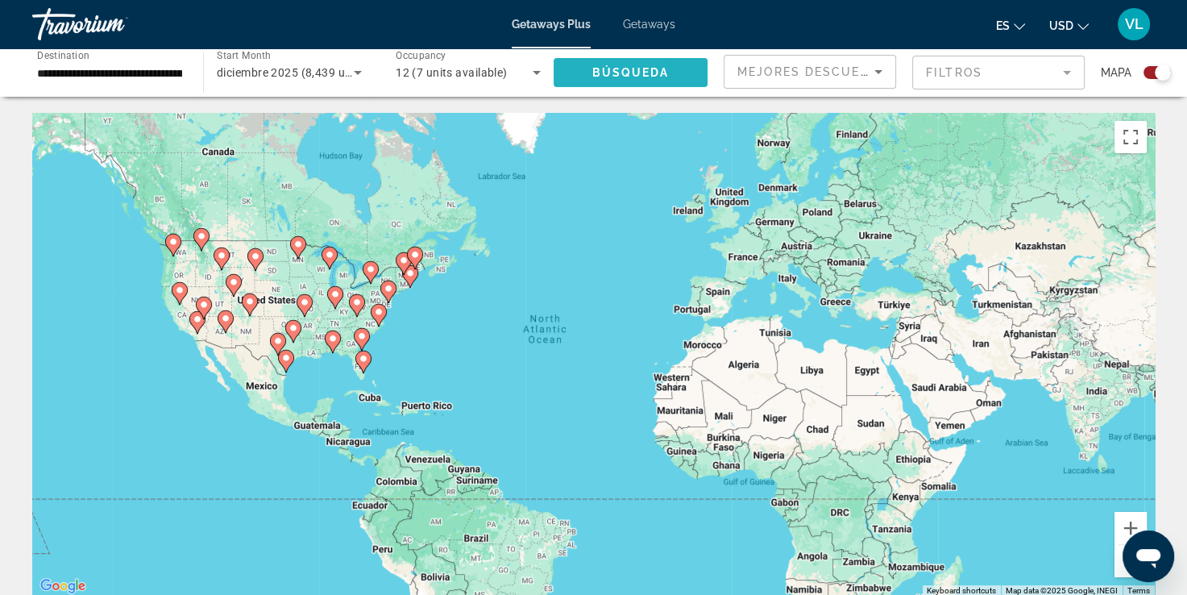
click at [596, 68] on span "Búsqueda" at bounding box center [630, 72] width 77 height 13
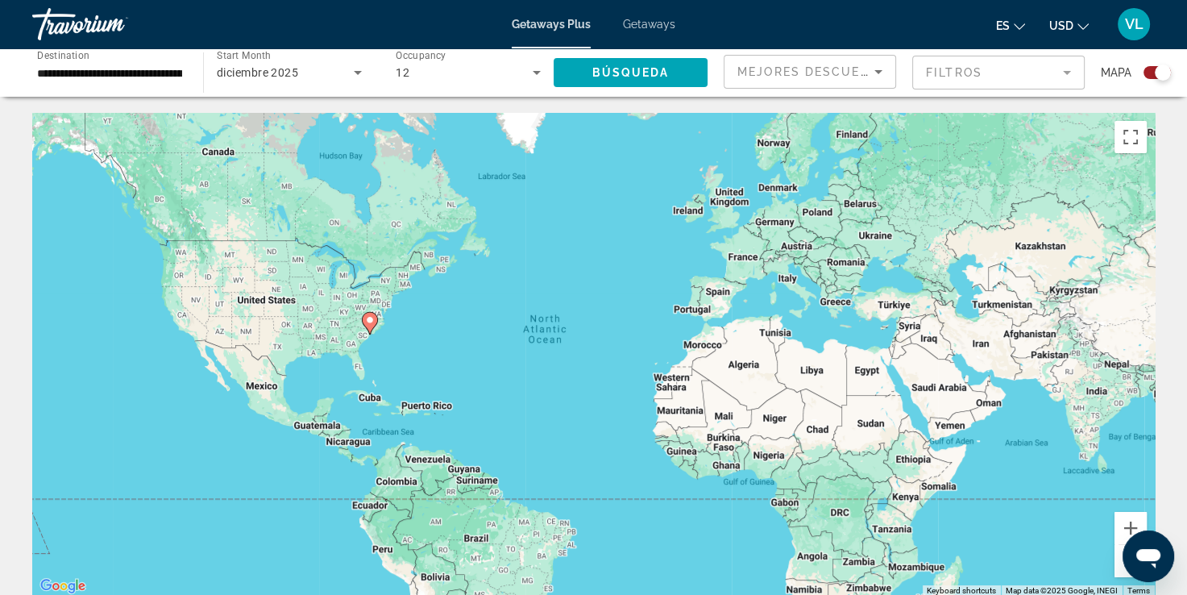
click at [377, 356] on div "To activate drag with keyboard, press Alt + Enter. Once in keyboard drag state,…" at bounding box center [593, 354] width 1122 height 483
click at [371, 321] on image "Main content" at bounding box center [370, 320] width 10 height 10
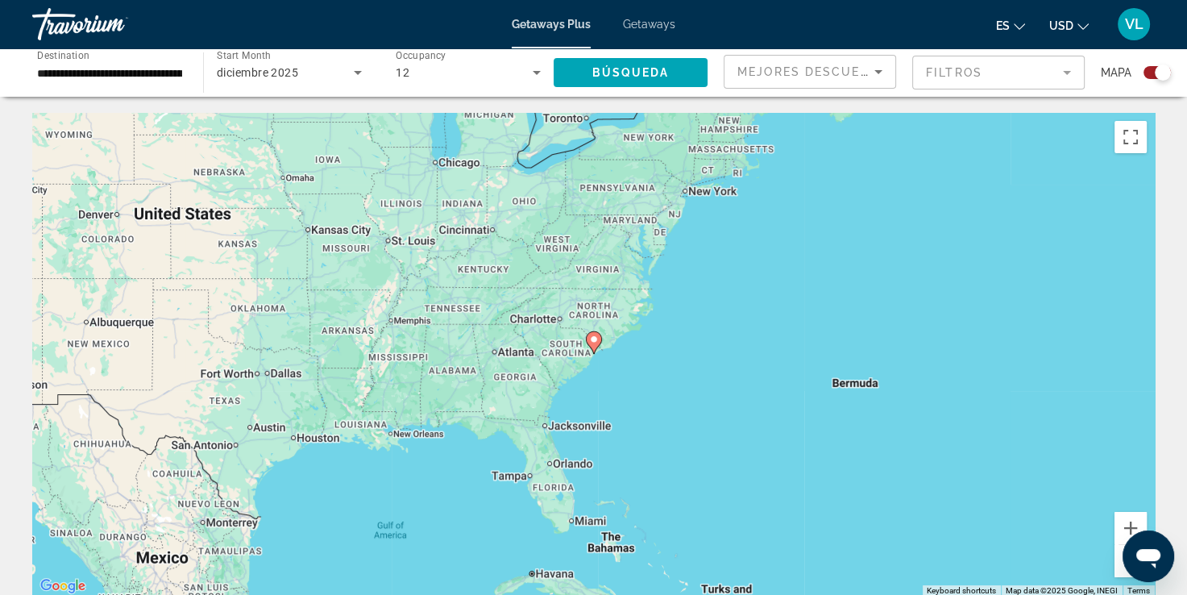
click at [593, 340] on image "Main content" at bounding box center [594, 339] width 10 height 10
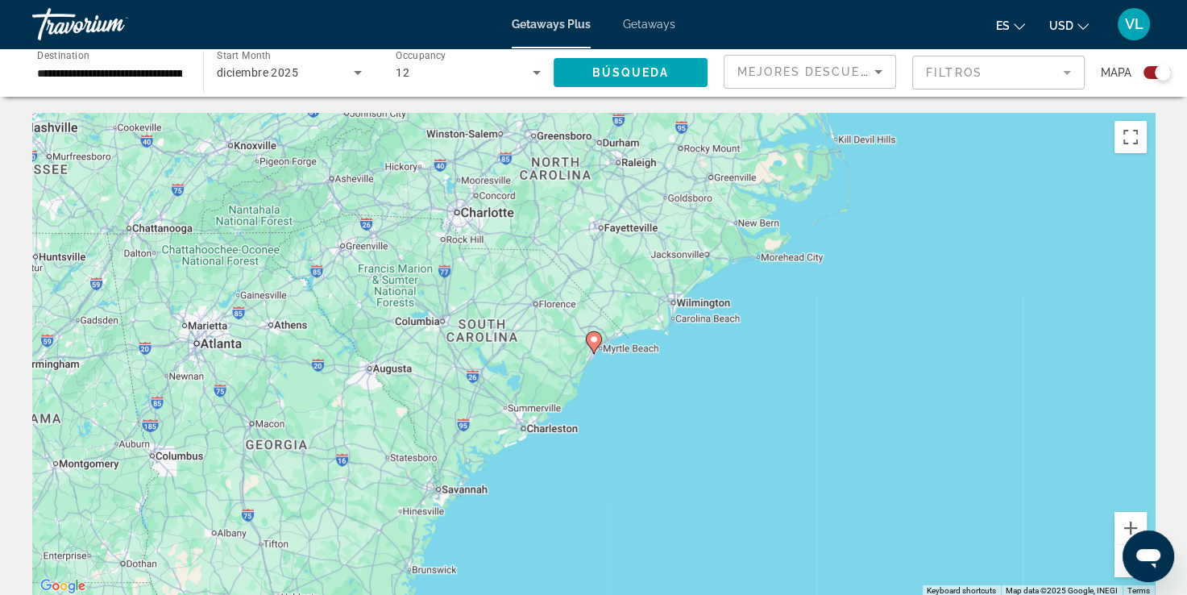
click at [594, 339] on image "Main content" at bounding box center [594, 339] width 10 height 10
type input "**********"
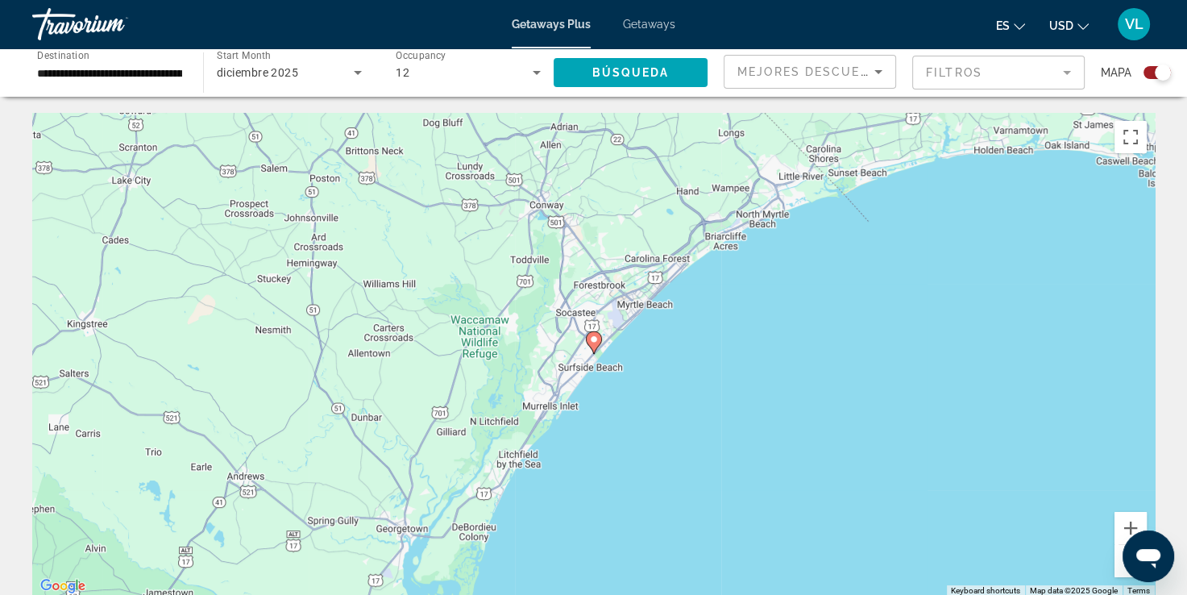
click at [595, 338] on image "Main content" at bounding box center [594, 339] width 10 height 10
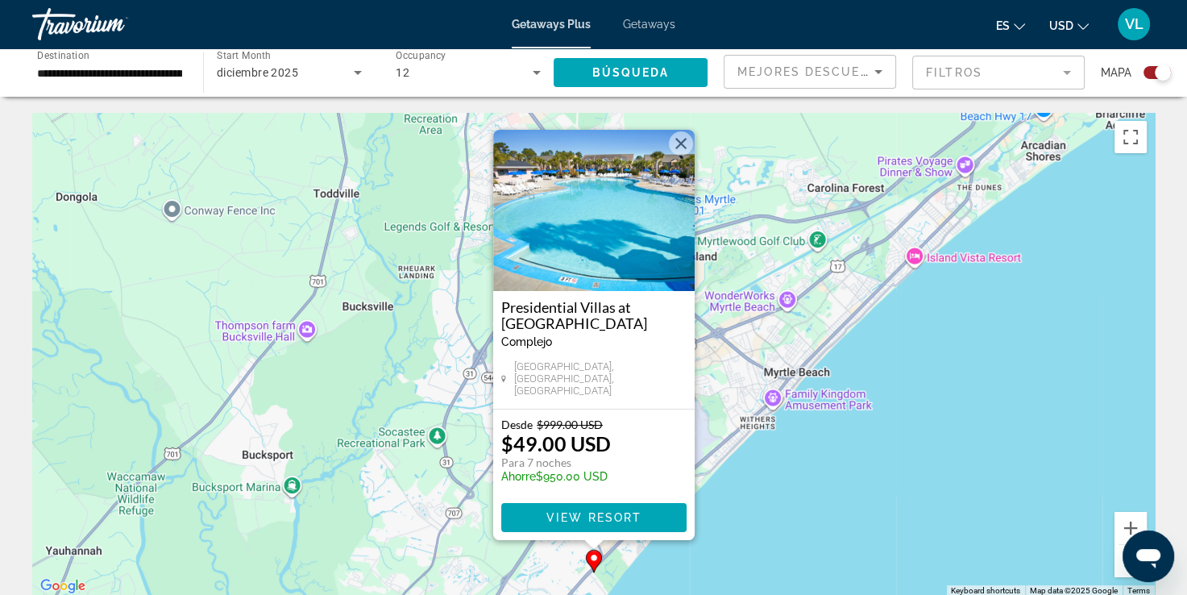
click at [427, 70] on div "12" at bounding box center [464, 72] width 137 height 19
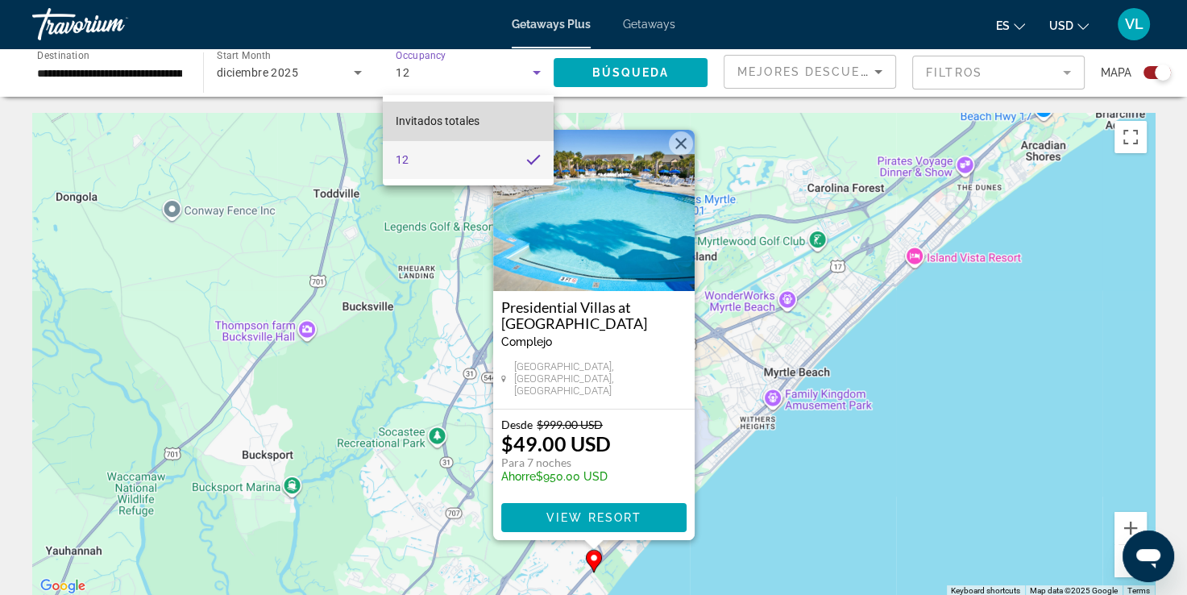
click at [463, 127] on span "Invitados totales" at bounding box center [438, 120] width 84 height 13
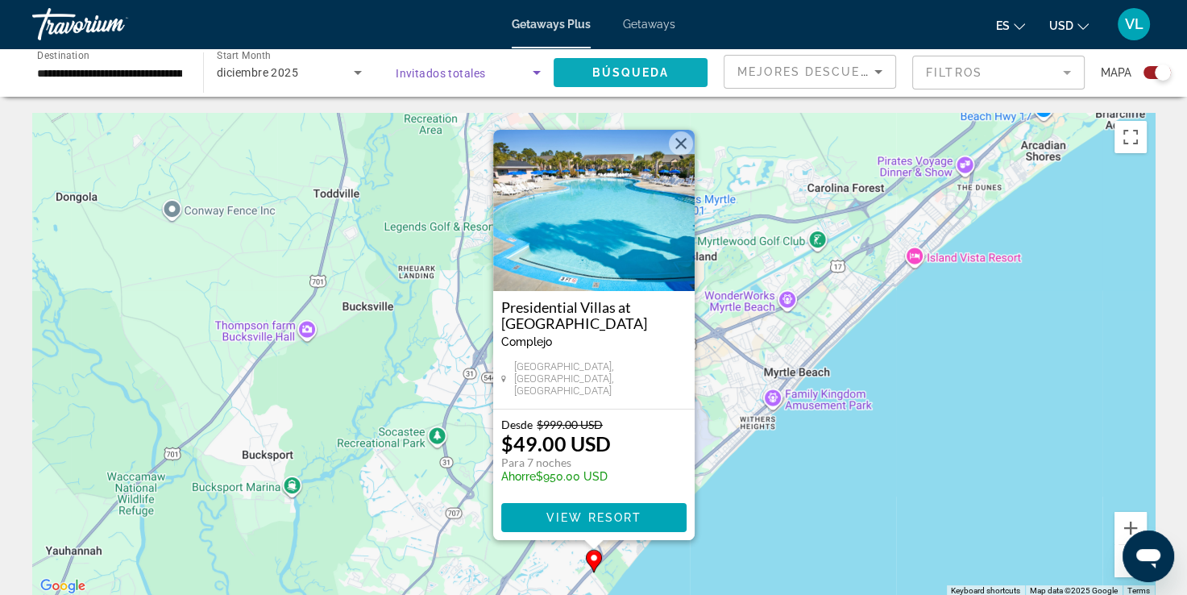
click at [642, 69] on span "Búsqueda" at bounding box center [630, 72] width 77 height 13
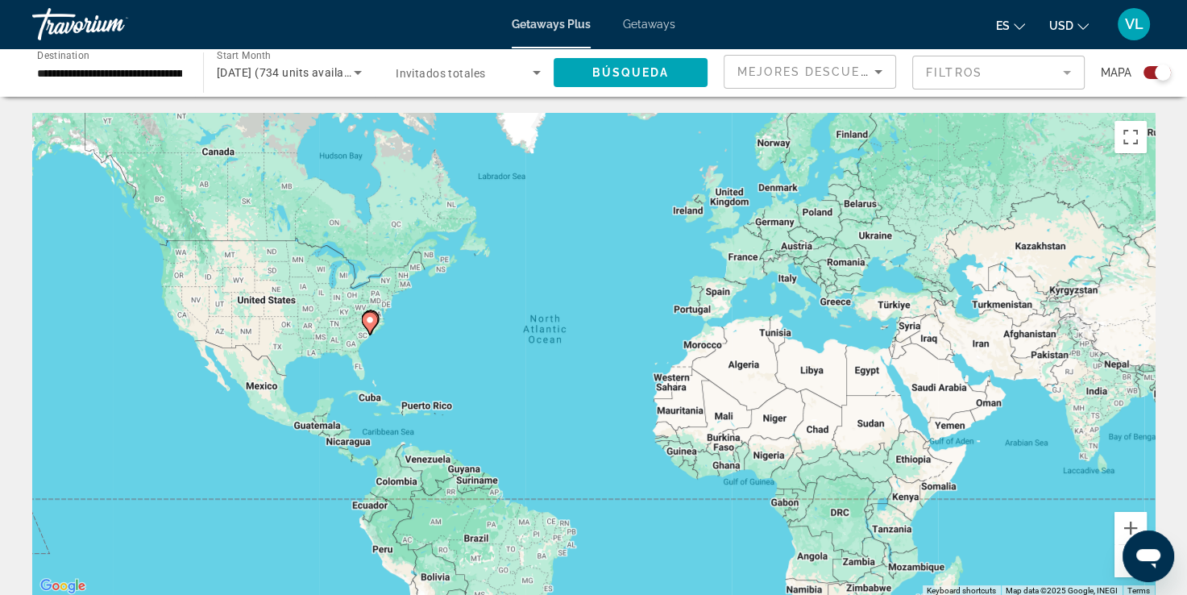
click at [561, 27] on span "Getaways Plus" at bounding box center [551, 24] width 79 height 13
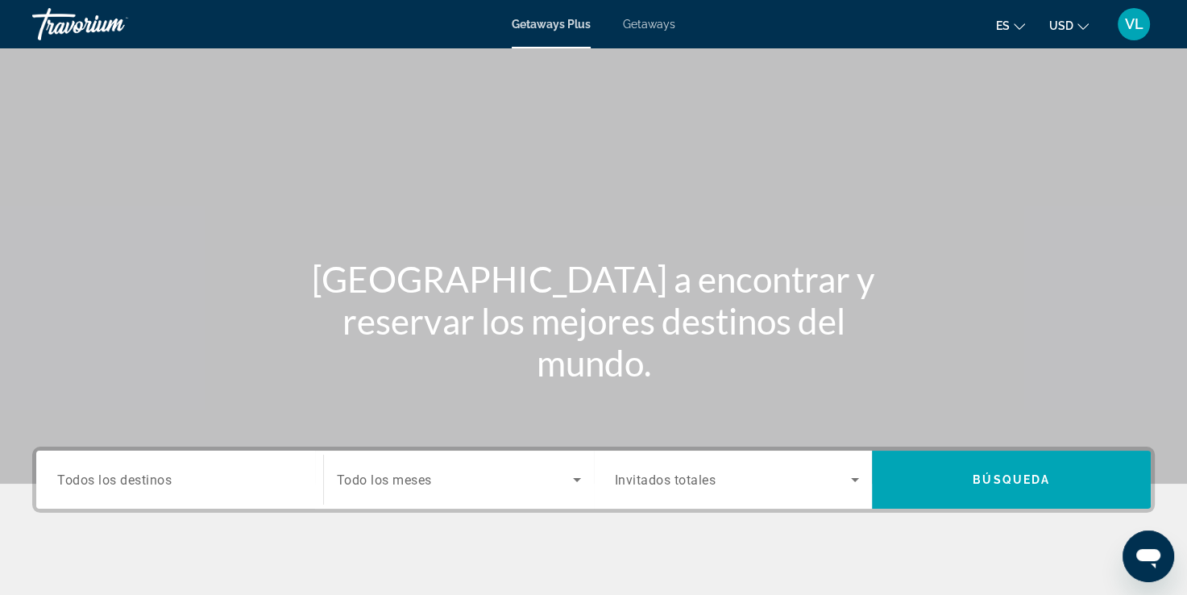
click at [205, 476] on input "Destination Todos los destinos" at bounding box center [179, 479] width 245 height 19
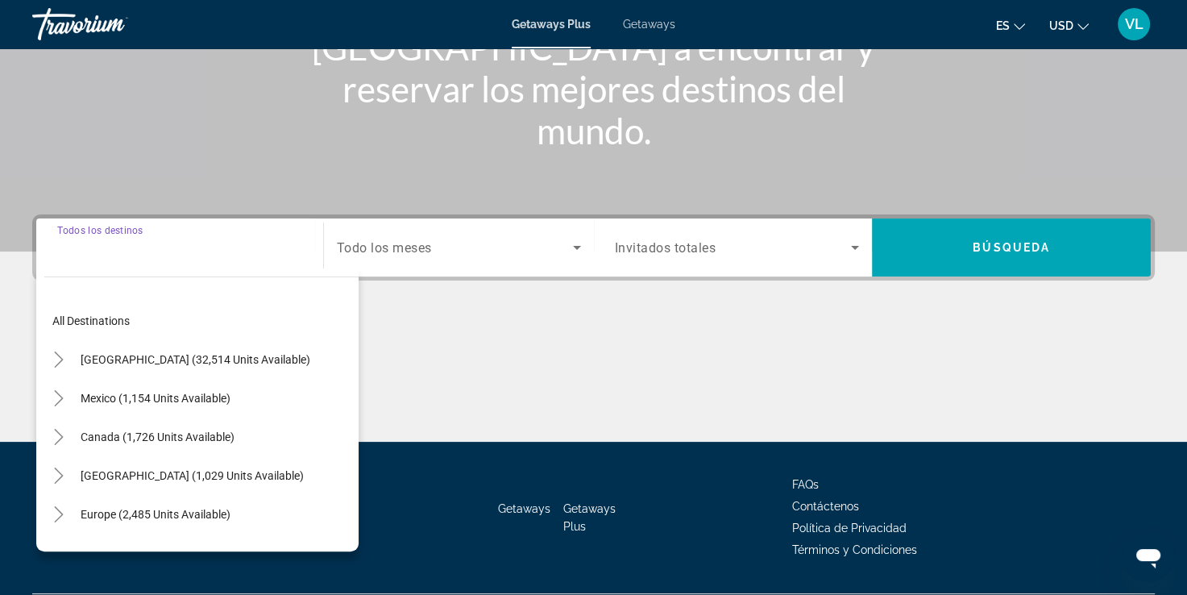
scroll to position [276, 0]
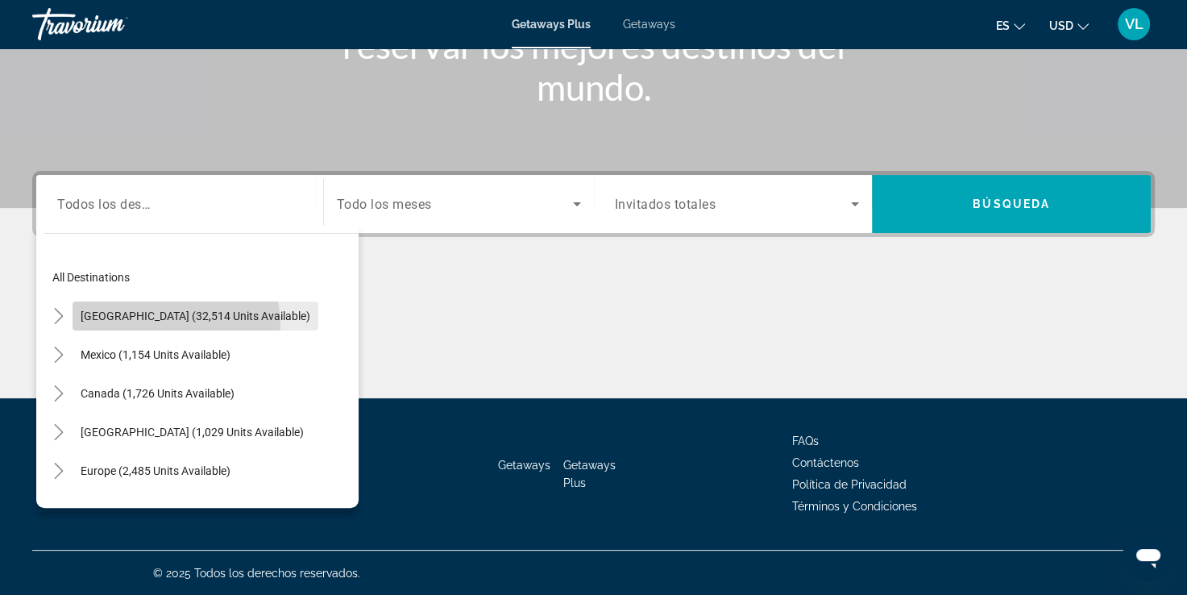
click at [175, 324] on span "Search widget" at bounding box center [196, 315] width 246 height 39
type input "**********"
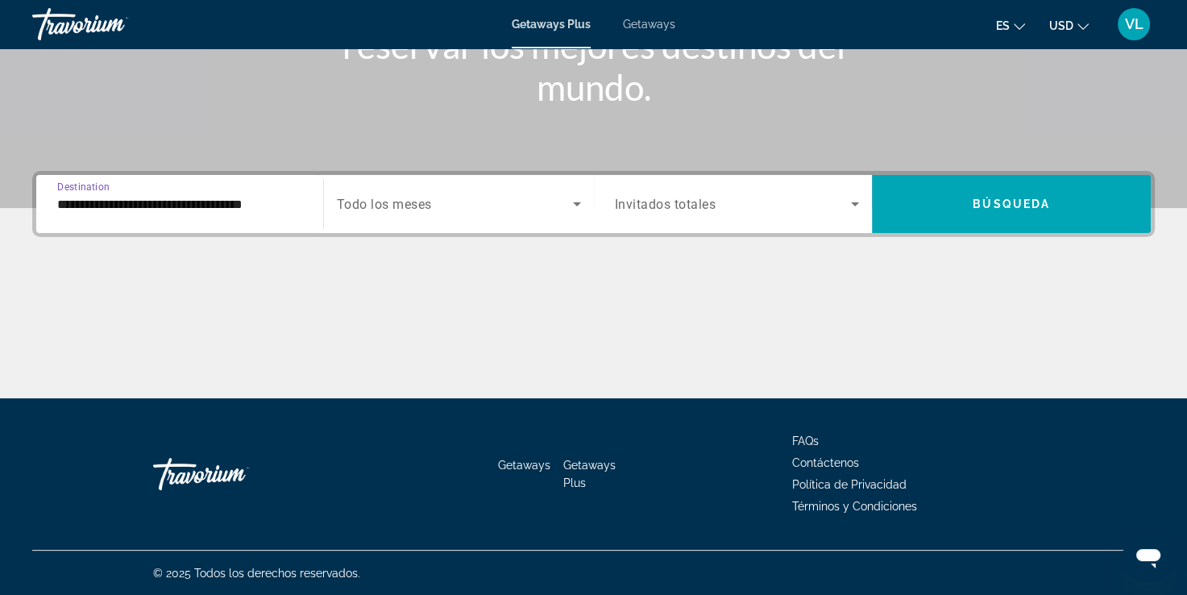
click at [403, 186] on div "Search widget" at bounding box center [459, 203] width 244 height 45
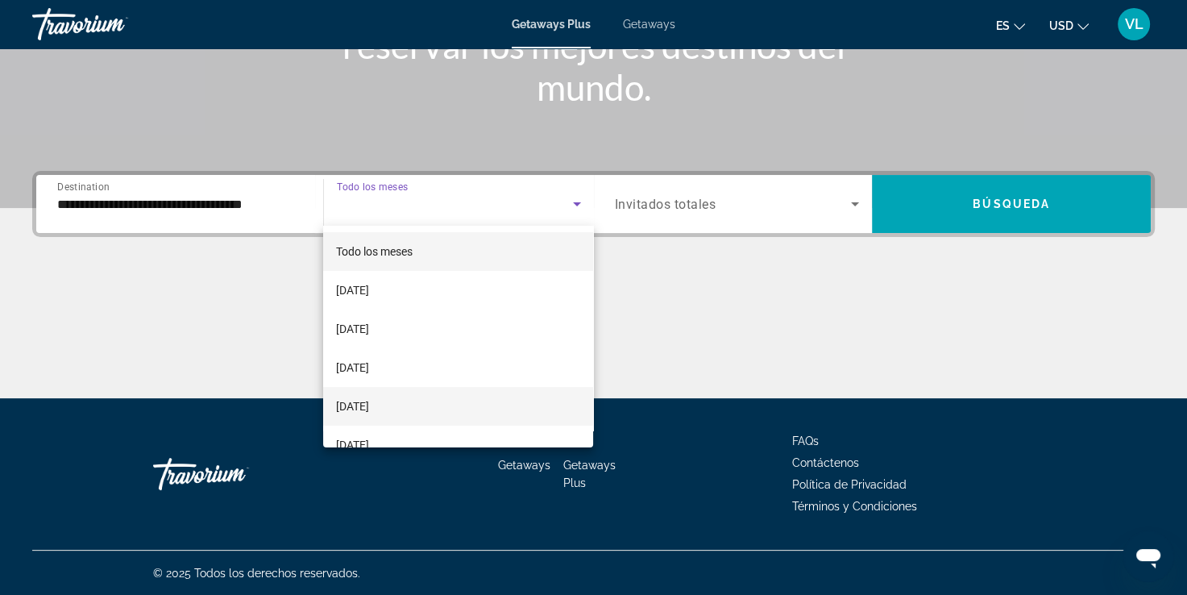
click at [369, 411] on span "December 2025" at bounding box center [352, 405] width 33 height 19
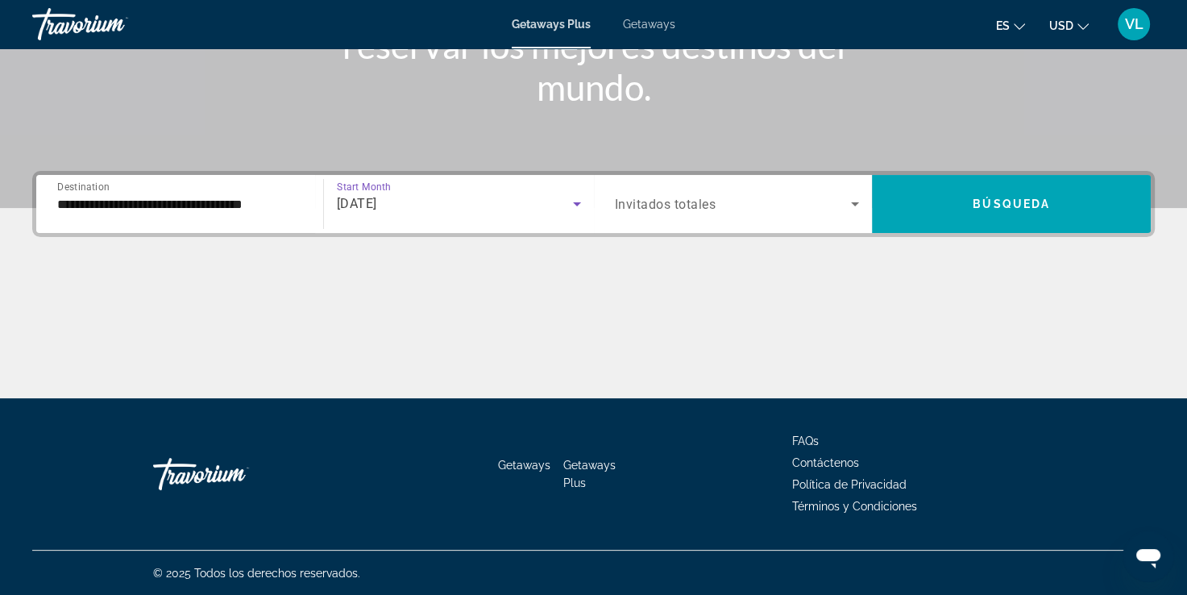
click at [668, 197] on span "Invitados totales" at bounding box center [666, 204] width 102 height 15
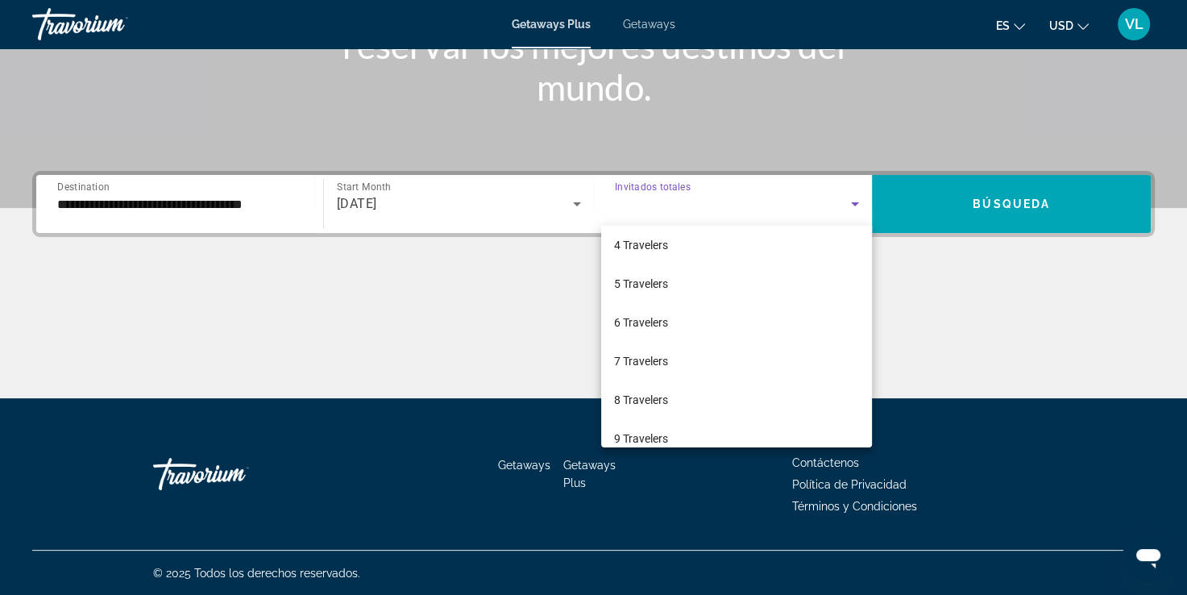
scroll to position [161, 0]
click at [646, 433] on span "10 Travelers" at bounding box center [644, 438] width 60 height 19
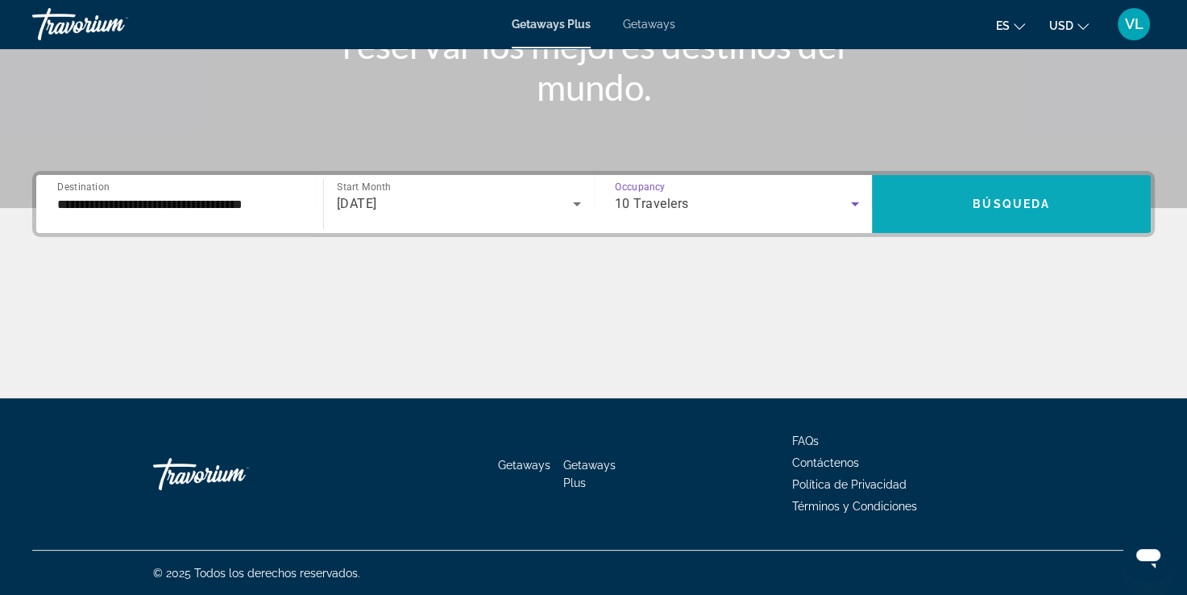
click at [989, 189] on span "Search widget" at bounding box center [1011, 203] width 279 height 39
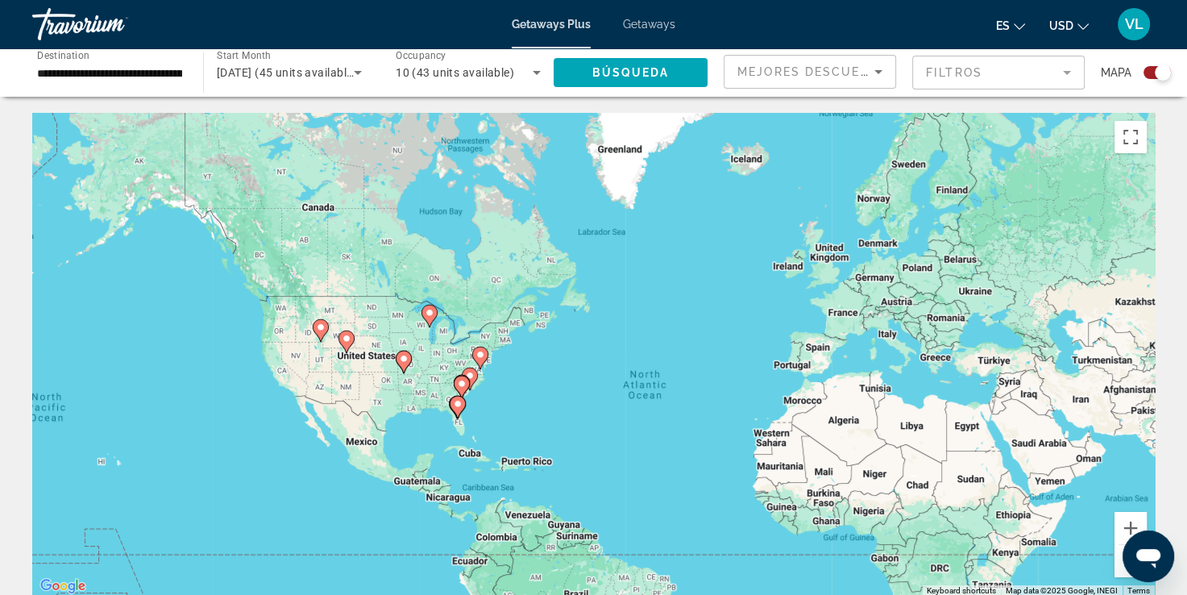
drag, startPoint x: 412, startPoint y: 354, endPoint x: 527, endPoint y: 443, distance: 144.7
click at [527, 441] on div "To activate drag with keyboard, press Alt + Enter. Once in keyboard drag state,…" at bounding box center [593, 354] width 1122 height 483
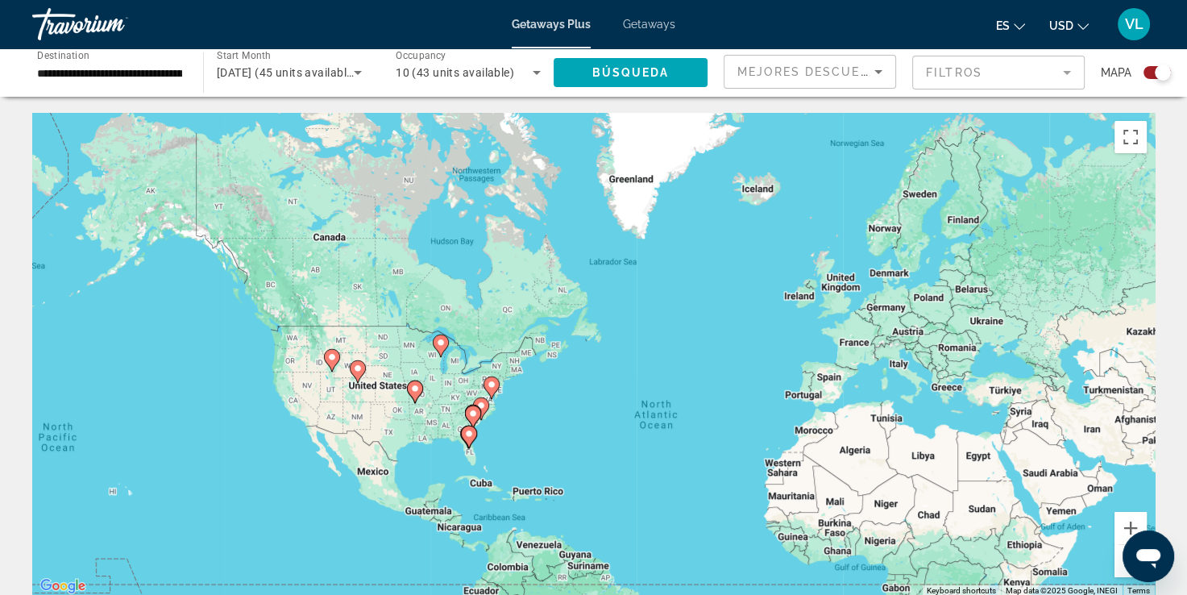
click at [470, 433] on image "Main content" at bounding box center [469, 434] width 10 height 10
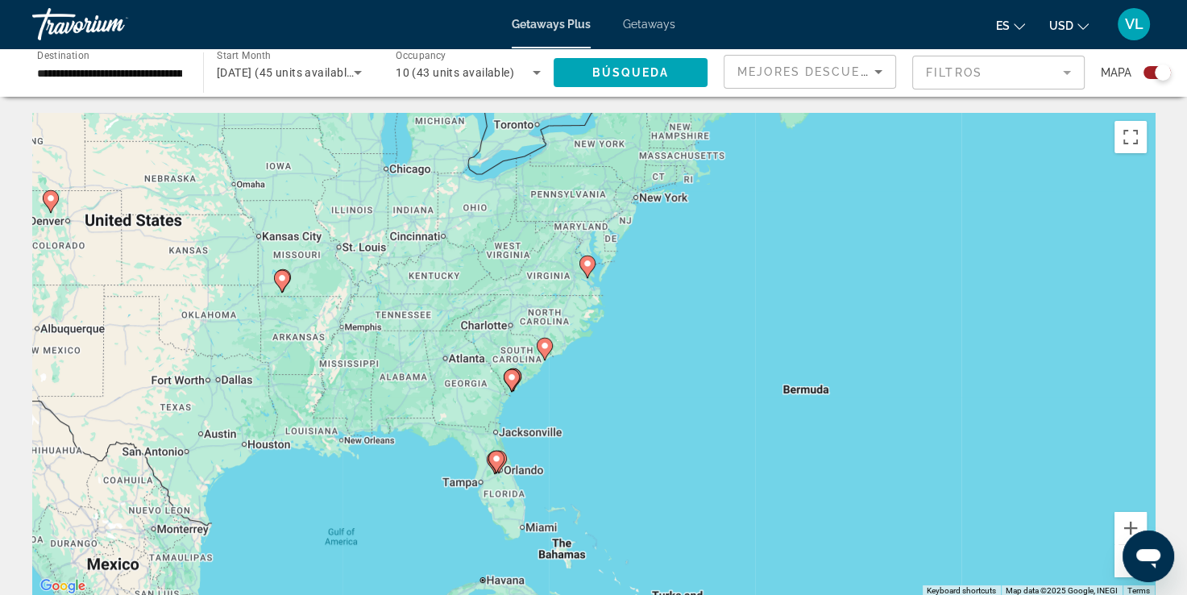
drag, startPoint x: 754, startPoint y: 290, endPoint x: 648, endPoint y: 421, distance: 168.4
click at [653, 416] on div "To activate drag with keyboard, press Alt + Enter. Once in keyboard drag state,…" at bounding box center [593, 354] width 1122 height 483
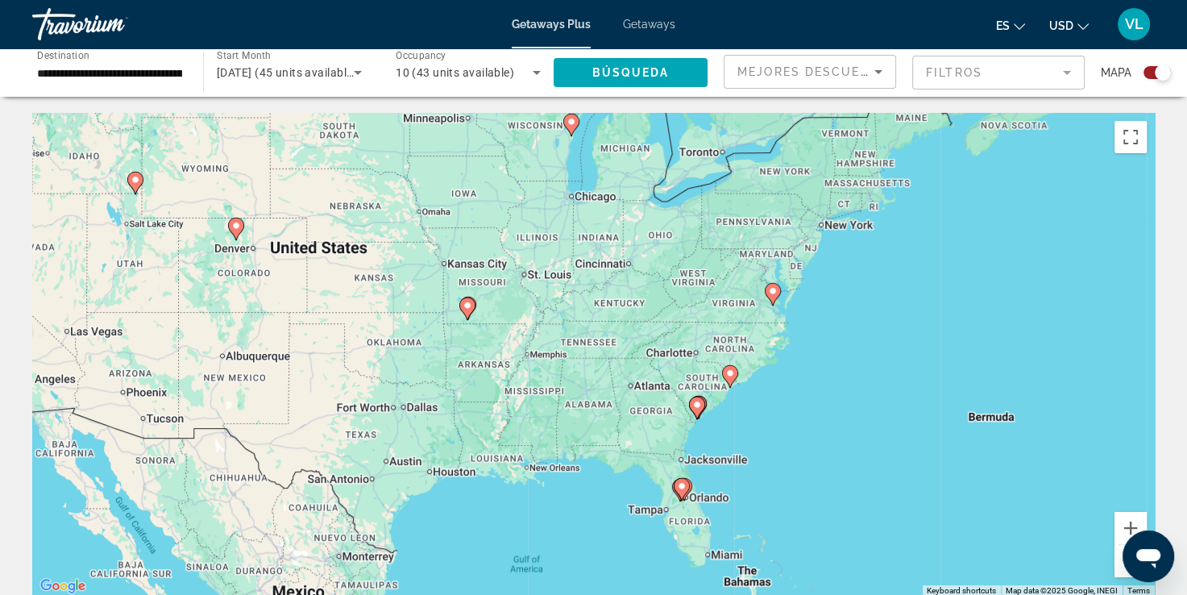
drag, startPoint x: 630, startPoint y: 342, endPoint x: 492, endPoint y: 356, distance: 138.4
click at [835, 377] on div "To activate drag with keyboard, press Alt + Enter. Once in keyboard drag state,…" at bounding box center [593, 354] width 1122 height 483
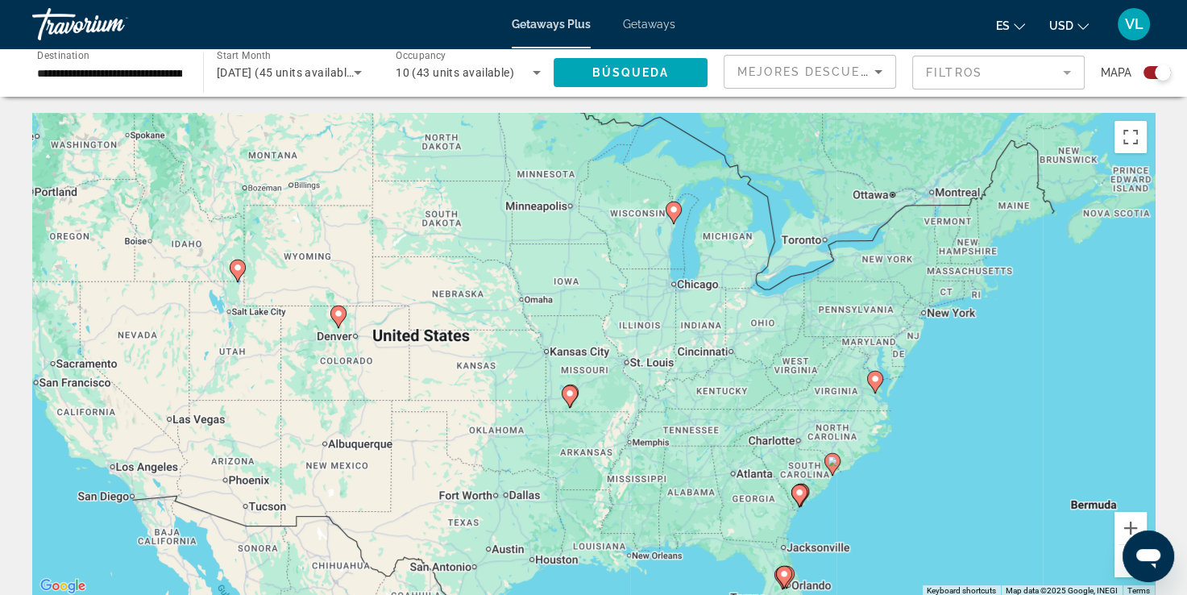
drag, startPoint x: 250, startPoint y: 295, endPoint x: 350, endPoint y: 372, distance: 127.0
click at [350, 372] on div "To activate drag with keyboard, press Alt + Enter. Once in keyboard drag state,…" at bounding box center [593, 354] width 1122 height 483
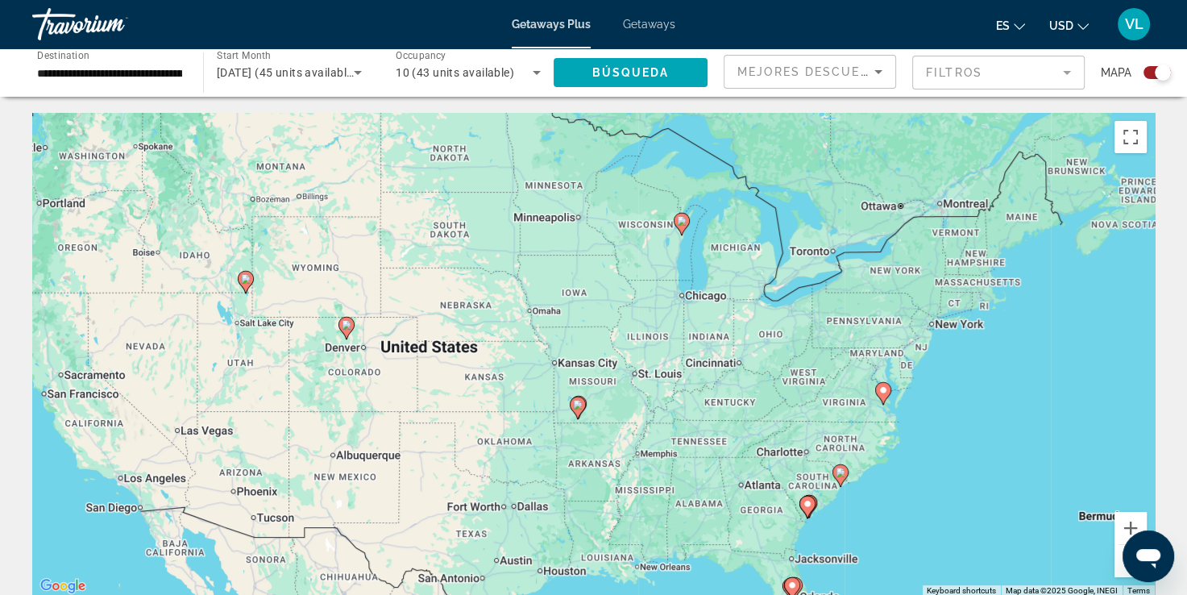
click at [345, 325] on image "Main content" at bounding box center [347, 325] width 10 height 10
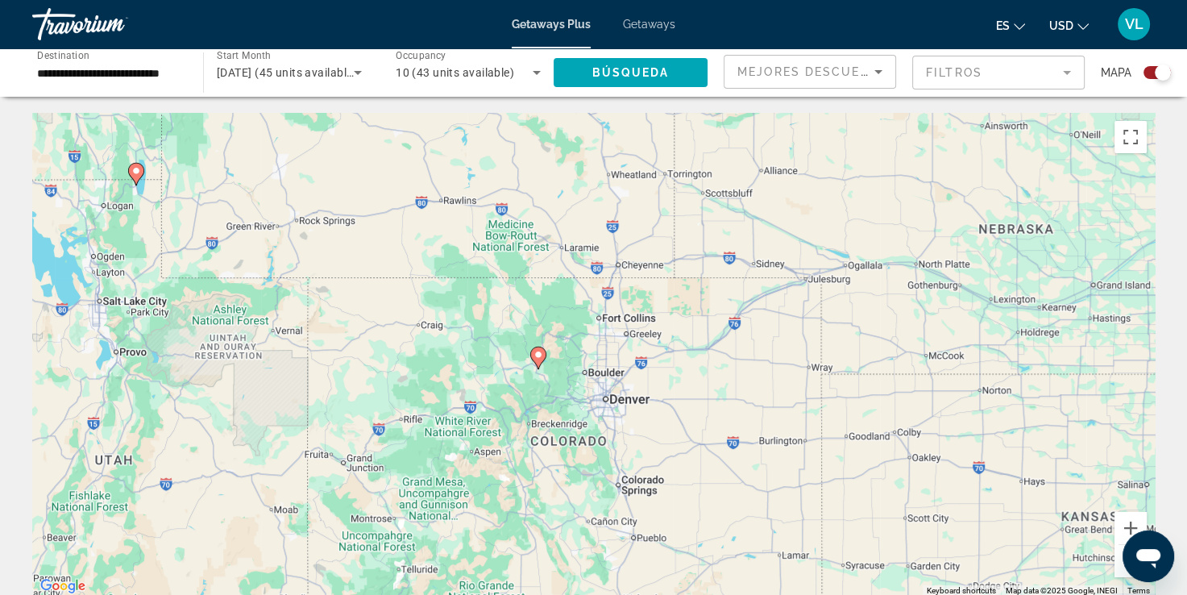
drag, startPoint x: 612, startPoint y: 424, endPoint x: 540, endPoint y: 409, distance: 73.9
click at [556, 433] on div "To navigate, press the arrow keys. To activate drag with keyboard, press Alt + …" at bounding box center [593, 354] width 1122 height 483
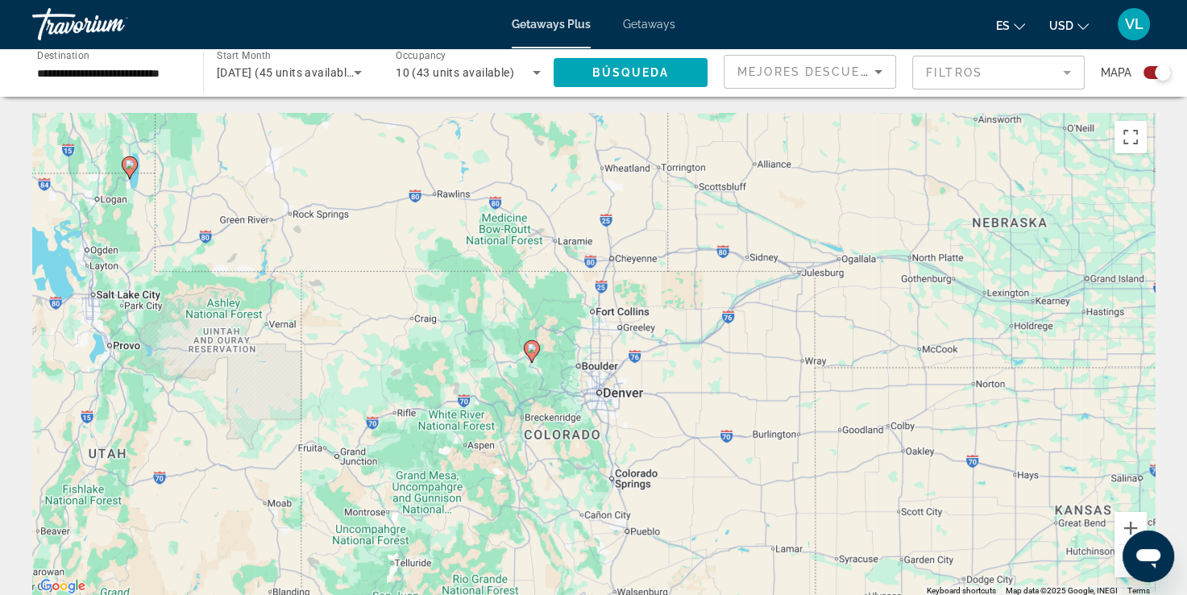
click at [531, 350] on image "Main content" at bounding box center [532, 348] width 10 height 10
type input "**********"
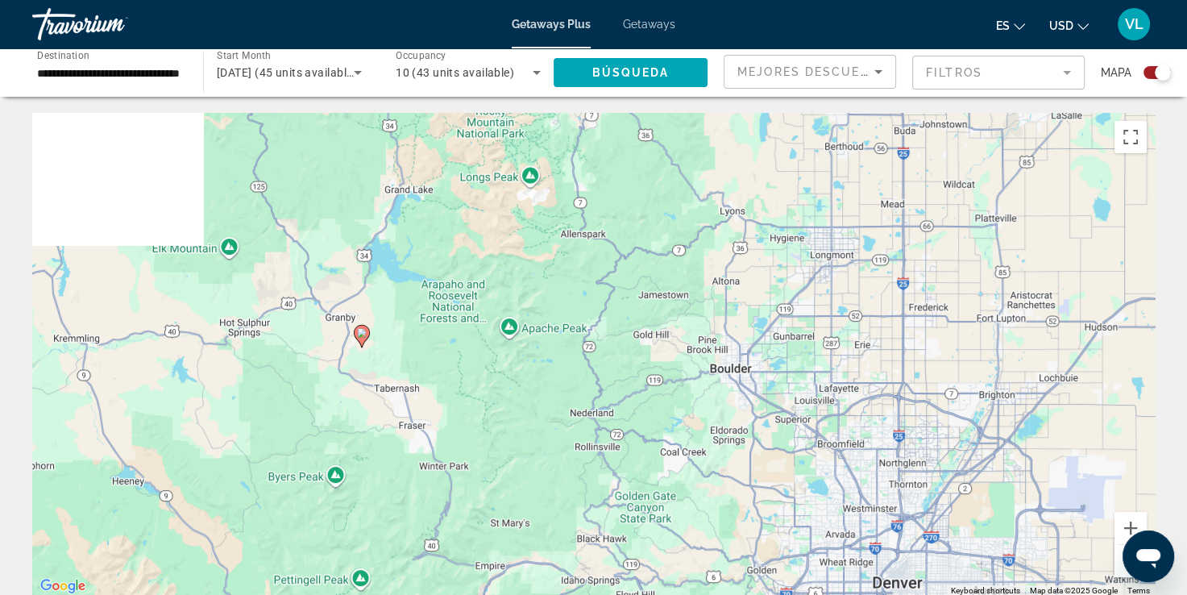
drag, startPoint x: 442, startPoint y: 342, endPoint x: 583, endPoint y: 296, distance: 148.3
click at [583, 293] on div "To activate drag with keyboard, press Alt + Enter. Once in keyboard drag state,…" at bounding box center [593, 354] width 1122 height 483
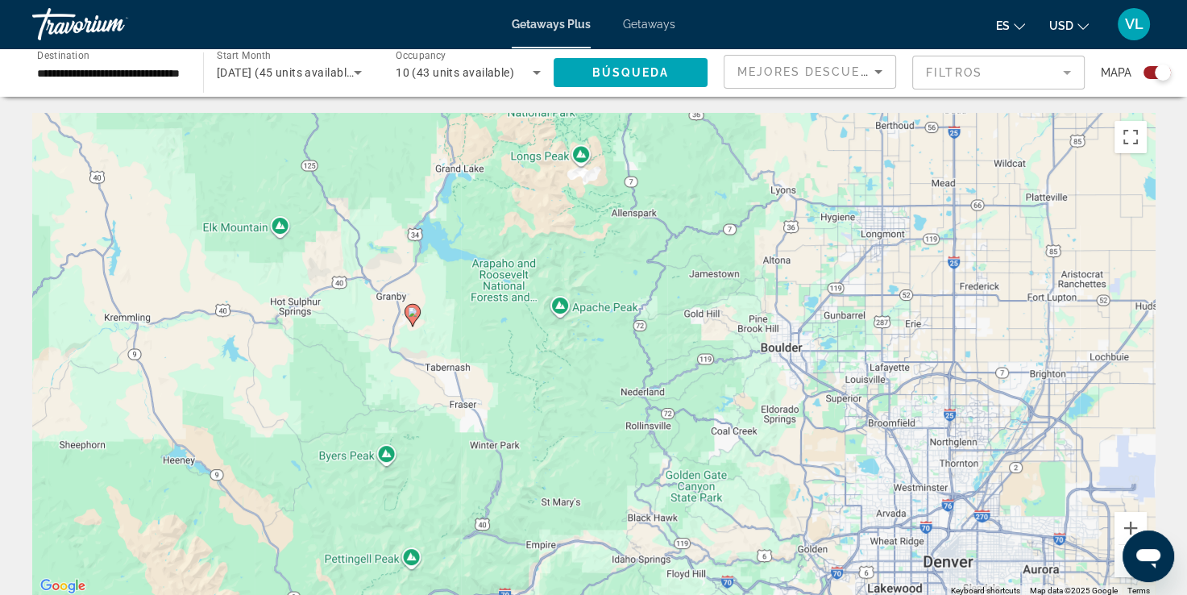
click at [412, 312] on image "Main content" at bounding box center [413, 312] width 10 height 10
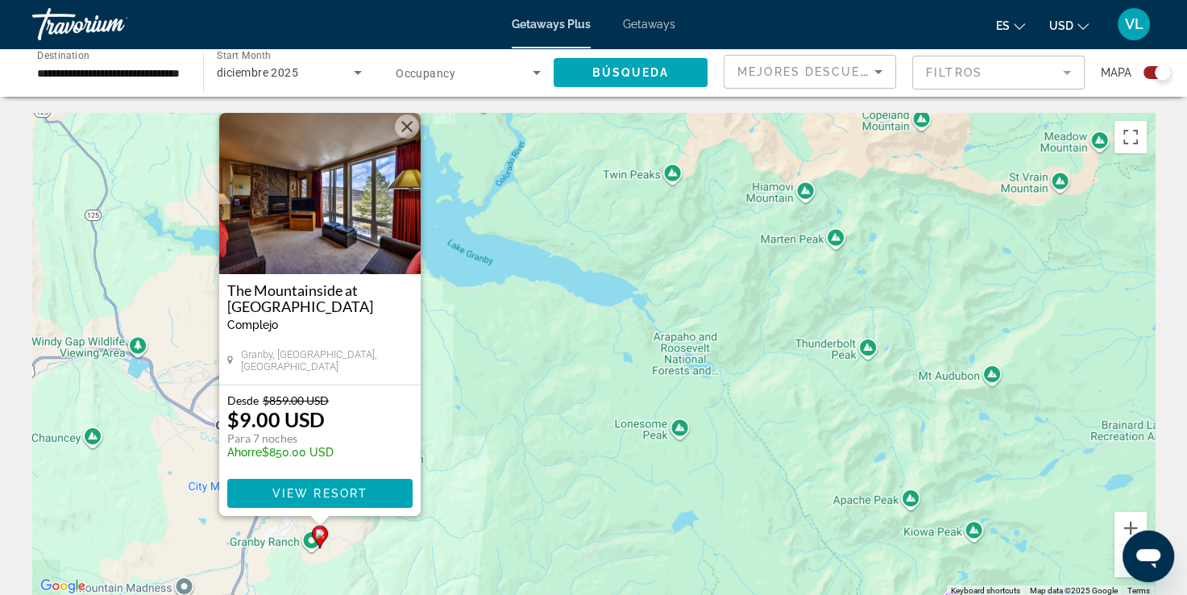
drag, startPoint x: 371, startPoint y: 377, endPoint x: 512, endPoint y: 350, distance: 143.6
click at [512, 350] on div "To activate drag with keyboard, press Alt + Enter. Once in keyboard drag state,…" at bounding box center [593, 354] width 1122 height 483
click at [344, 498] on span "View Resort" at bounding box center [318, 493] width 95 height 13
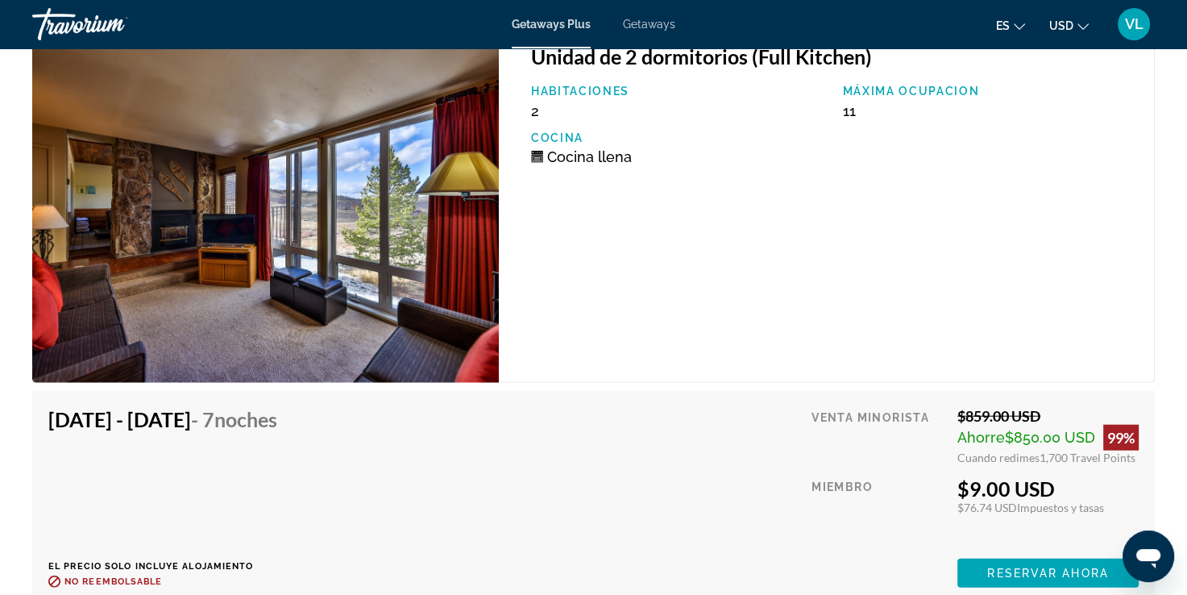
scroll to position [3561, 0]
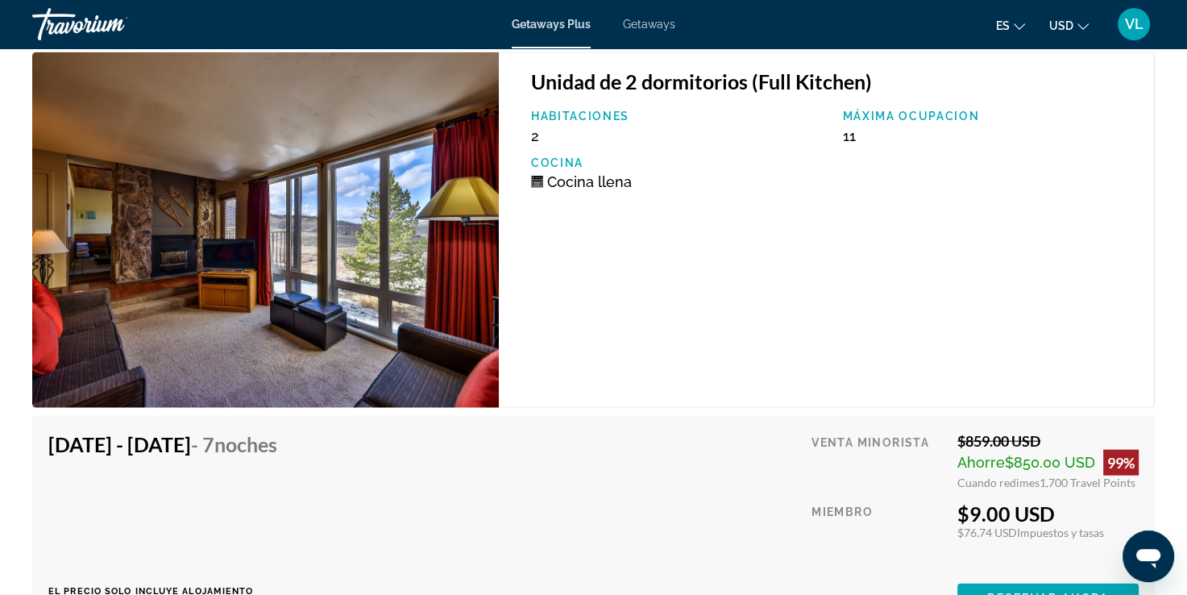
click at [779, 334] on div "Unidad de 2 dormitorios (Full Kitchen) Habitaciones 2 Máxima ocupacion 11 Cocin…" at bounding box center [827, 229] width 656 height 355
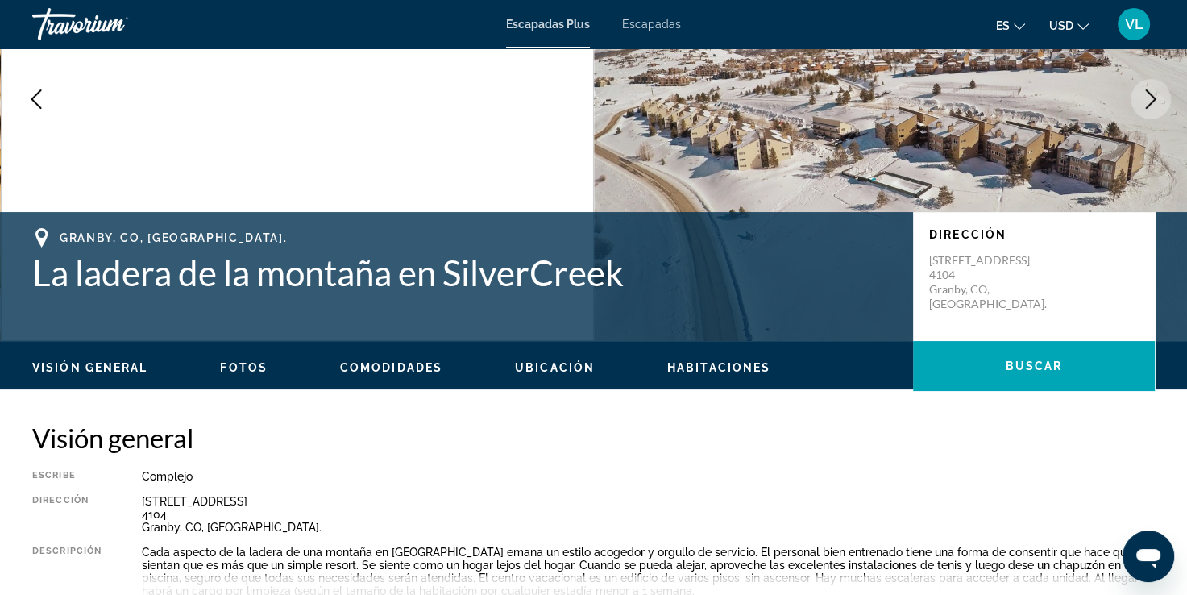
scroll to position [97, 0]
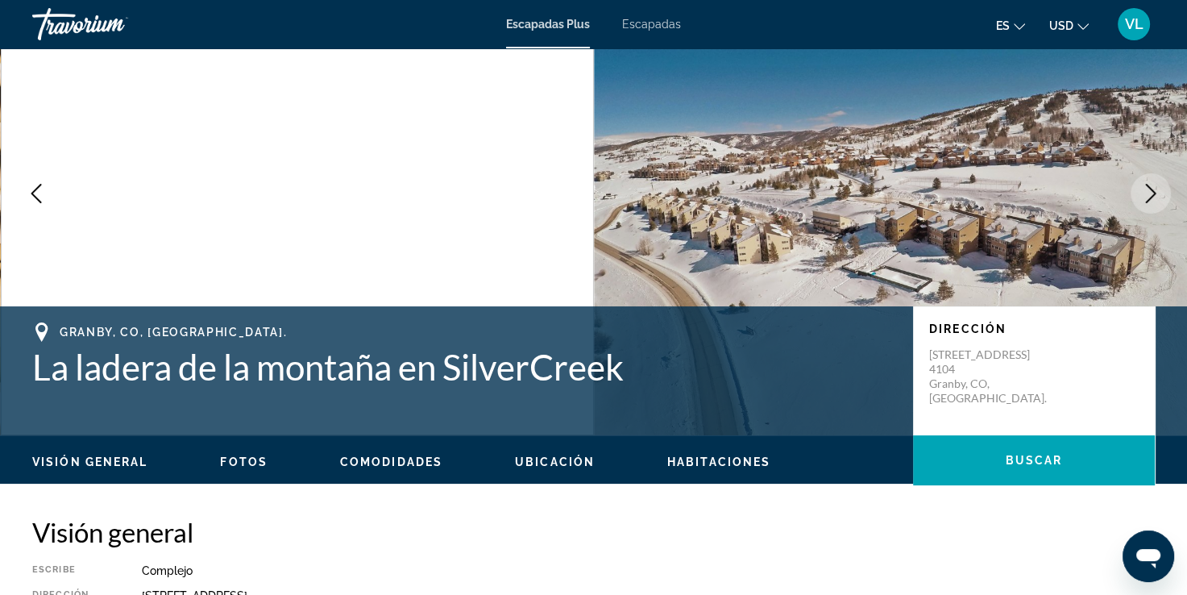
click at [1147, 189] on icon "Siguiente imagen" at bounding box center [1150, 193] width 19 height 19
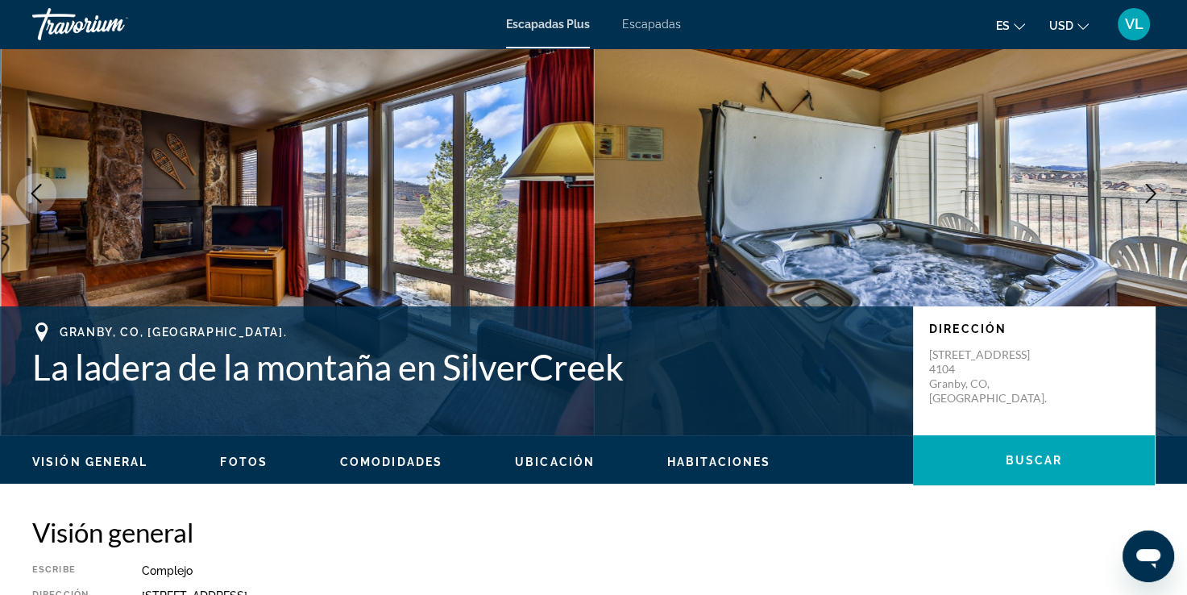
click at [1147, 189] on icon "Siguiente imagen" at bounding box center [1150, 193] width 19 height 19
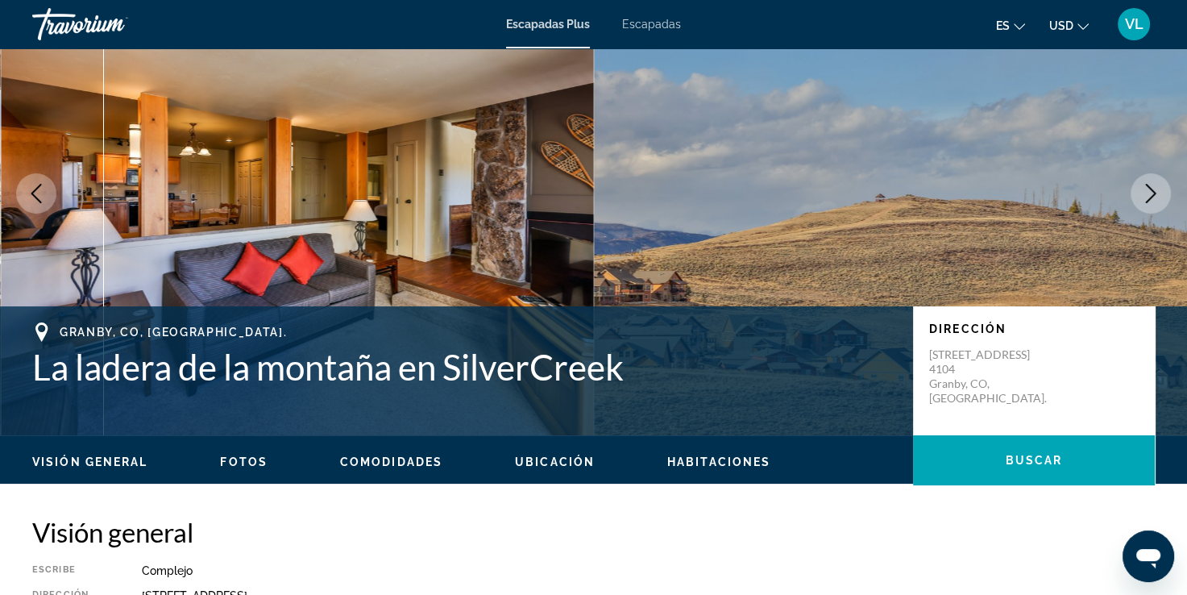
click at [1147, 189] on icon "Siguiente imagen" at bounding box center [1150, 193] width 19 height 19
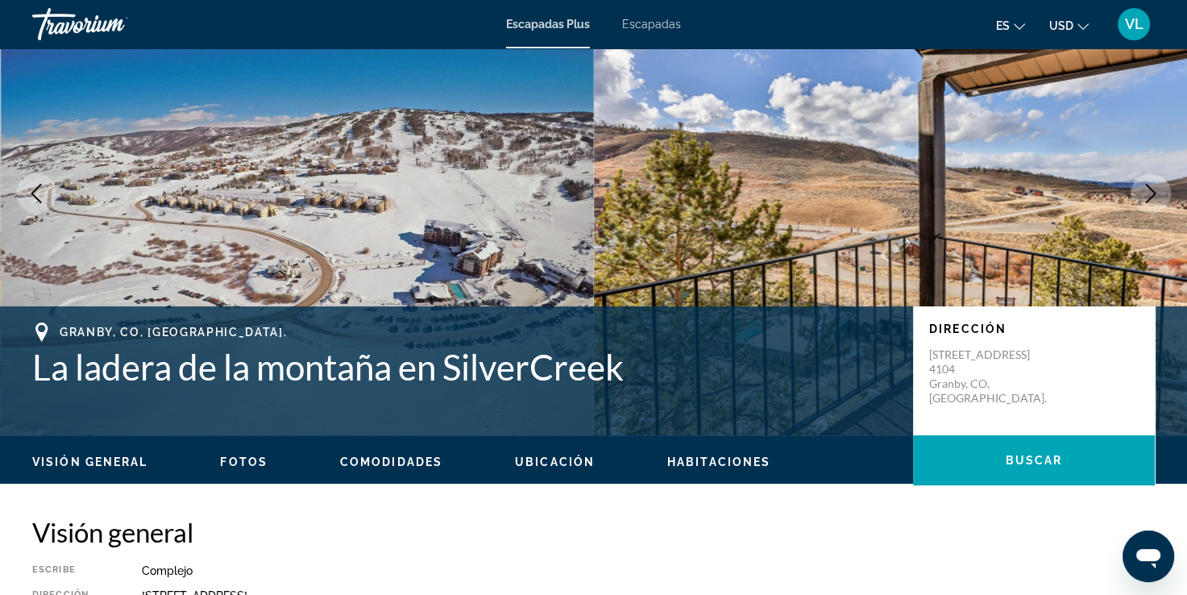
click at [1150, 193] on icon "Siguiente imagen" at bounding box center [1150, 193] width 19 height 19
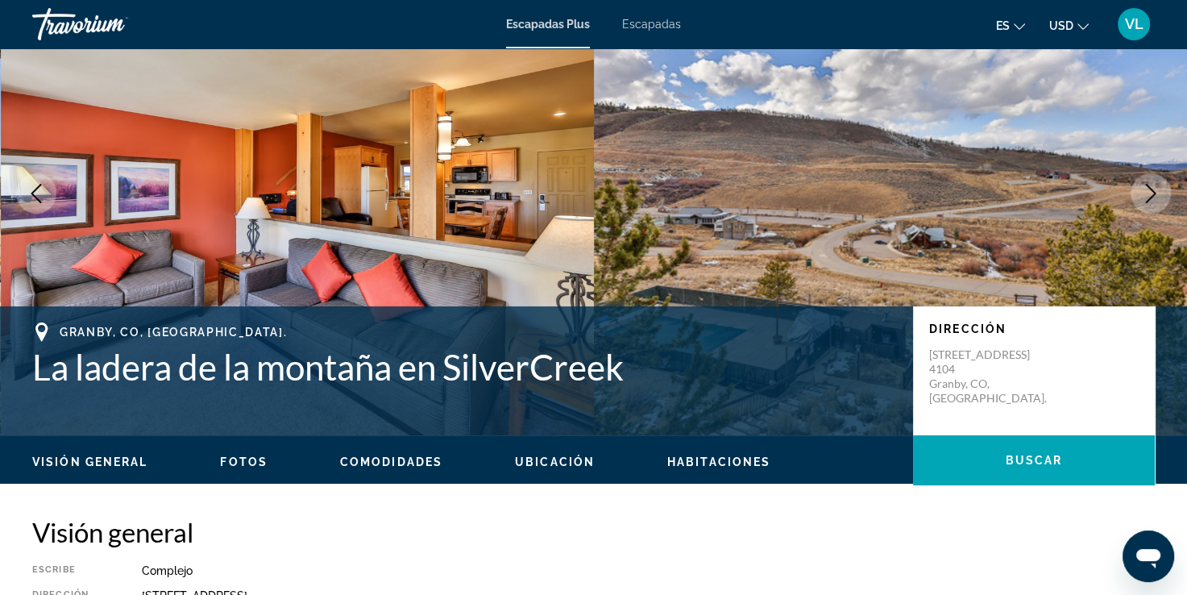
click at [1150, 193] on icon "Siguiente imagen" at bounding box center [1150, 193] width 19 height 19
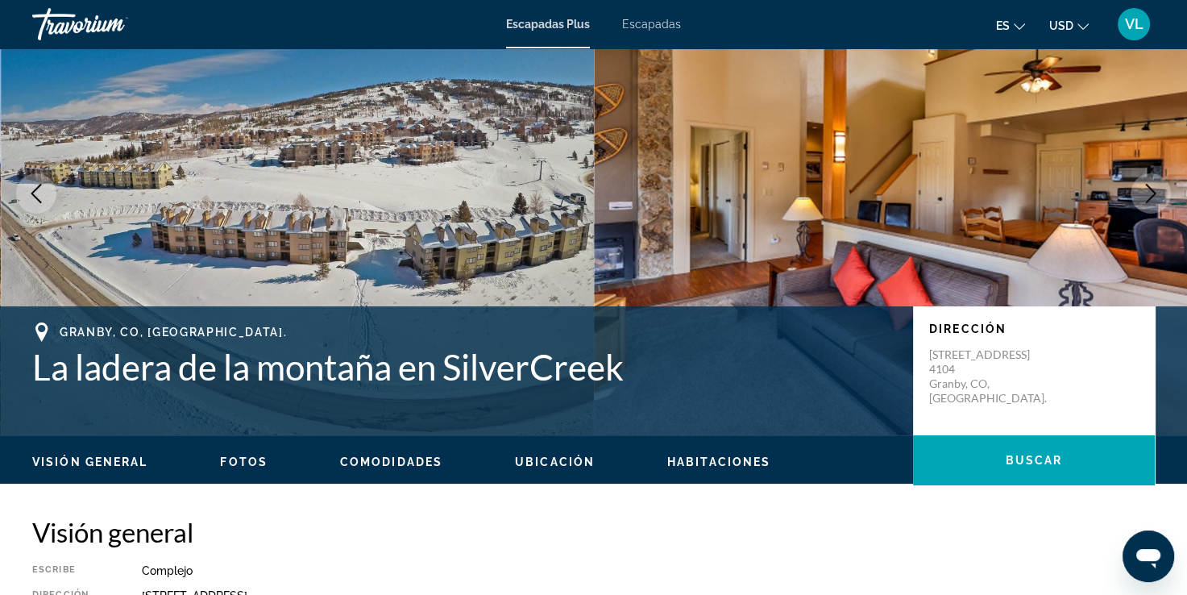
click at [1150, 193] on icon "Siguiente imagen" at bounding box center [1150, 193] width 19 height 19
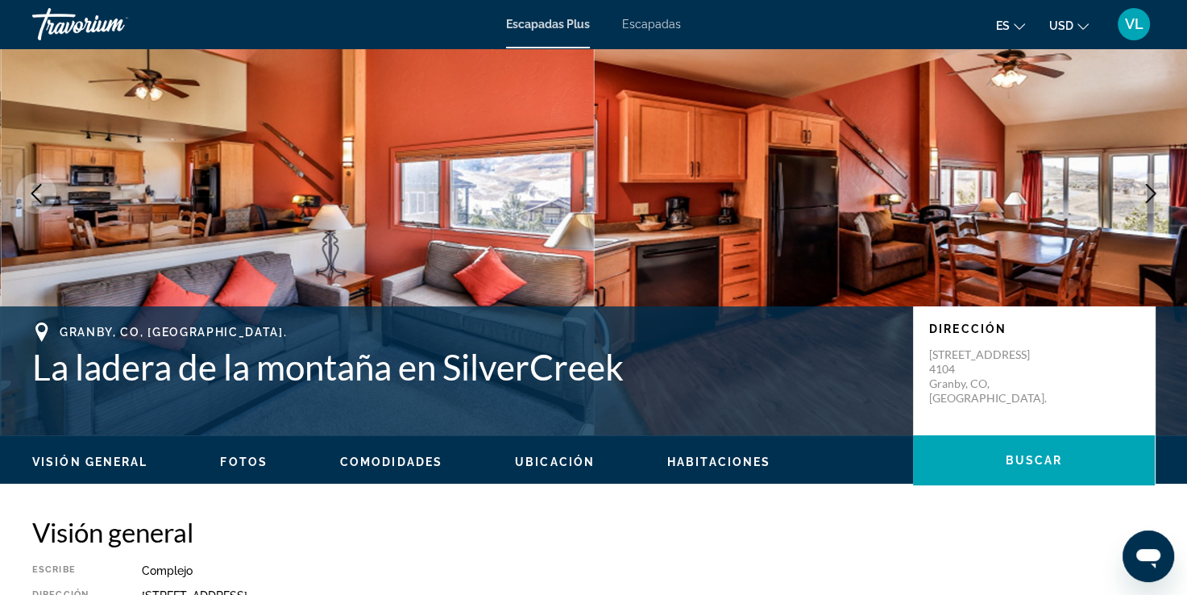
click at [37, 201] on icon "Imagen anterior" at bounding box center [36, 193] width 19 height 19
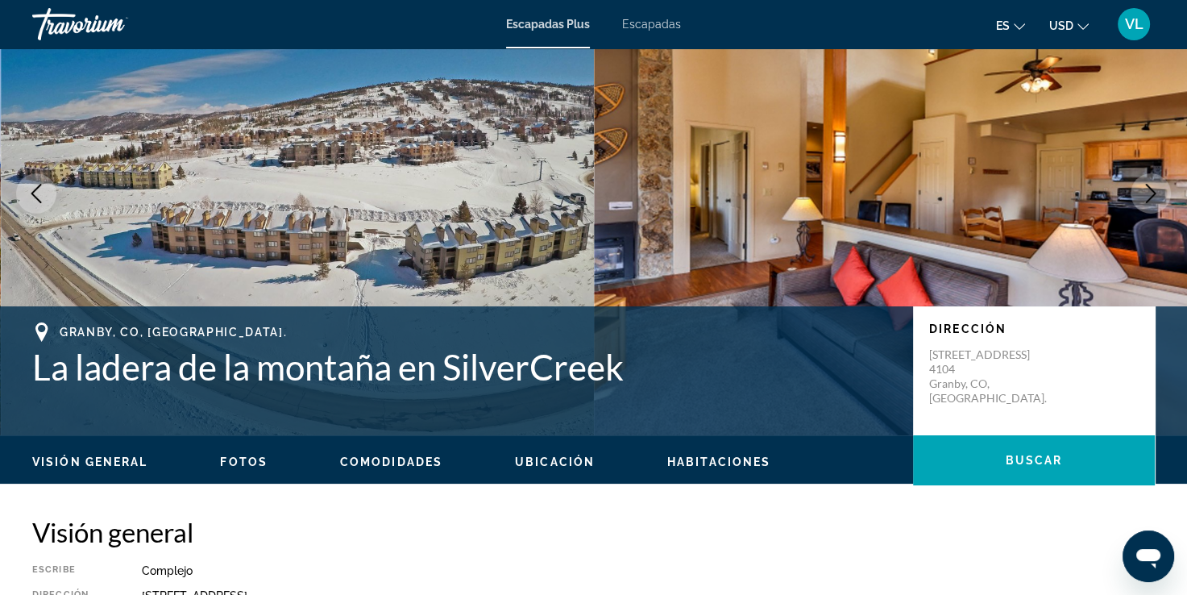
click at [1145, 193] on icon "Siguiente imagen" at bounding box center [1150, 193] width 19 height 19
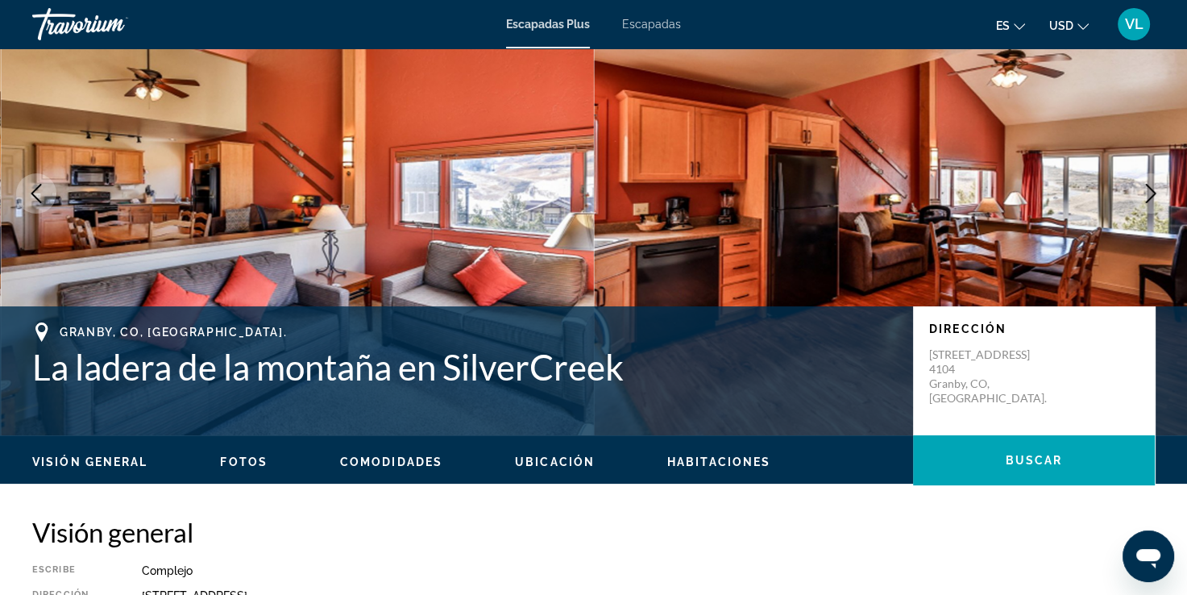
click at [1145, 193] on icon "Siguiente imagen" at bounding box center [1150, 193] width 19 height 19
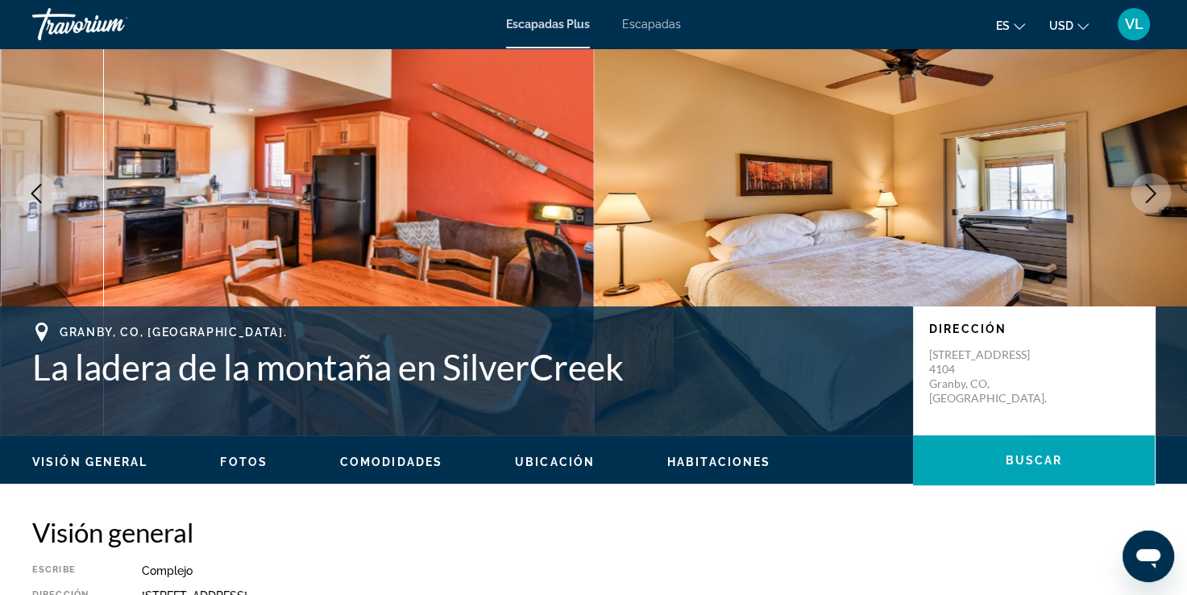
click at [1145, 193] on icon "Siguiente imagen" at bounding box center [1150, 193] width 19 height 19
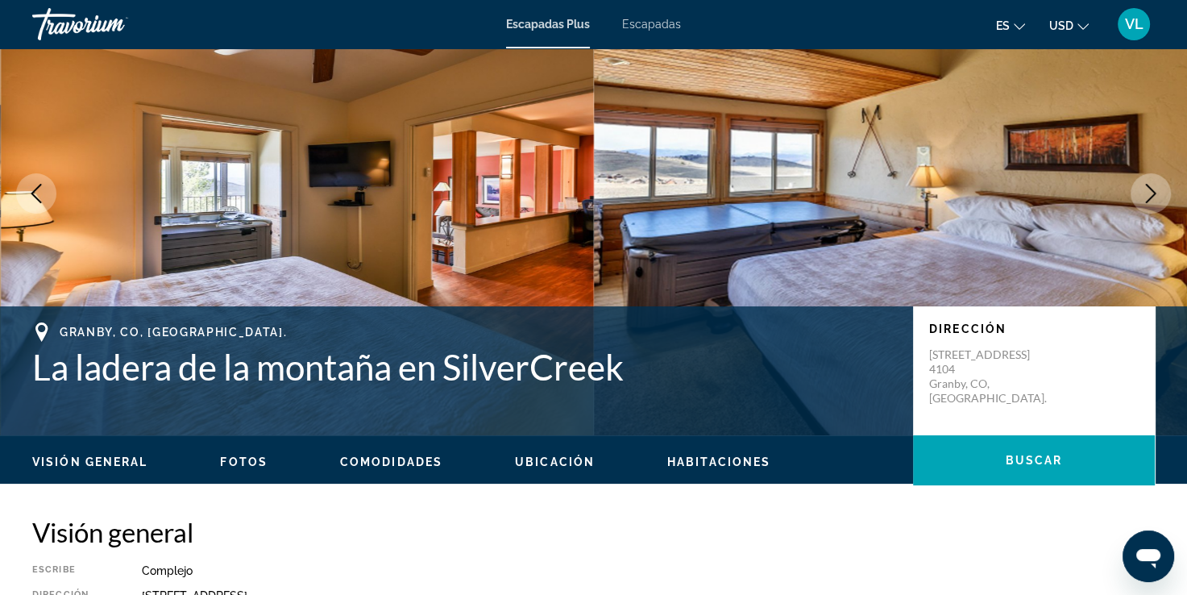
click at [1145, 193] on icon "Siguiente imagen" at bounding box center [1150, 193] width 19 height 19
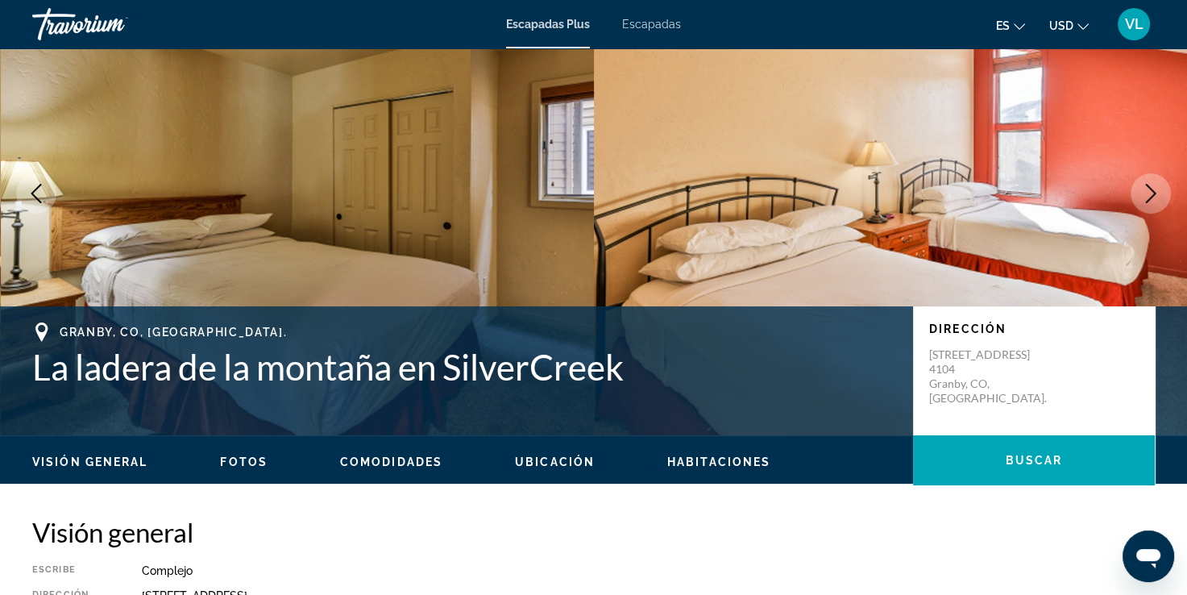
click at [1145, 193] on icon "Siguiente imagen" at bounding box center [1150, 193] width 19 height 19
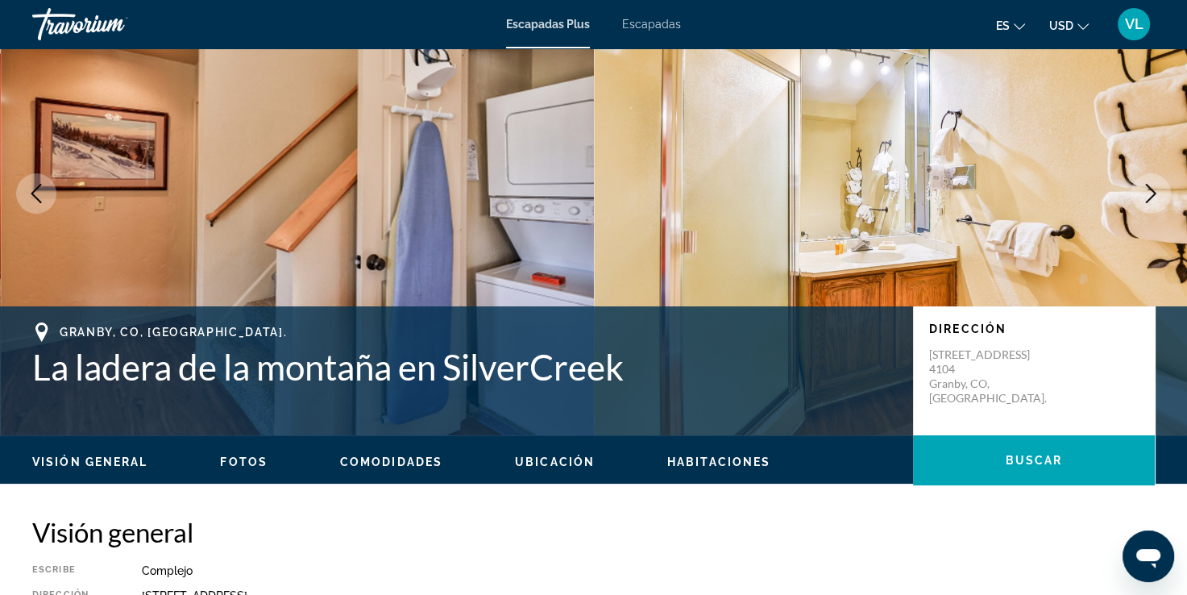
click at [1145, 193] on icon "Siguiente imagen" at bounding box center [1150, 193] width 19 height 19
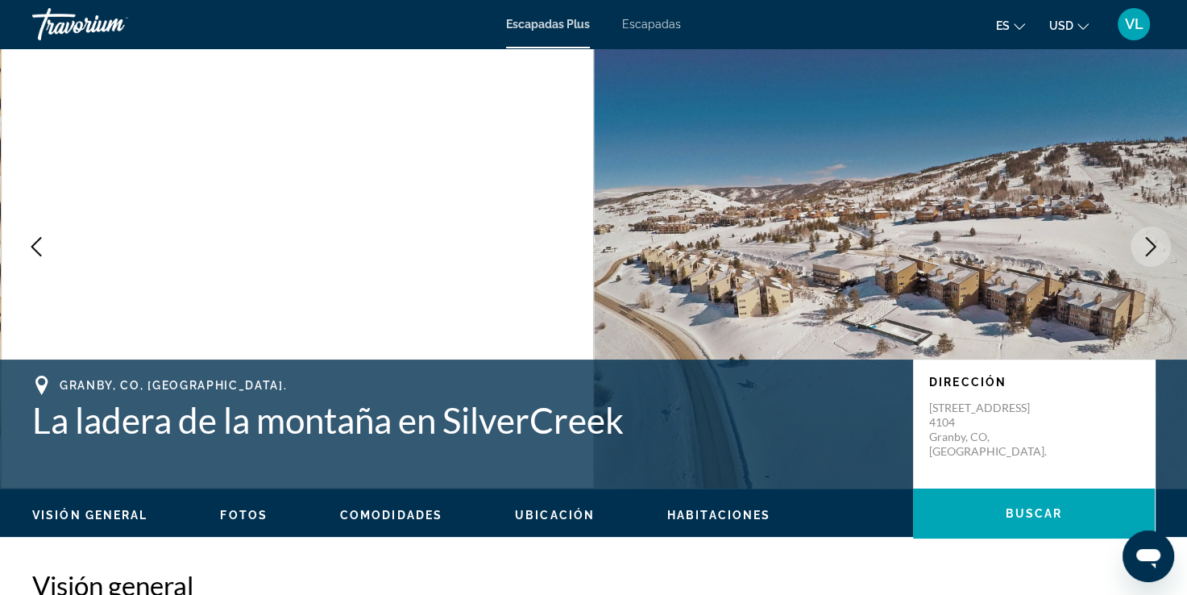
scroll to position [0, 0]
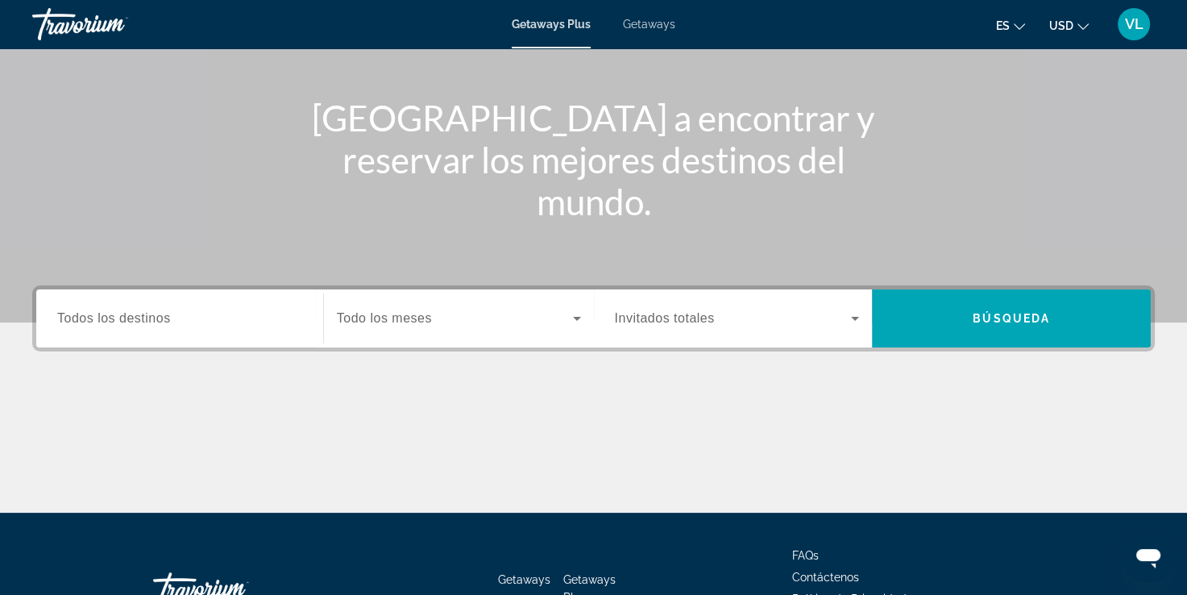
click at [142, 321] on span "Todos los destinos" at bounding box center [114, 318] width 114 height 14
click at [142, 321] on input "Destination Todos los destinos" at bounding box center [179, 318] width 245 height 19
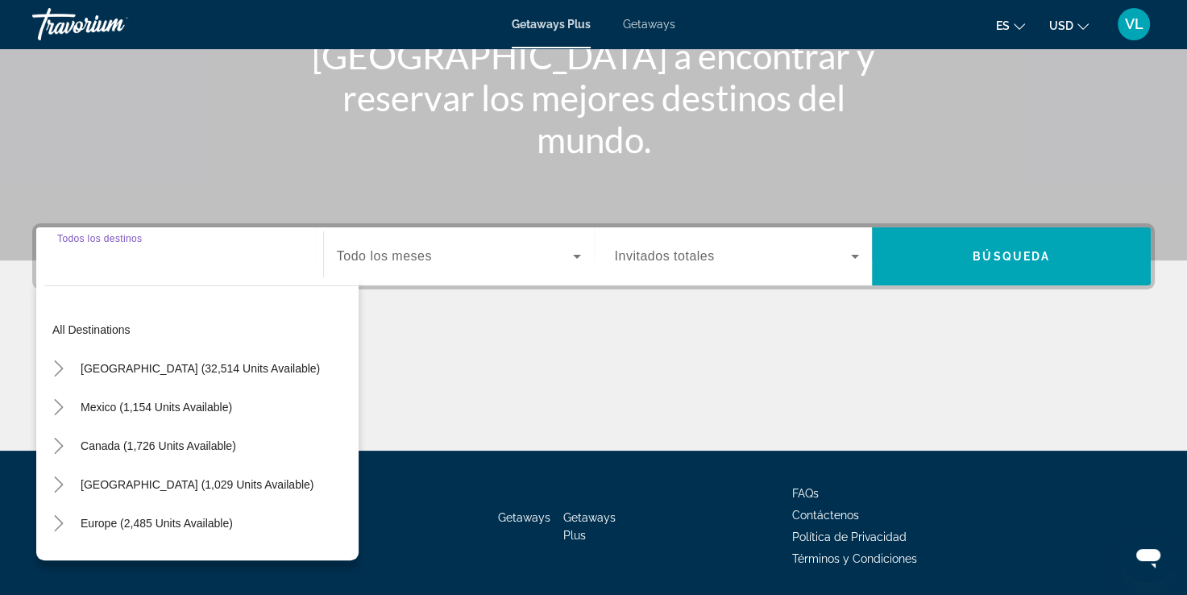
scroll to position [276, 0]
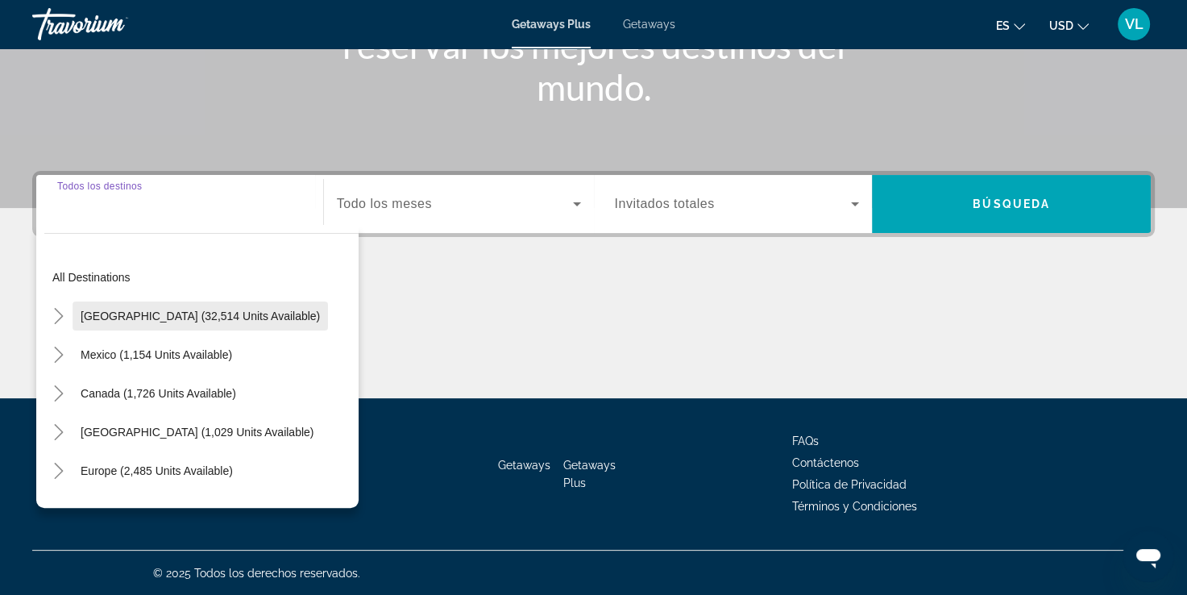
click at [142, 325] on span "Search widget" at bounding box center [200, 315] width 255 height 39
type input "**********"
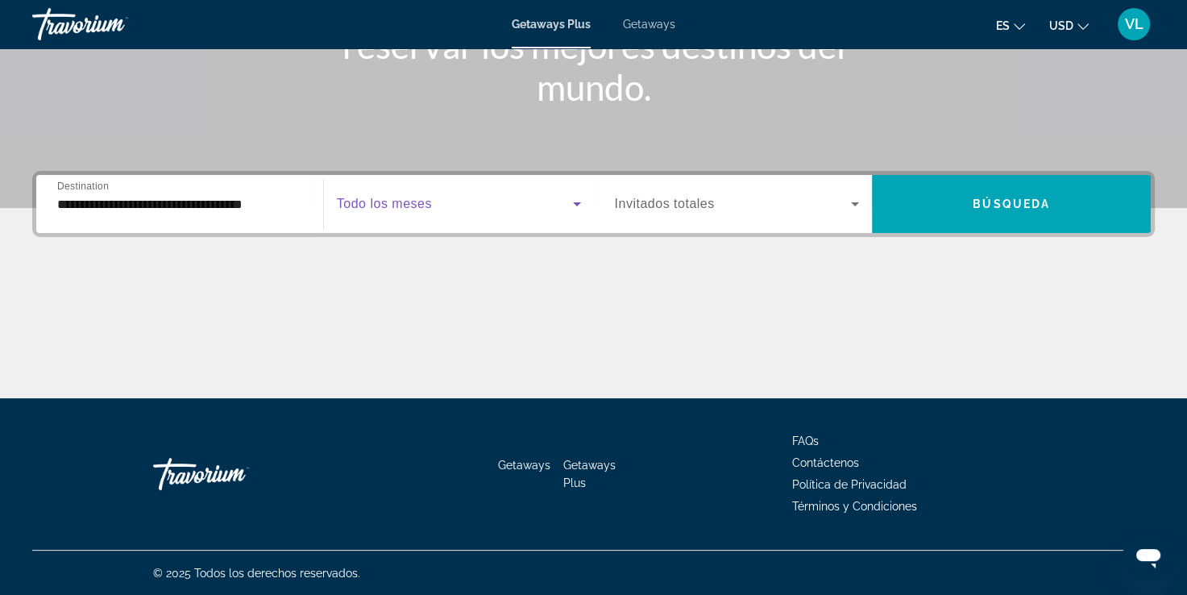
click at [363, 194] on span "Search widget" at bounding box center [455, 203] width 236 height 19
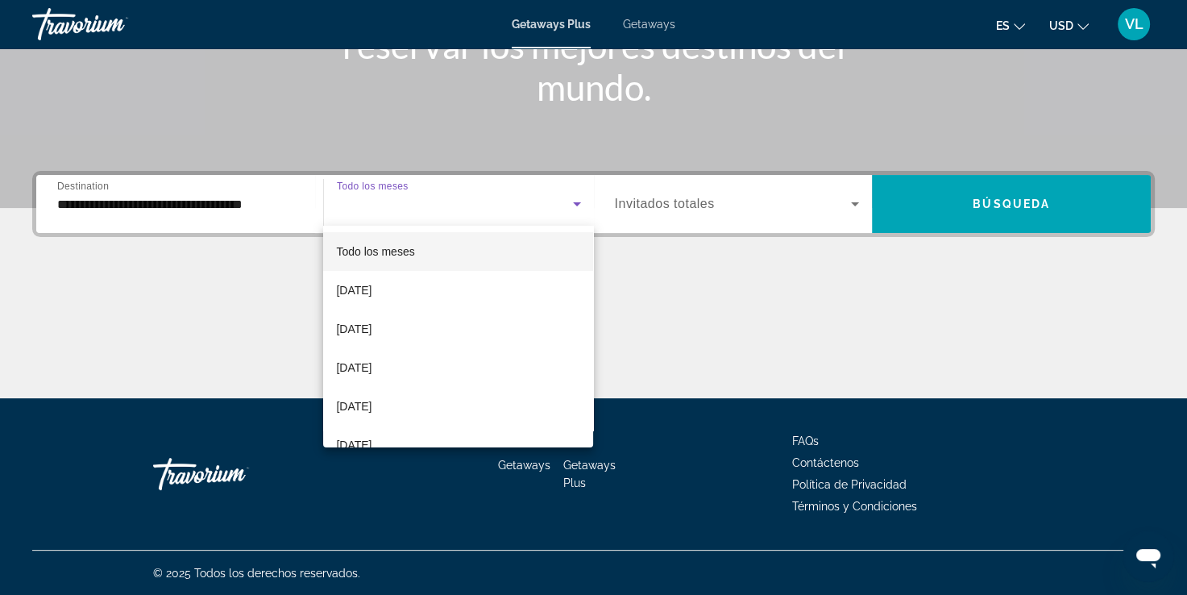
click at [363, 194] on div at bounding box center [593, 297] width 1187 height 595
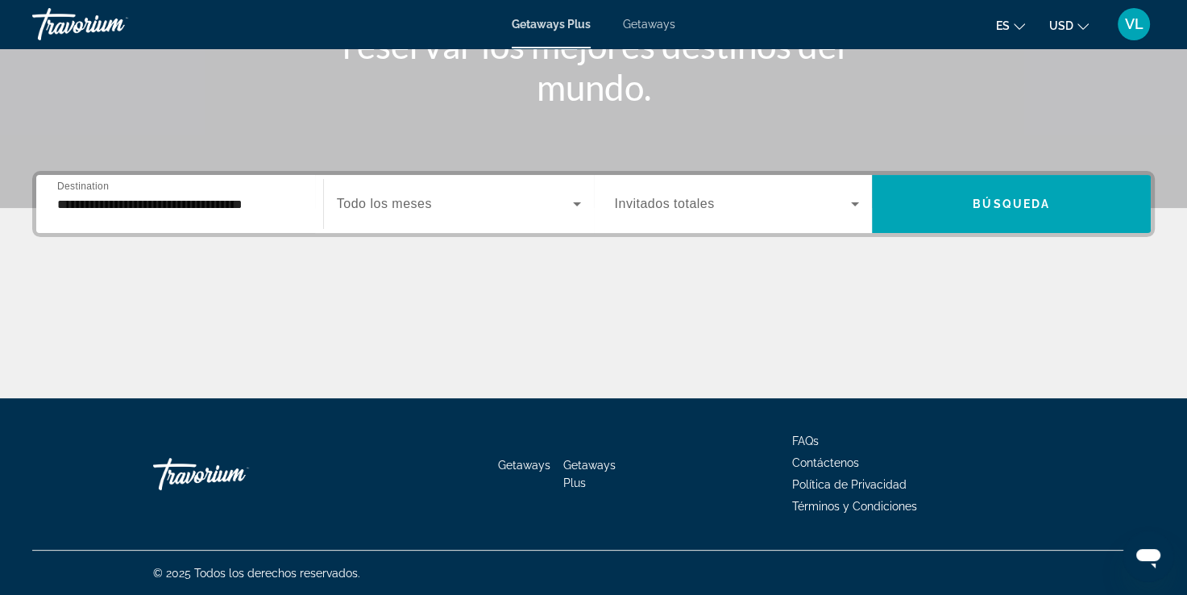
click at [690, 181] on div "Search widget" at bounding box center [737, 203] width 245 height 45
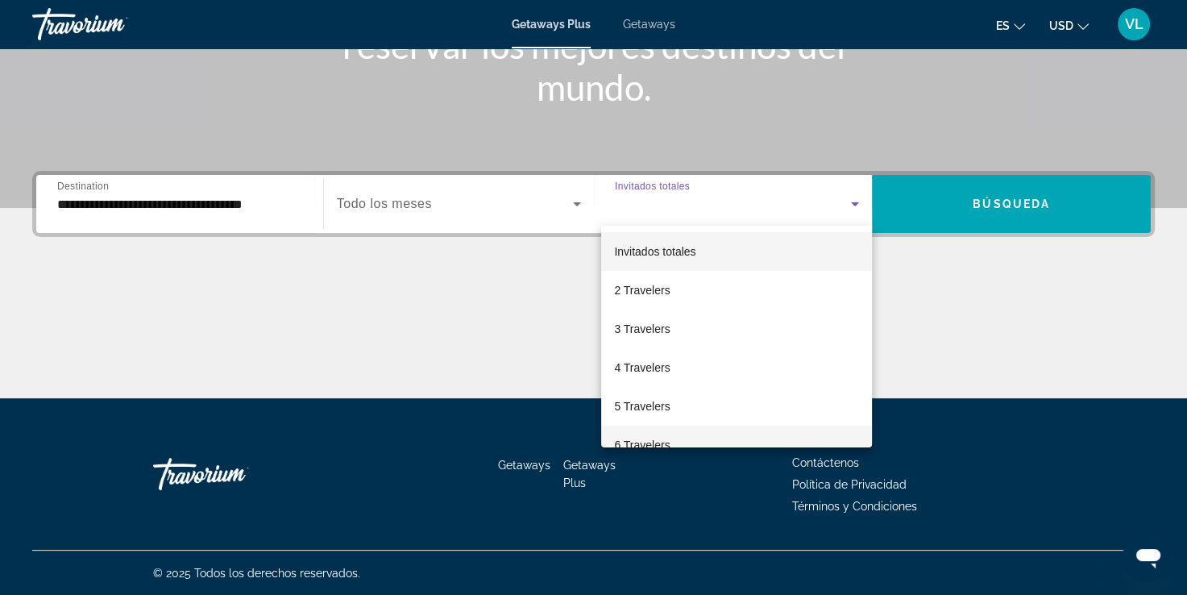
click at [680, 437] on mat-option "6 Travelers" at bounding box center [736, 444] width 271 height 39
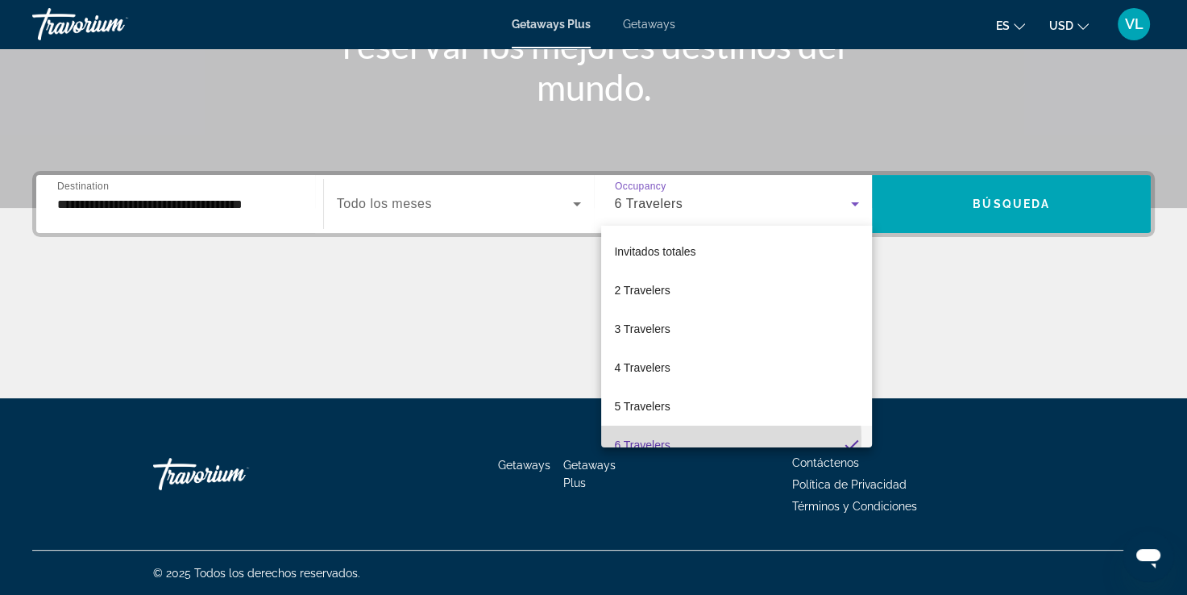
scroll to position [0, 0]
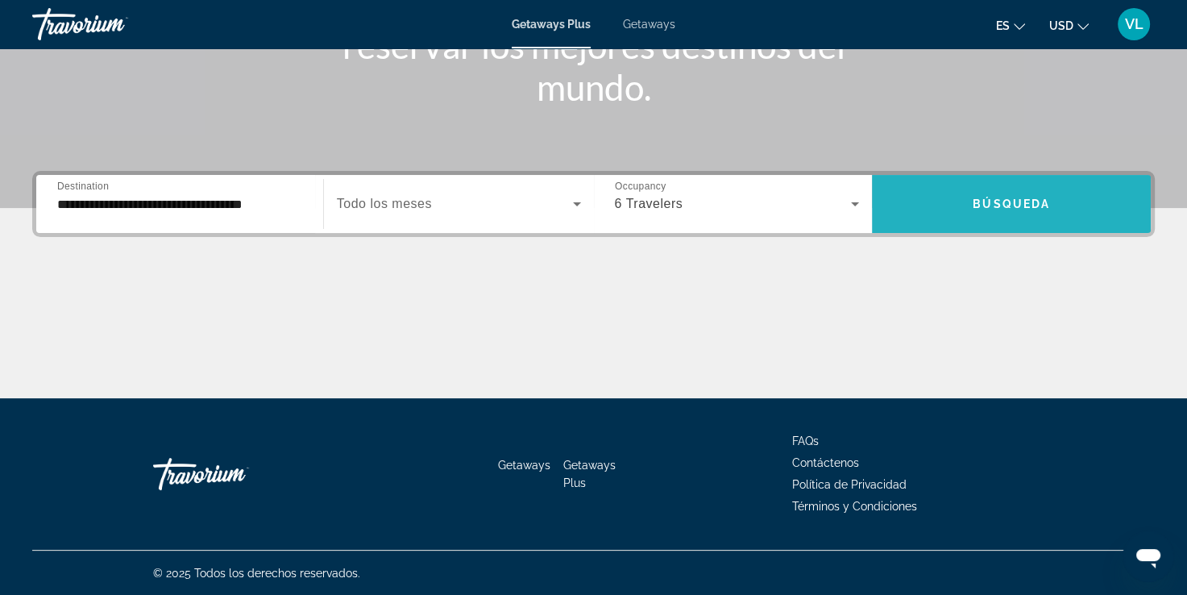
click at [977, 196] on button "Búsqueda" at bounding box center [1011, 204] width 279 height 58
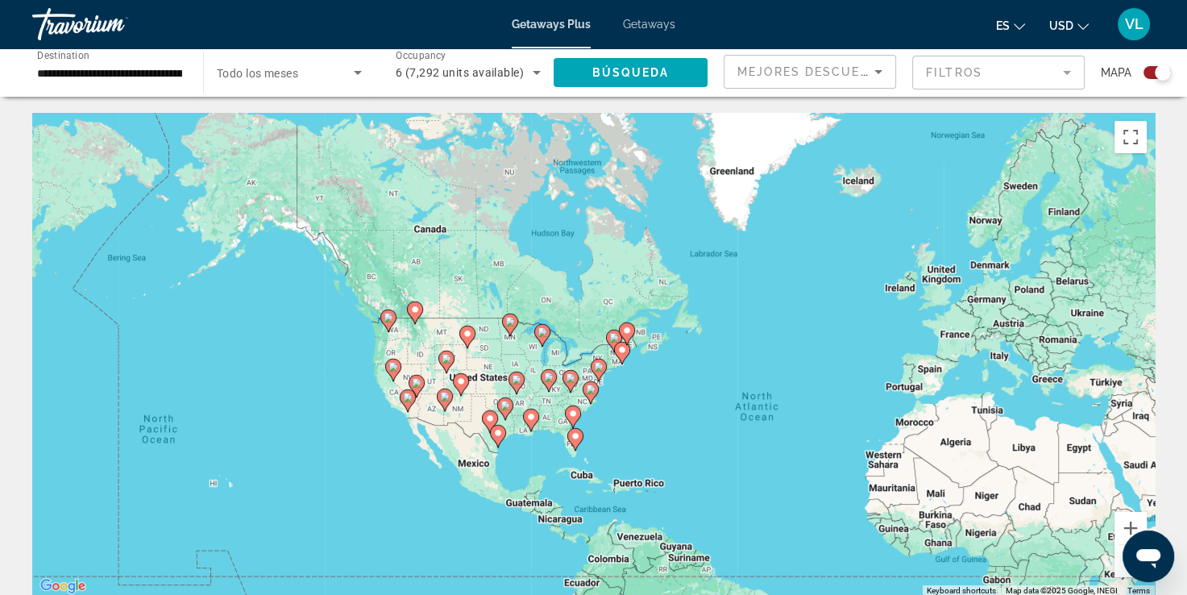
drag, startPoint x: 395, startPoint y: 346, endPoint x: 610, endPoint y: 424, distance: 228.9
click at [610, 424] on div "To activate drag with keyboard, press Alt + Enter. Once in keyboard drag state,…" at bounding box center [593, 354] width 1122 height 483
click at [575, 437] on image "Main content" at bounding box center [575, 436] width 10 height 10
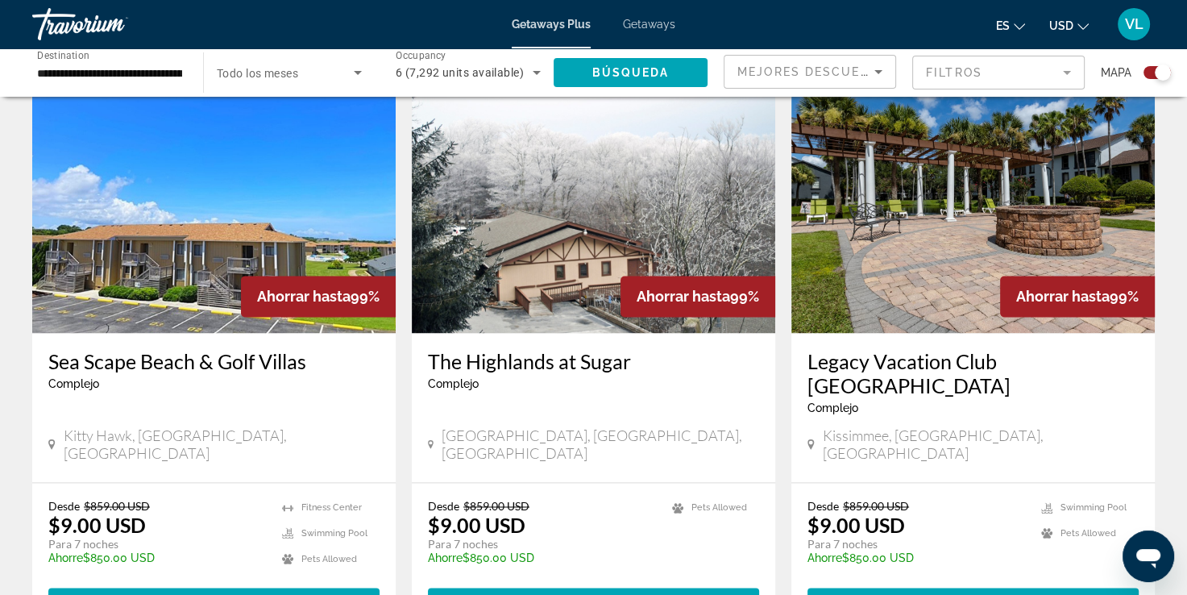
scroll to position [2559, 0]
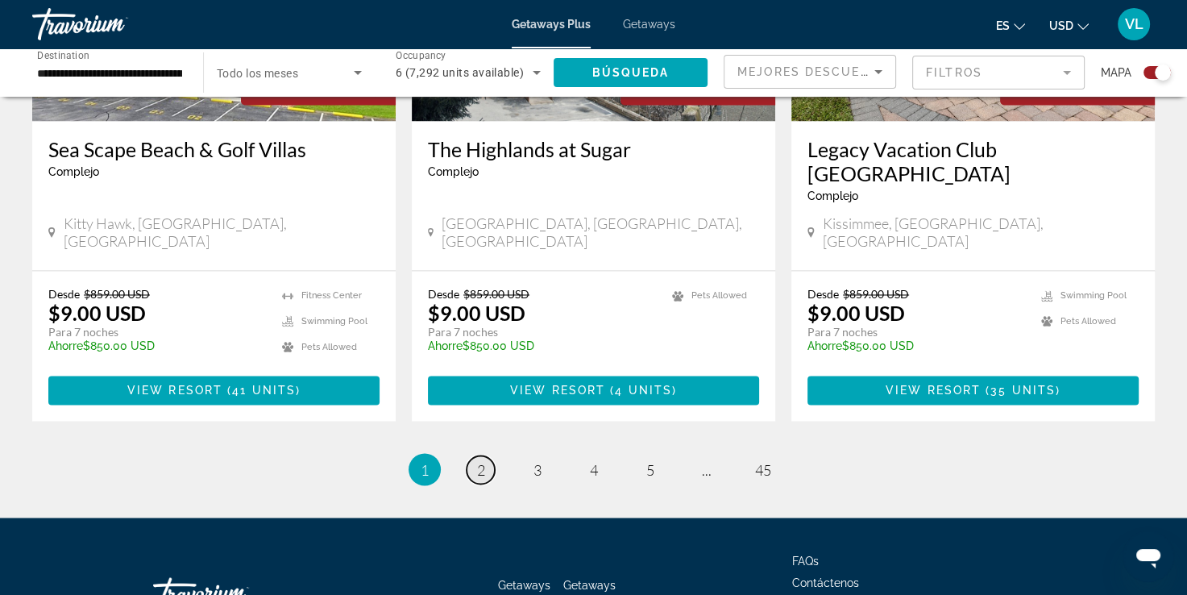
click at [470, 455] on link "page 2" at bounding box center [480, 469] width 28 height 28
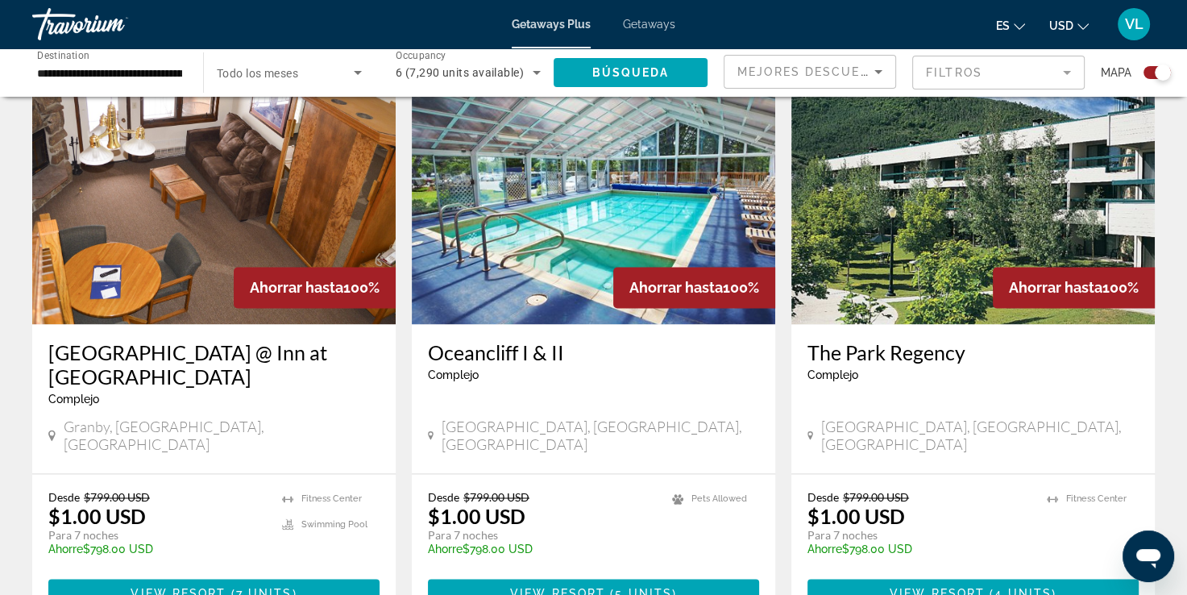
scroll to position [2497, 0]
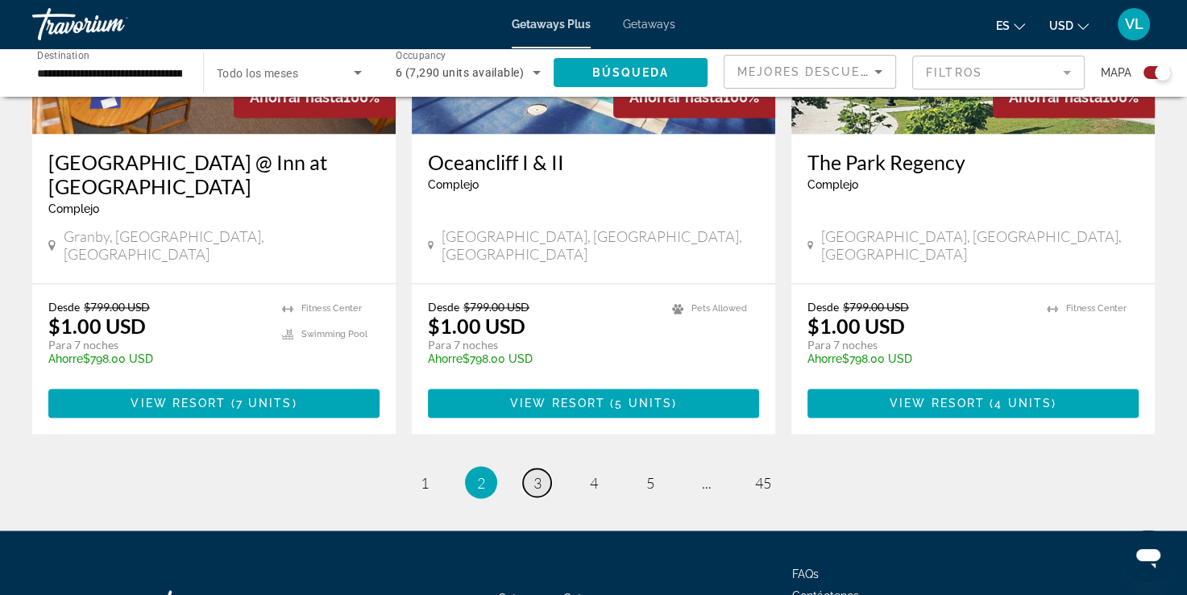
click at [549, 468] on link "page 3" at bounding box center [537, 482] width 28 height 28
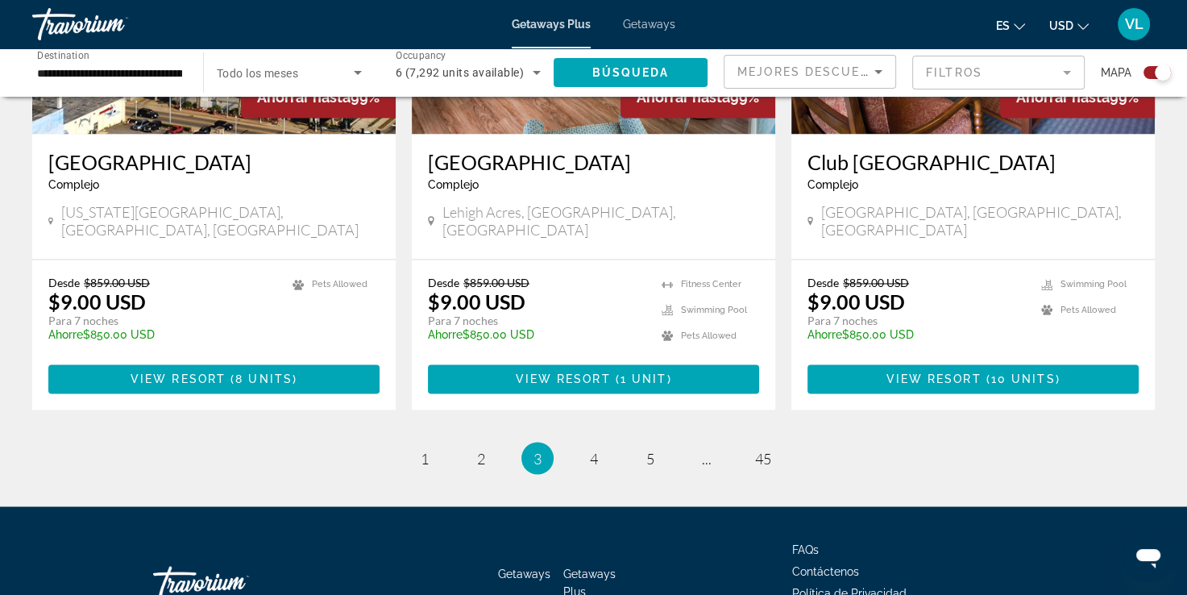
scroll to position [2534, 0]
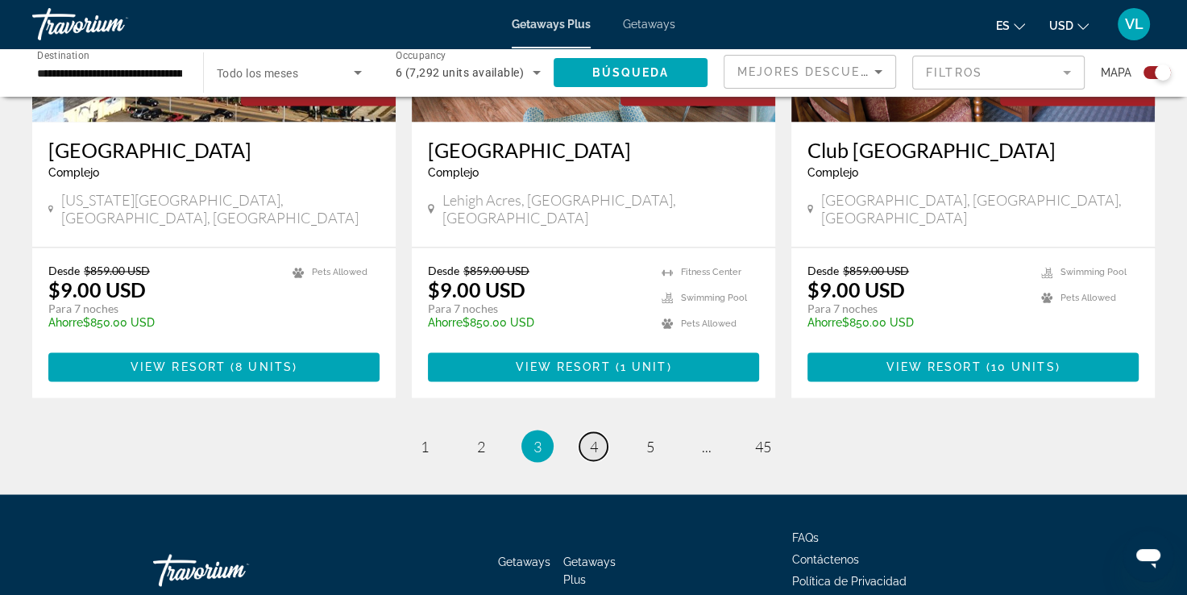
click at [590, 437] on span "4" at bounding box center [594, 446] width 8 height 18
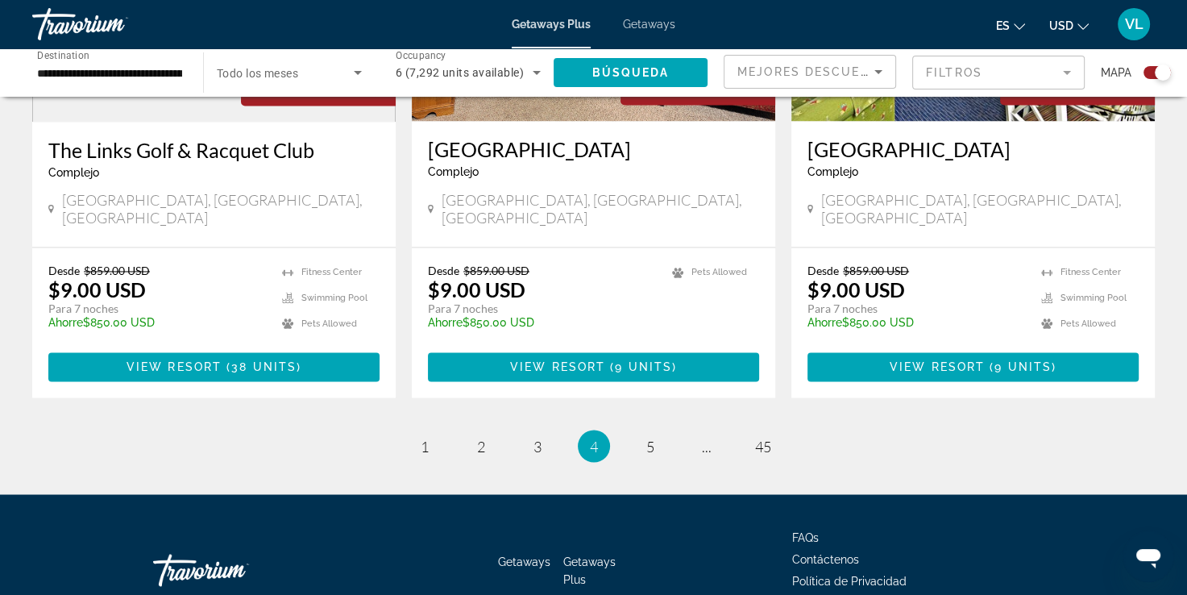
scroll to position [2536, 0]
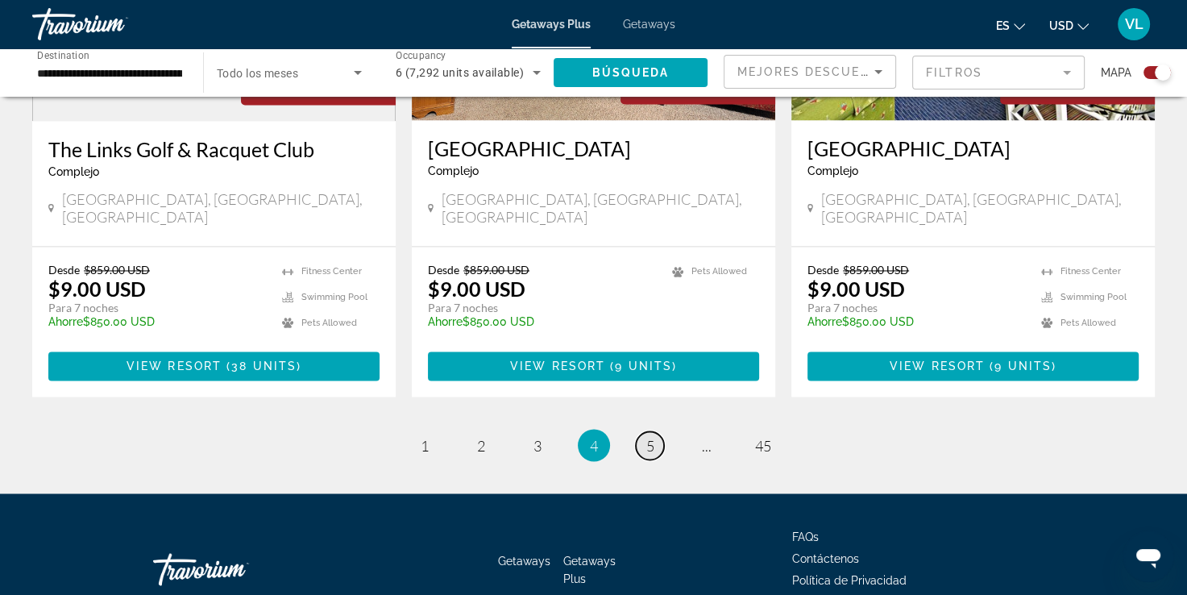
click at [641, 431] on link "page 5" at bounding box center [650, 445] width 28 height 28
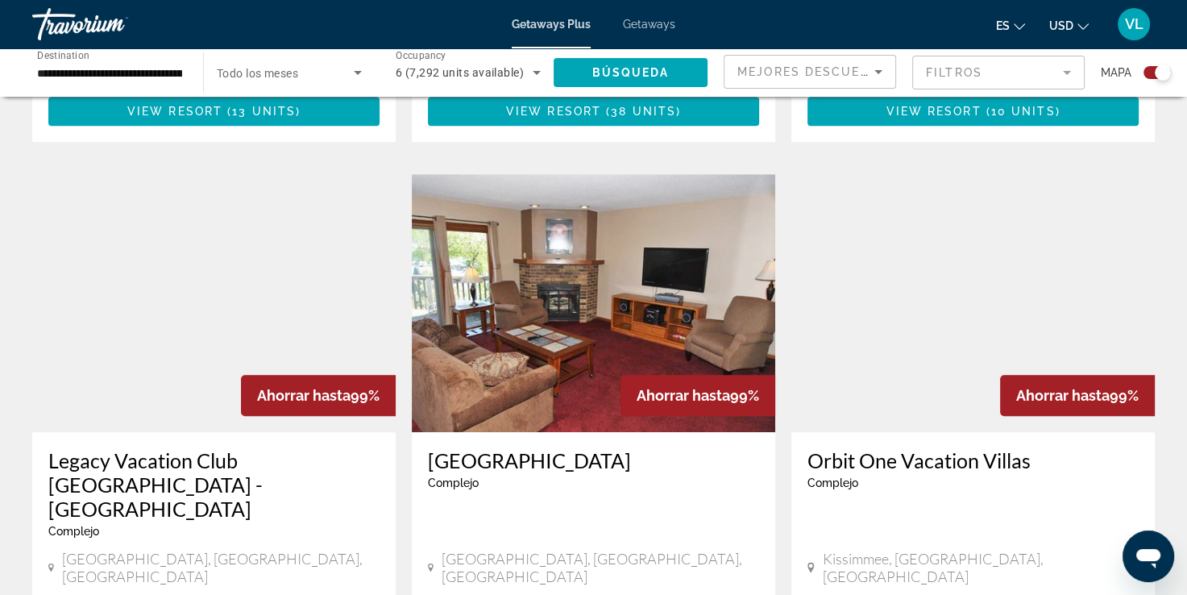
scroll to position [1149, 0]
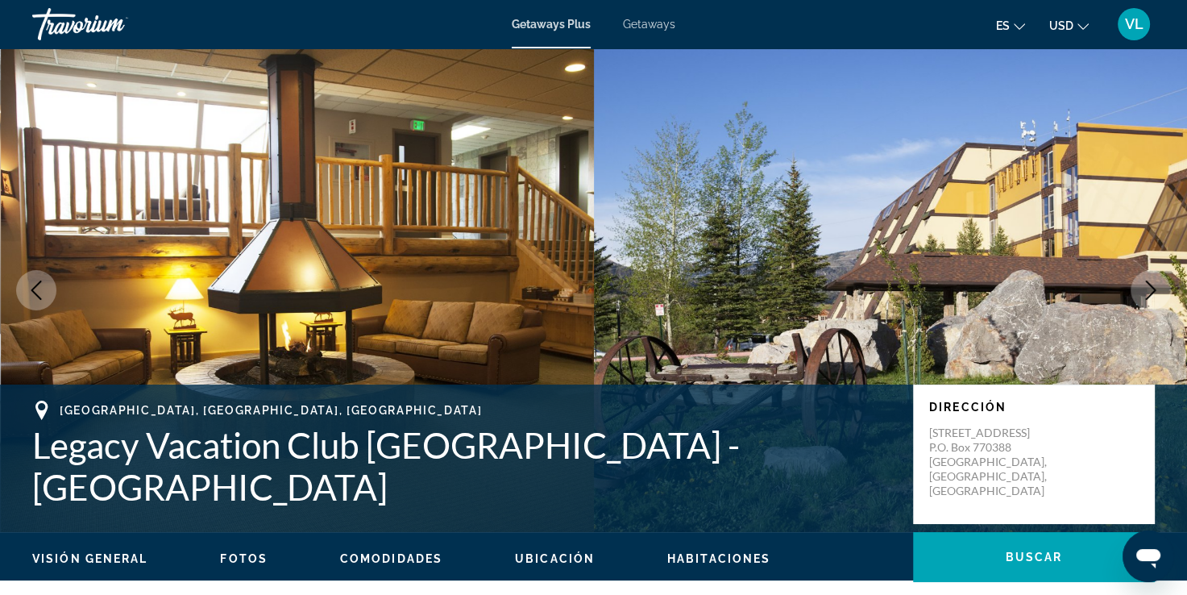
click at [1134, 293] on button "Next image" at bounding box center [1150, 290] width 40 height 40
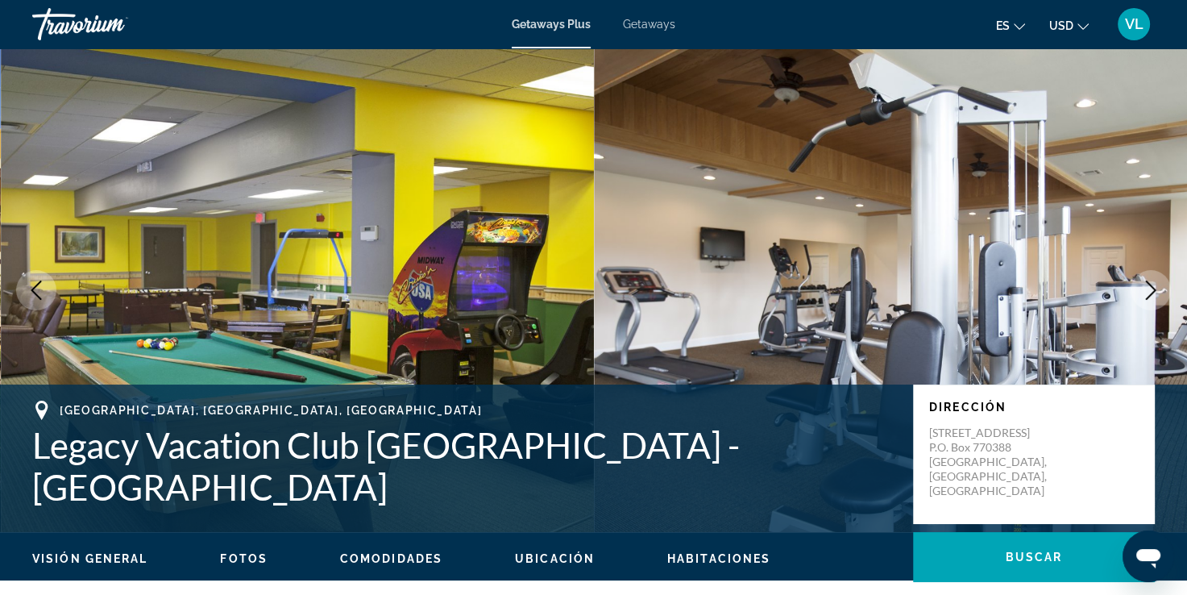
click at [1139, 292] on button "Next image" at bounding box center [1150, 290] width 40 height 40
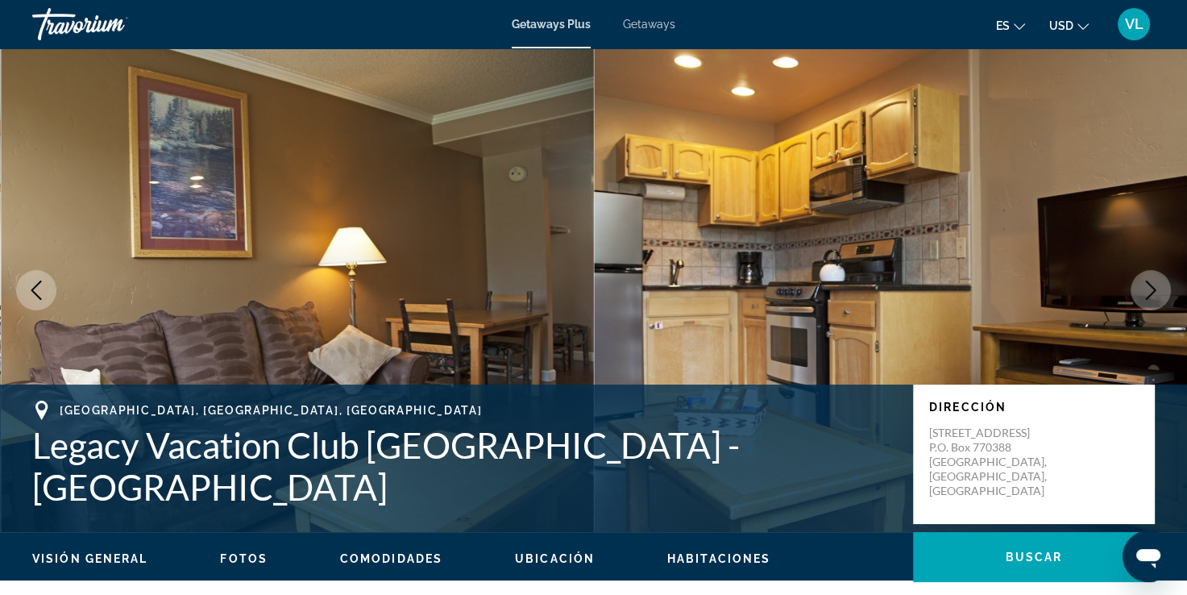
click at [1142, 292] on icon "Next image" at bounding box center [1150, 289] width 19 height 19
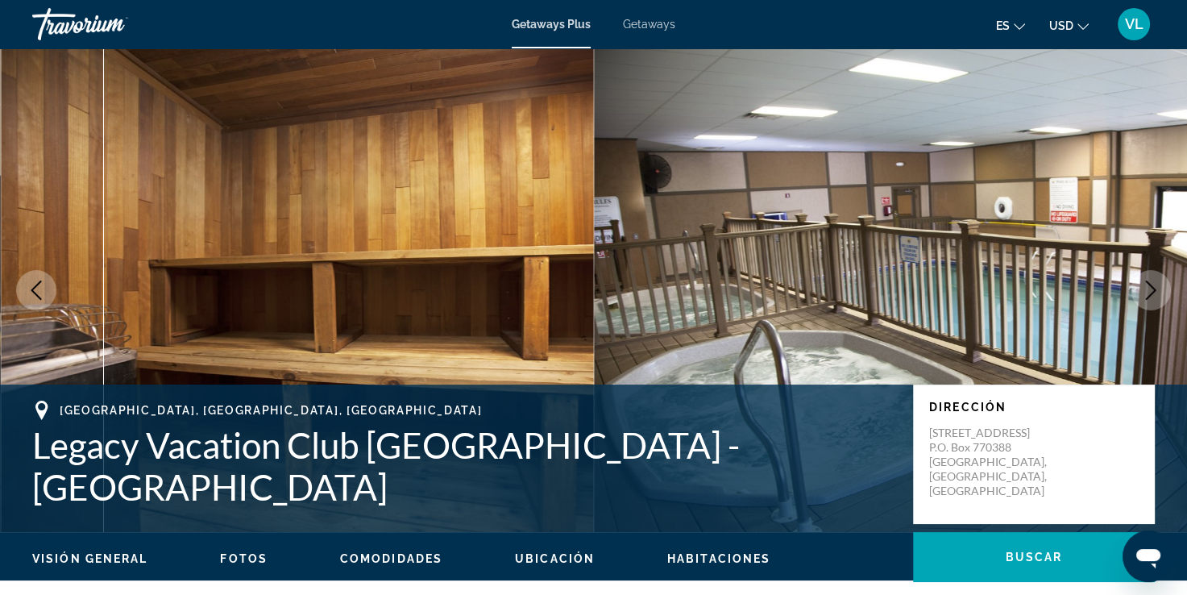
click at [1142, 292] on icon "Next image" at bounding box center [1150, 289] width 19 height 19
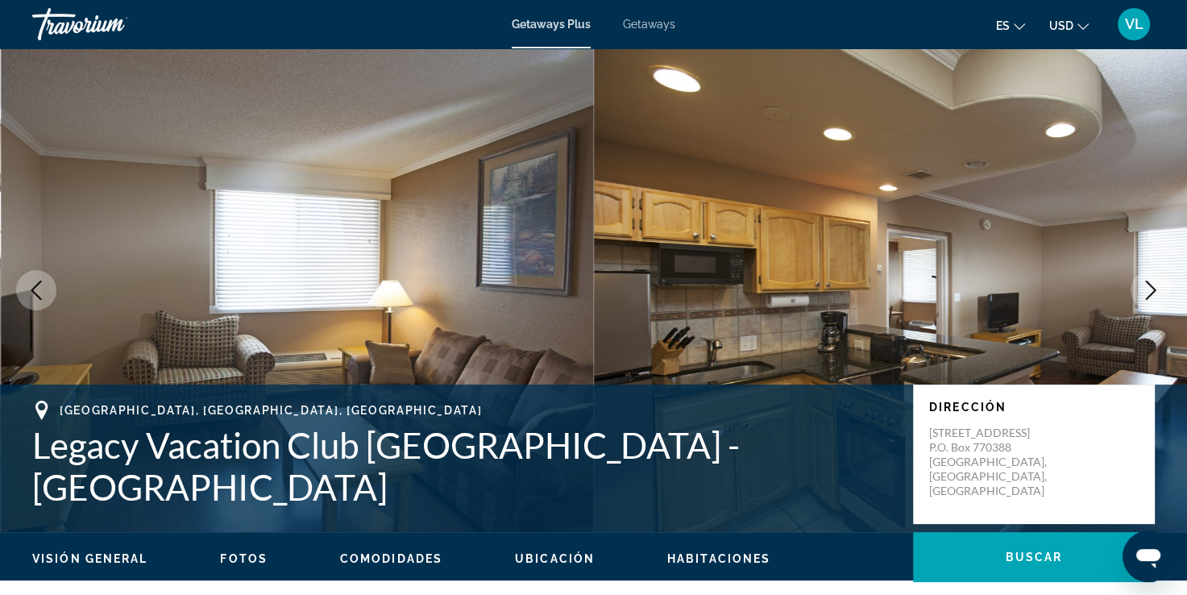
click at [1142, 292] on icon "Next image" at bounding box center [1150, 289] width 19 height 19
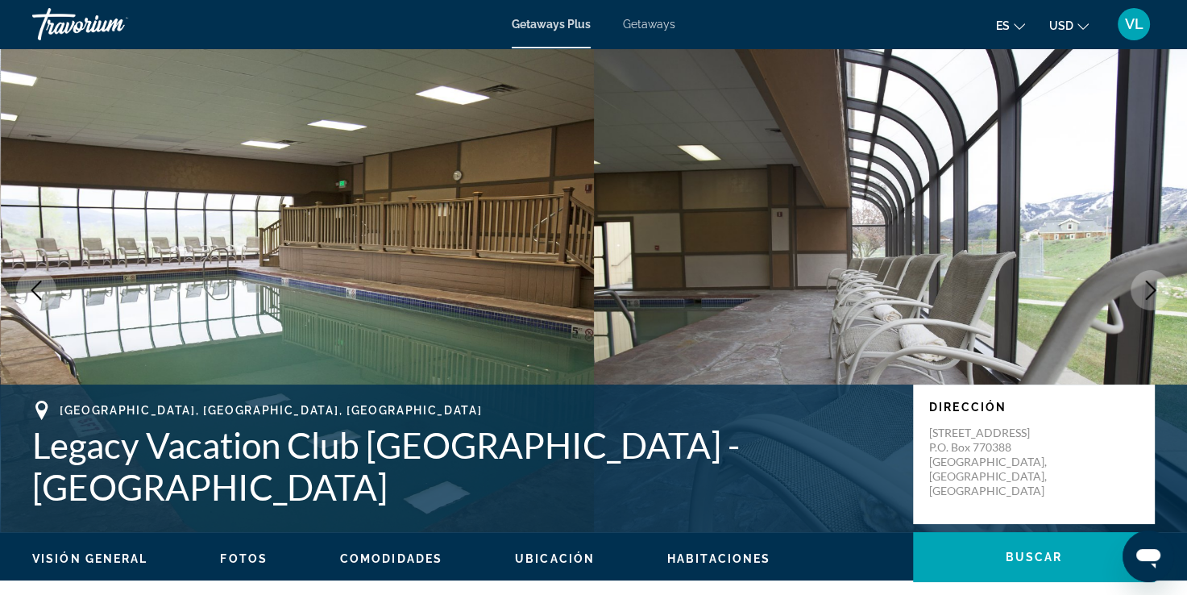
click at [1142, 292] on icon "Next image" at bounding box center [1150, 289] width 19 height 19
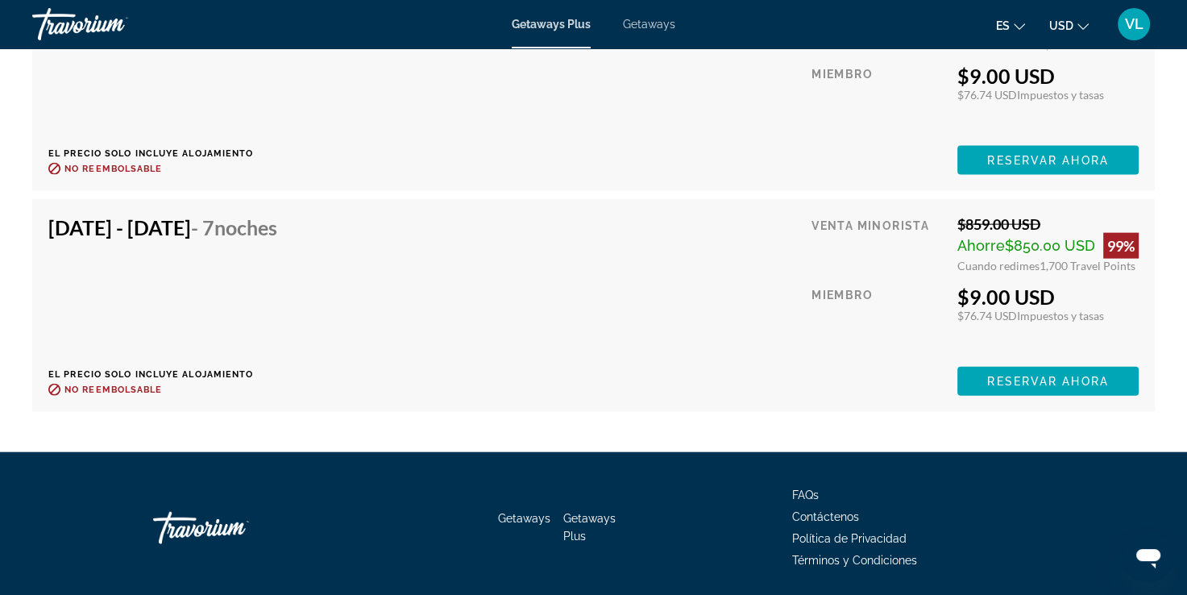
scroll to position [3464, 0]
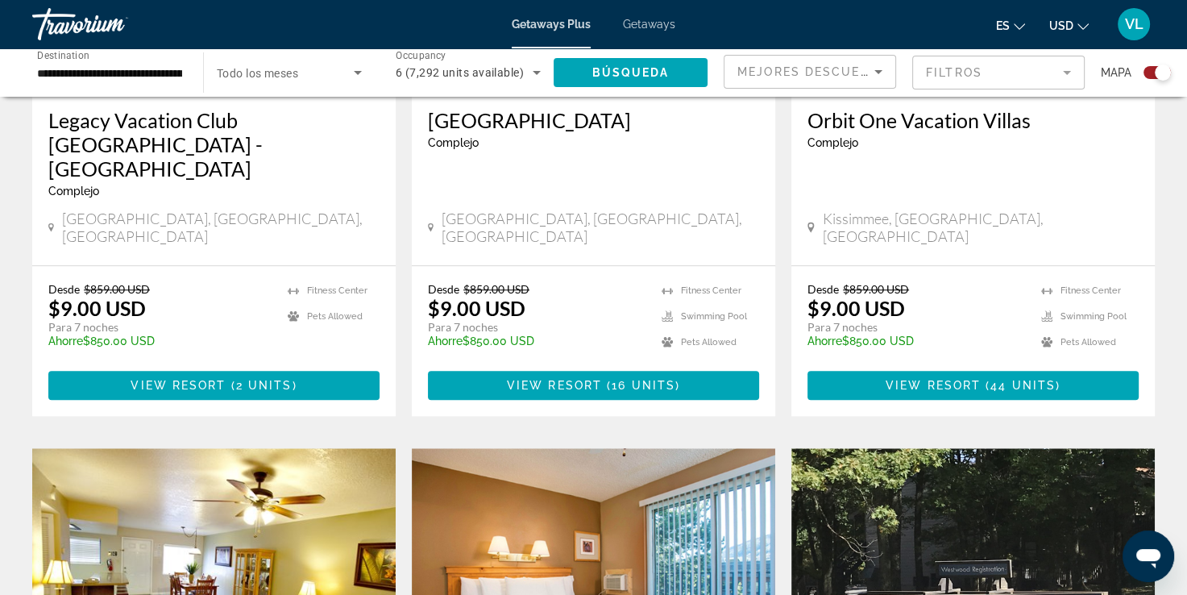
scroll to position [1692, 0]
